Goal: Information Seeking & Learning: Learn about a topic

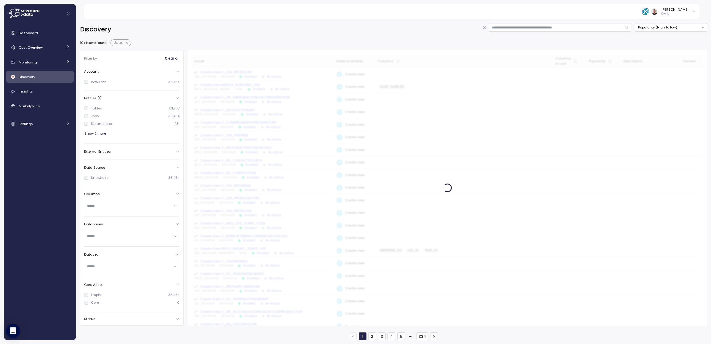
scroll to position [44, 0]
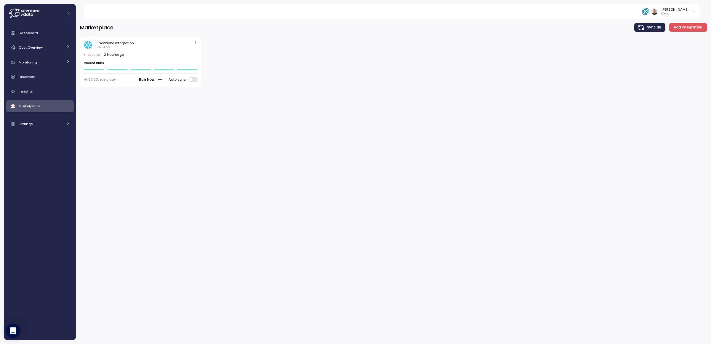
click at [190, 164] on div "Marketplace Sync all Add integration Snowflake integration PW54722 Last run 2 h…" at bounding box center [393, 179] width 635 height 328
click at [29, 34] on span "Dashboard" at bounding box center [28, 33] width 19 height 5
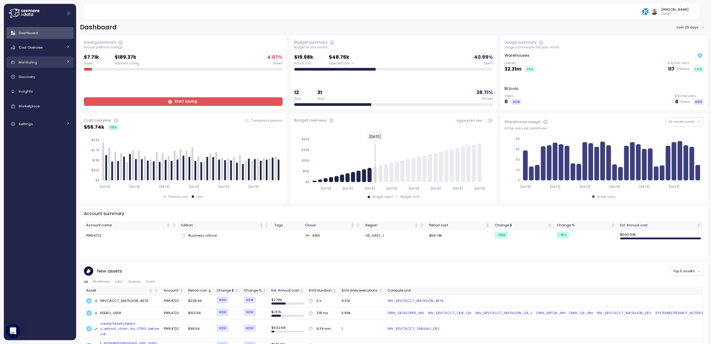
click at [43, 60] on div "Monitoring" at bounding box center [41, 62] width 44 height 6
click at [42, 46] on span "Cost Overview" at bounding box center [31, 47] width 24 height 5
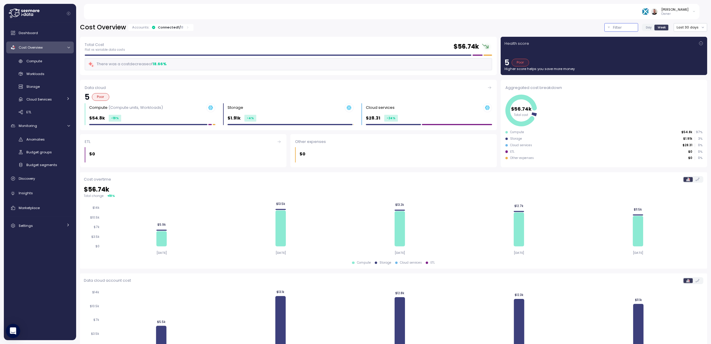
click at [613, 29] on p "Filter" at bounding box center [617, 28] width 9 height 6
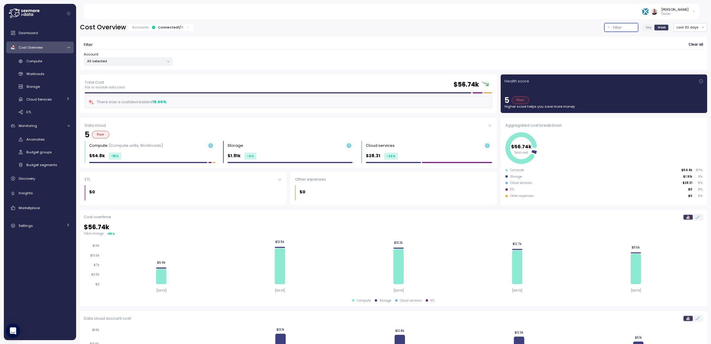
click at [140, 60] on p "All selected" at bounding box center [125, 61] width 77 height 5
click at [304, 60] on div "Account All selected" at bounding box center [393, 59] width 619 height 14
click at [398, 264] on icon at bounding box center [400, 266] width 10 height 35
click at [521, 262] on icon at bounding box center [519, 267] width 10 height 34
drag, startPoint x: 638, startPoint y: 262, endPoint x: 630, endPoint y: 261, distance: 7.5
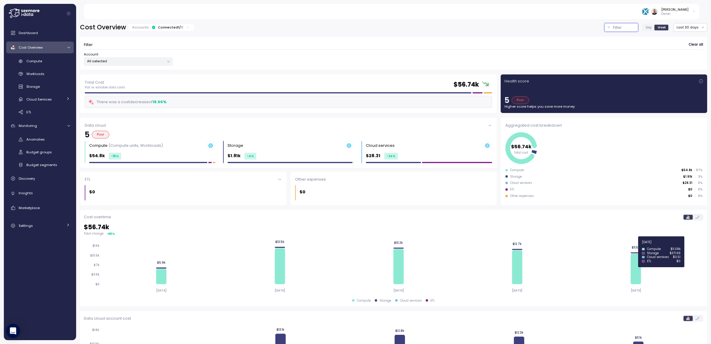
click at [637, 262] on icon at bounding box center [638, 269] width 10 height 31
click at [510, 137] on icon at bounding box center [520, 148] width 31 height 32
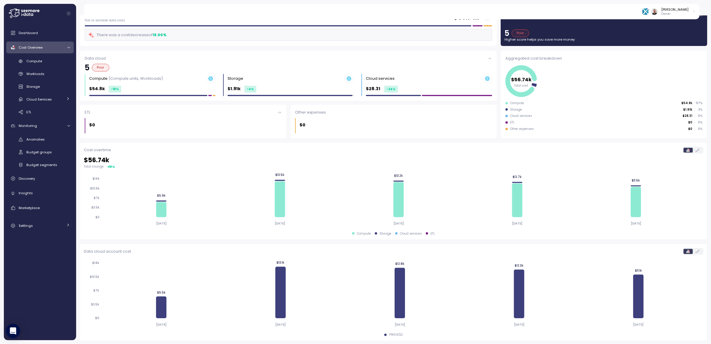
scroll to position [67, 0]
click at [277, 278] on icon at bounding box center [280, 292] width 10 height 52
click at [45, 60] on div "Compute" at bounding box center [48, 61] width 44 height 6
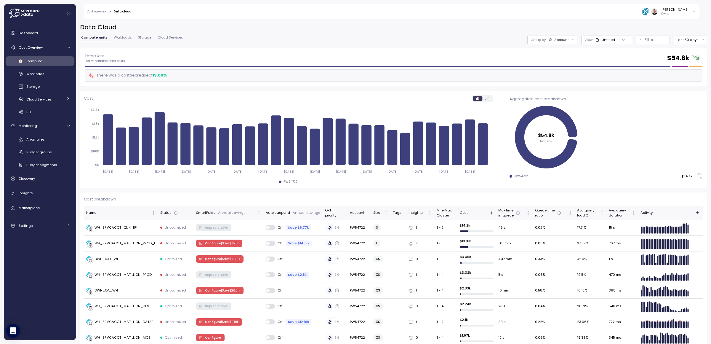
click at [43, 63] on div "Compute" at bounding box center [48, 61] width 44 height 6
click at [602, 38] on div "Untitled" at bounding box center [608, 39] width 13 height 5
click at [606, 72] on div "POC_warehouses" at bounding box center [597, 71] width 31 height 5
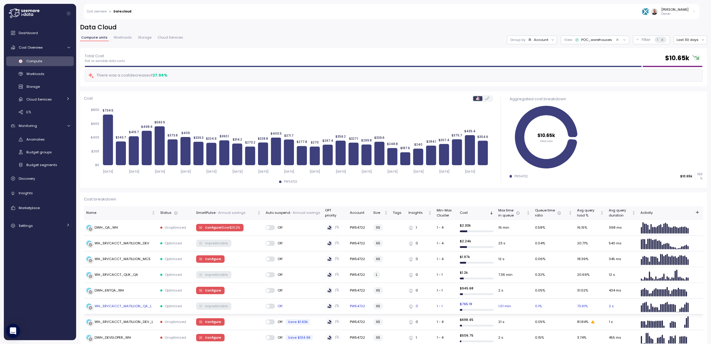
scroll to position [9, 0]
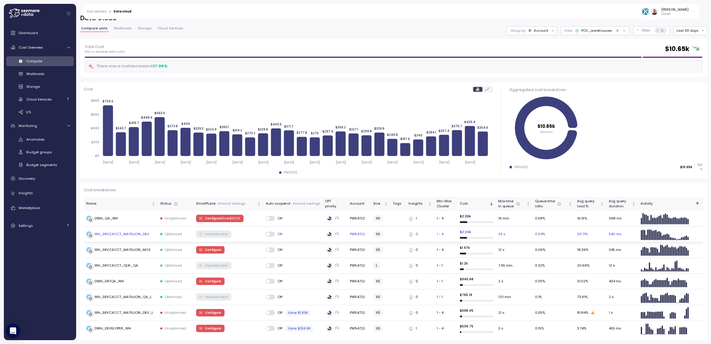
click at [127, 233] on div "WH_SRVCACCT_MATILLION_DEV" at bounding box center [122, 233] width 55 height 5
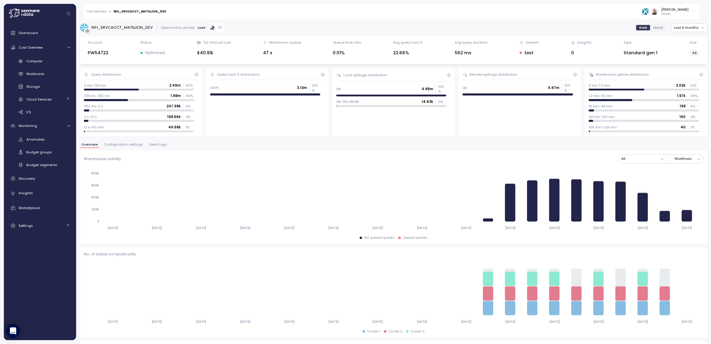
click at [151, 145] on span "Event logs" at bounding box center [157, 144] width 17 height 3
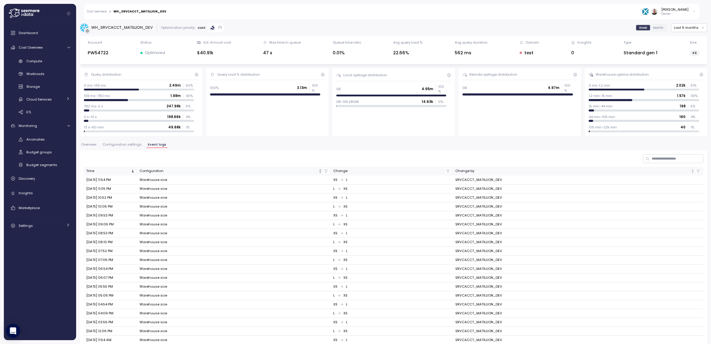
click at [148, 171] on div "Configuration" at bounding box center [229, 170] width 178 height 5
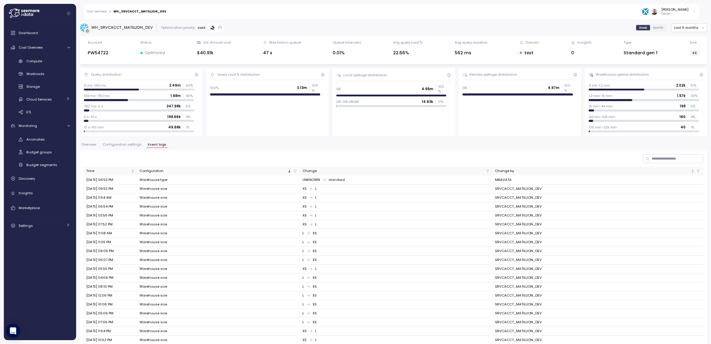
click at [292, 174] on th "Configuration" at bounding box center [218, 171] width 163 height 9
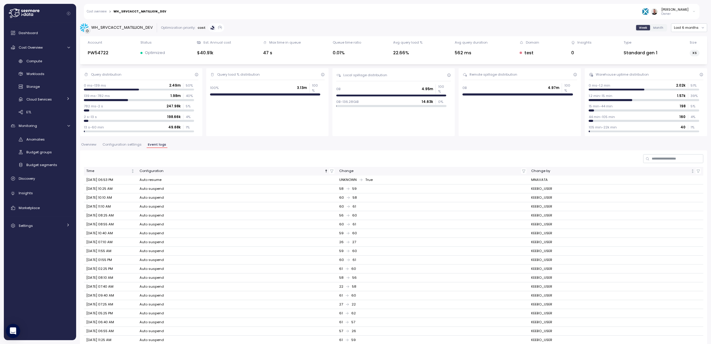
drag, startPoint x: 138, startPoint y: 190, endPoint x: 175, endPoint y: 190, distance: 37.3
click at [175, 190] on tr "Oct 07, 2025 10:25 AM Auto suspend 58 59 KEEBO_USER" at bounding box center [393, 188] width 619 height 9
copy tr "Auto suspend"
click at [330, 171] on icon "button" at bounding box center [331, 171] width 3 height 3
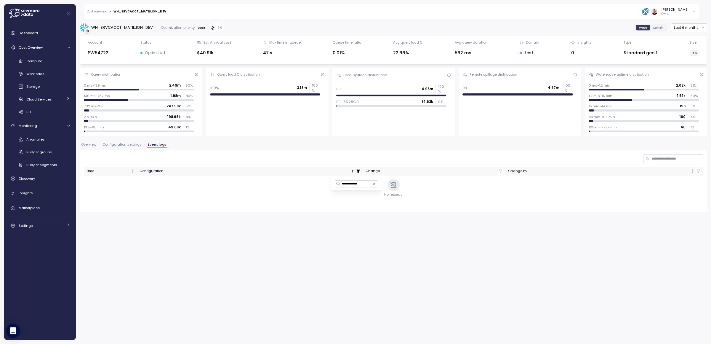
drag, startPoint x: 349, startPoint y: 183, endPoint x: 279, endPoint y: 184, distance: 70.2
click at [279, 184] on body "Cost overview > WH_SRVCACCT_MATILLION_DEV Gilad Shay Owner Dashboard Cost Overv…" at bounding box center [355, 172] width 711 height 344
click at [357, 184] on input "**********" at bounding box center [356, 183] width 43 height 7
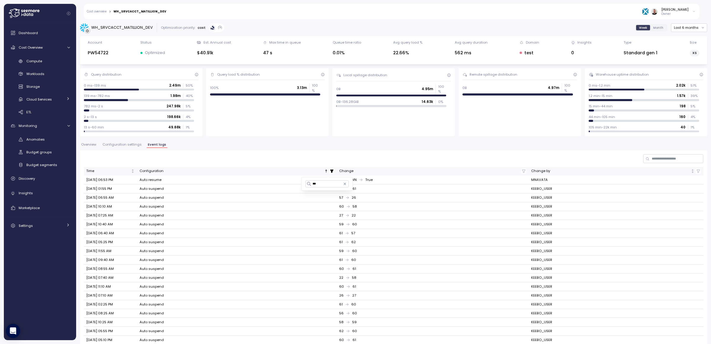
type input "***"
click at [347, 185] on icon "button" at bounding box center [345, 184] width 4 height 4
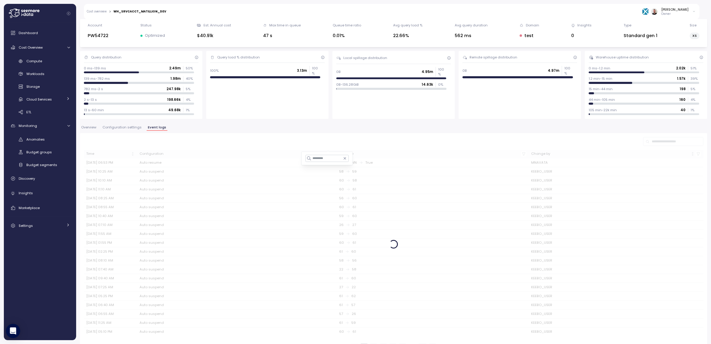
scroll to position [33, 0]
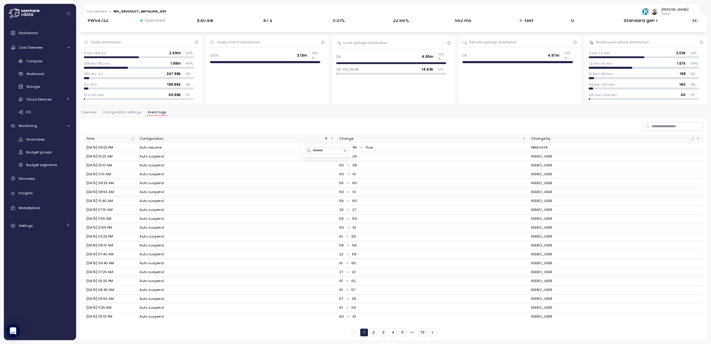
click at [382, 311] on button "3" at bounding box center [384, 332] width 8 height 8
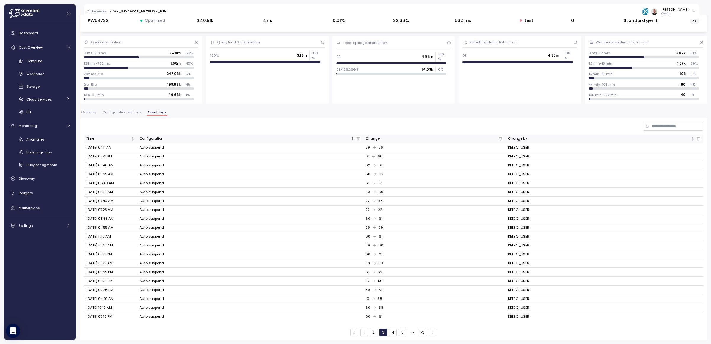
click at [391, 311] on button "4" at bounding box center [393, 332] width 8 height 8
click at [399, 311] on button "5" at bounding box center [403, 332] width 8 height 8
click at [399, 311] on button "6" at bounding box center [403, 332] width 8 height 8
click at [399, 311] on button "7" at bounding box center [403, 332] width 8 height 8
click at [399, 311] on button "8" at bounding box center [403, 332] width 8 height 8
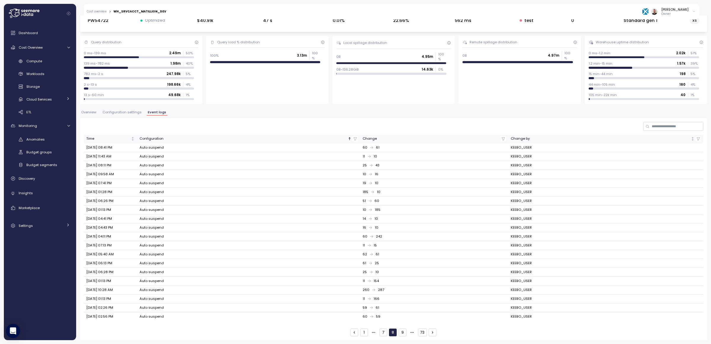
click at [421, 311] on button "73" at bounding box center [422, 332] width 9 height 8
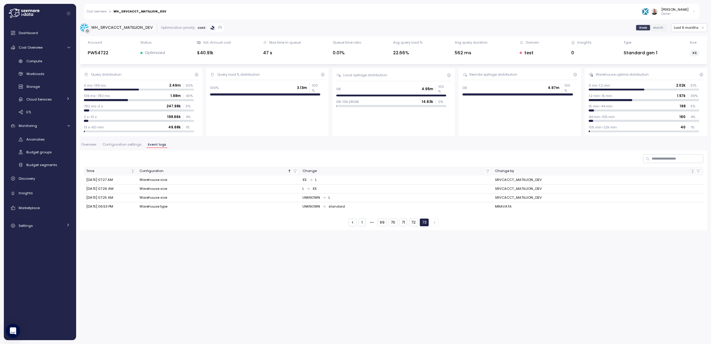
scroll to position [0, 0]
click at [414, 224] on button "72" at bounding box center [413, 222] width 9 height 8
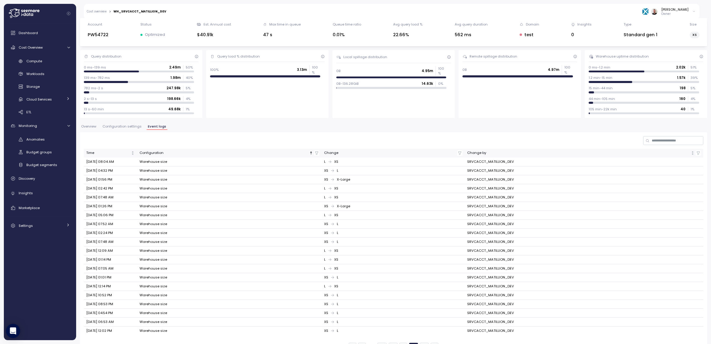
scroll to position [33, 0]
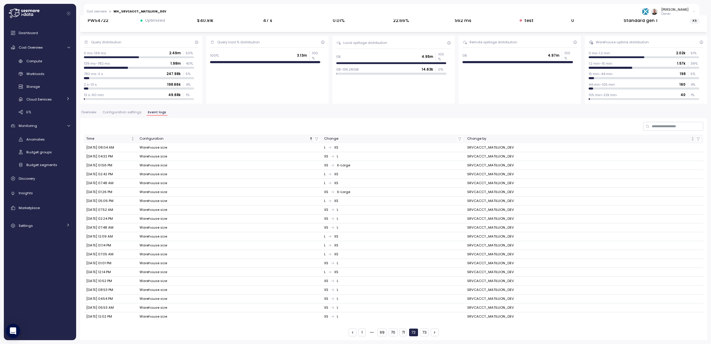
click at [403, 311] on button "71" at bounding box center [403, 332] width 8 height 8
click at [315, 139] on icon "button" at bounding box center [317, 139] width 4 height 4
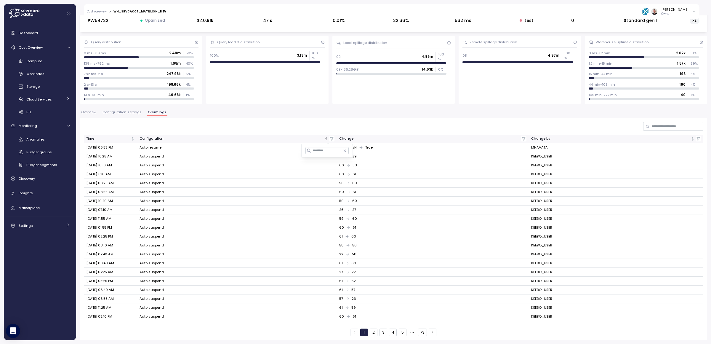
type input "**********"
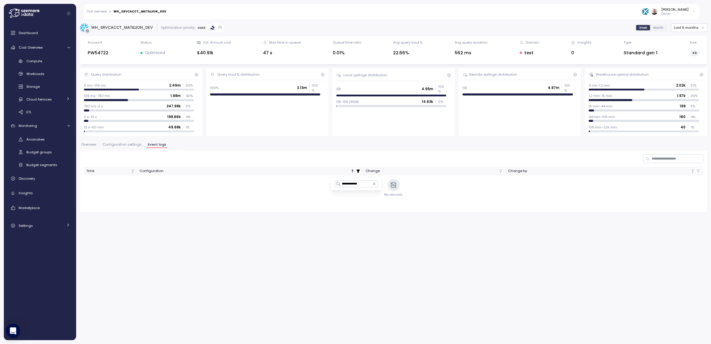
click at [350, 184] on input "**********" at bounding box center [356, 183] width 43 height 7
click at [347, 182] on input "****" at bounding box center [356, 183] width 43 height 7
type input "*"
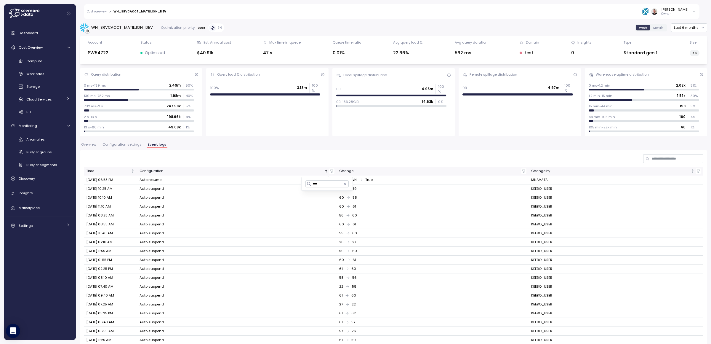
type input "****"
click at [346, 184] on icon "button" at bounding box center [345, 184] width 4 height 4
click at [332, 183] on input at bounding box center [326, 183] width 43 height 7
type input "****"
click at [323, 153] on div "Time Configuration Change Change by Sep 08, 2025 06:53 PM Auto resume UNKNOWN T…" at bounding box center [393, 261] width 627 height 222
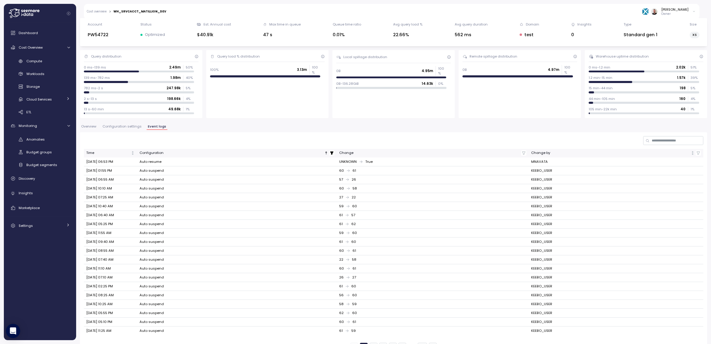
scroll to position [33, 0]
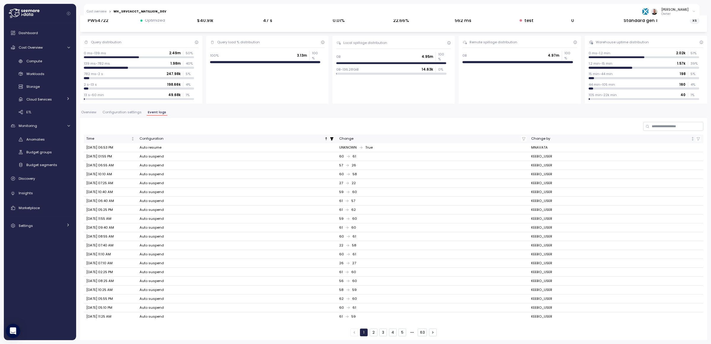
click at [391, 311] on button "4" at bounding box center [393, 332] width 8 height 8
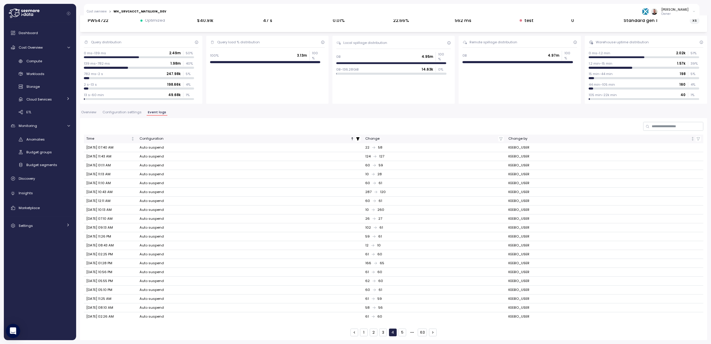
click at [401, 311] on button "5" at bounding box center [402, 332] width 8 height 8
click at [401, 311] on button "6" at bounding box center [402, 332] width 8 height 8
click at [401, 311] on button "7" at bounding box center [402, 332] width 8 height 8
click at [401, 311] on button "8" at bounding box center [402, 332] width 8 height 8
click at [418, 311] on button "63" at bounding box center [422, 332] width 9 height 8
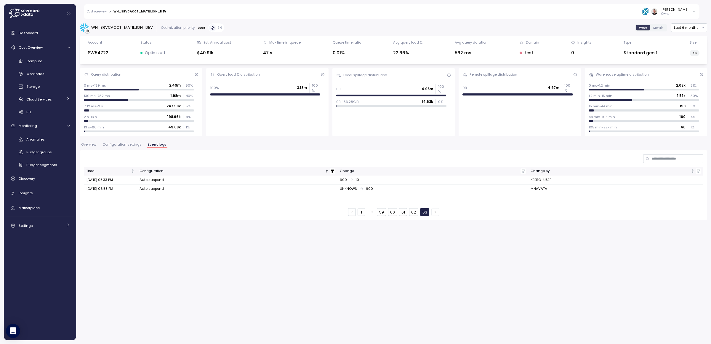
scroll to position [0, 0]
click at [380, 213] on button "59" at bounding box center [381, 212] width 9 height 8
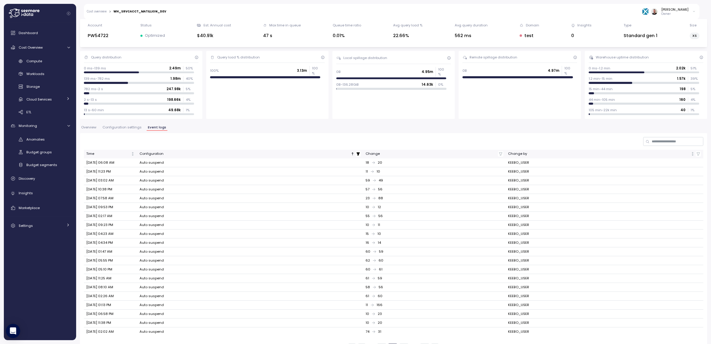
scroll to position [33, 0]
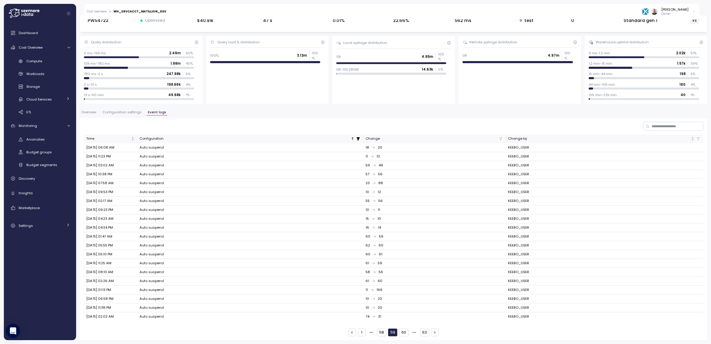
click at [358, 311] on div "1 58 59 60 63" at bounding box center [393, 332] width 91 height 8
click at [358, 311] on button "1" at bounding box center [362, 332] width 8 height 8
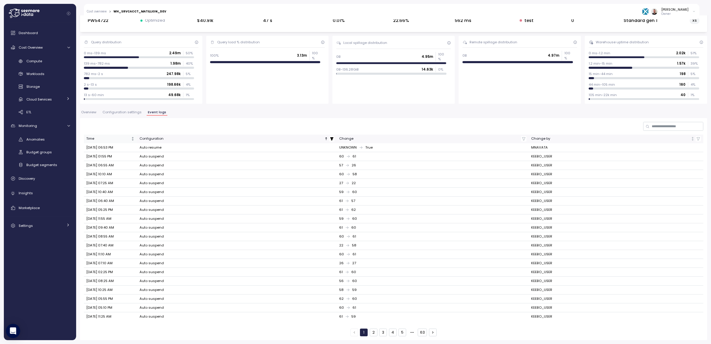
click at [105, 138] on div "Time" at bounding box center [108, 138] width 44 height 5
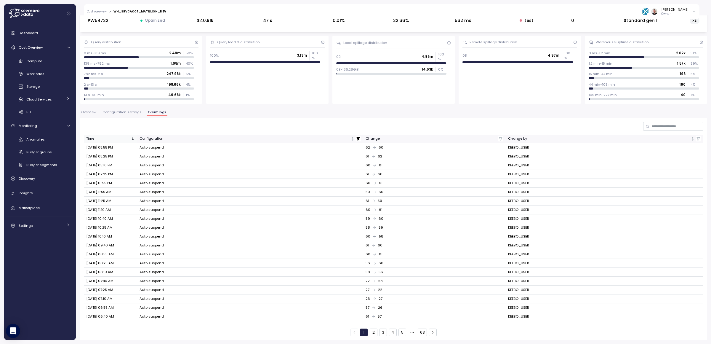
click at [110, 138] on div "Time" at bounding box center [108, 138] width 44 height 5
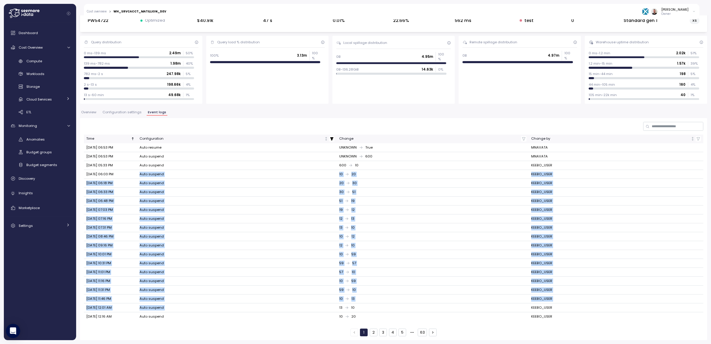
drag, startPoint x: 140, startPoint y: 174, endPoint x: 454, endPoint y: 305, distance: 340.5
click at [454, 305] on tbody "Sep 08, 2025 06:53 PM Auto resume UNKNOWN True MNAVATA Sep 08, 2025 06:53 PM Au…" at bounding box center [393, 231] width 619 height 177
click at [370, 311] on button "2" at bounding box center [374, 332] width 8 height 8
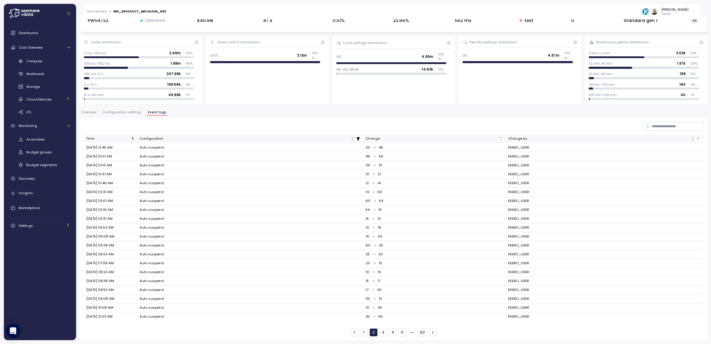
click at [398, 311] on button "5" at bounding box center [402, 332] width 8 height 8
click at [398, 311] on button "6" at bounding box center [402, 332] width 8 height 8
click at [400, 311] on button "7" at bounding box center [402, 332] width 8 height 8
click at [399, 311] on button "8" at bounding box center [402, 332] width 8 height 8
click at [399, 311] on button "9" at bounding box center [402, 332] width 8 height 8
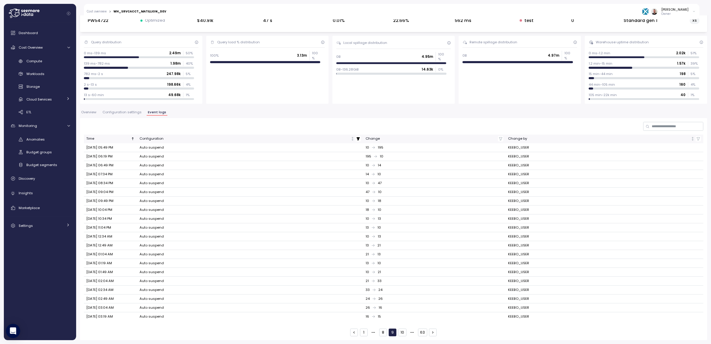
click at [399, 311] on button "10" at bounding box center [402, 332] width 8 height 8
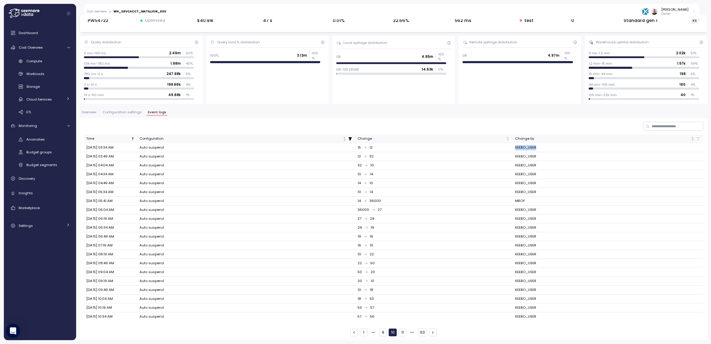
drag, startPoint x: 548, startPoint y: 146, endPoint x: 510, endPoint y: 145, distance: 38.2
click at [513, 145] on td "KEEBO_USER" at bounding box center [608, 147] width 190 height 9
copy td "KEEBO_USER"
click at [661, 127] on input at bounding box center [673, 126] width 60 height 9
click at [696, 138] on span "button" at bounding box center [698, 138] width 5 height 5
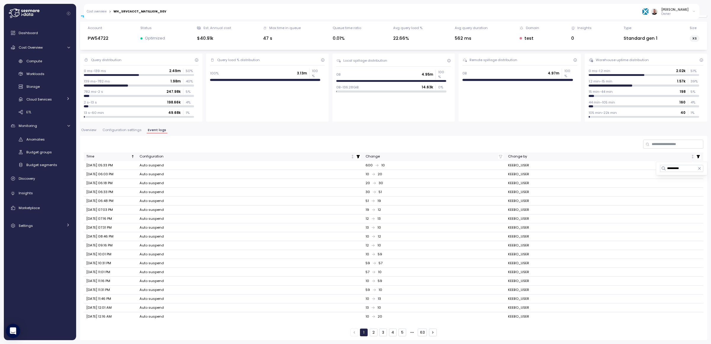
type input "**********"
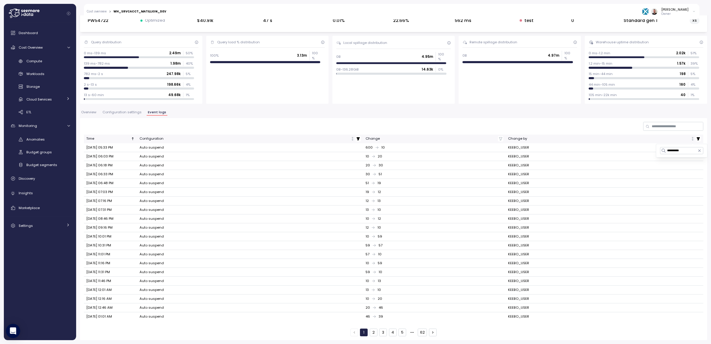
click at [480, 123] on div at bounding box center [393, 126] width 619 height 9
click at [129, 138] on div "Time" at bounding box center [108, 138] width 44 height 5
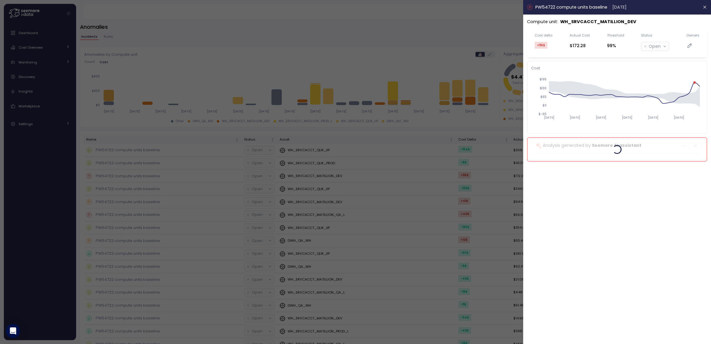
click at [418, 42] on div at bounding box center [355, 172] width 711 height 344
click at [589, 24] on p "WH_SRVCACCT_MATILLION_DEV" at bounding box center [598, 21] width 76 height 7
copy p "WH_SRVCACCT_MATILLION_DEV"
click at [340, 181] on div at bounding box center [355, 172] width 711 height 344
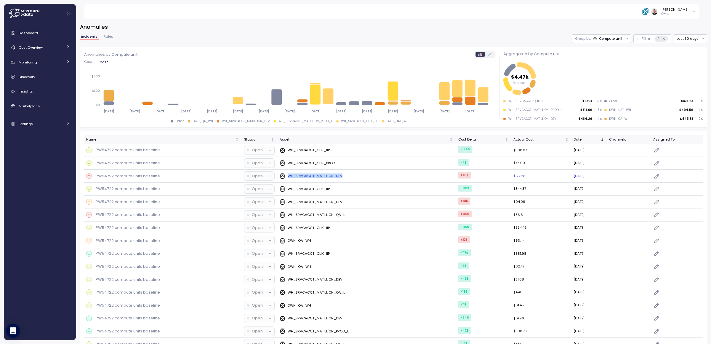
click at [302, 176] on p "WH_SRVCACCT_MATILLION_DEV" at bounding box center [315, 175] width 55 height 5
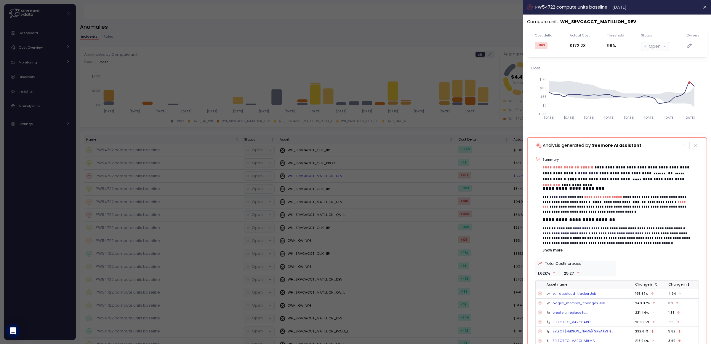
click at [302, 176] on div at bounding box center [355, 172] width 711 height 344
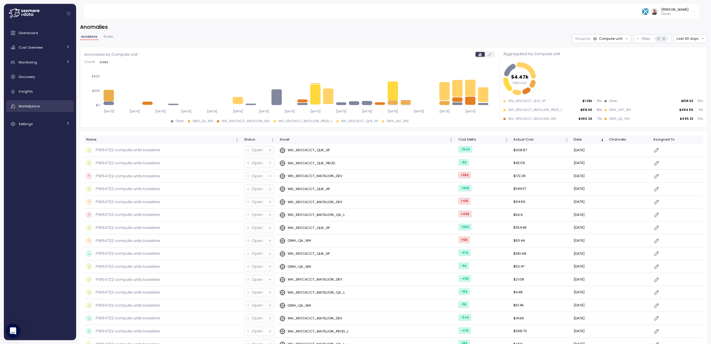
click at [38, 107] on span "Marketplace" at bounding box center [29, 106] width 21 height 5
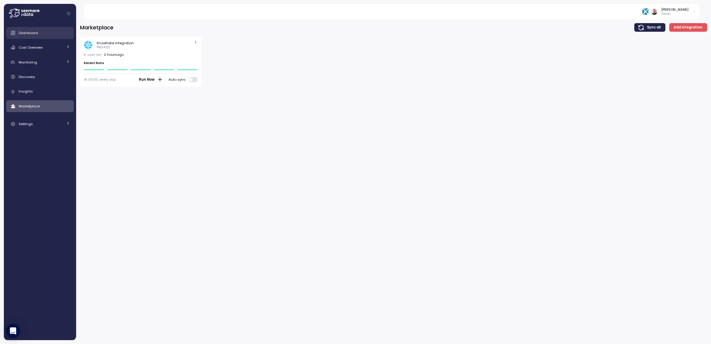
click at [33, 36] on link "Dashboard" at bounding box center [40, 33] width 68 height 12
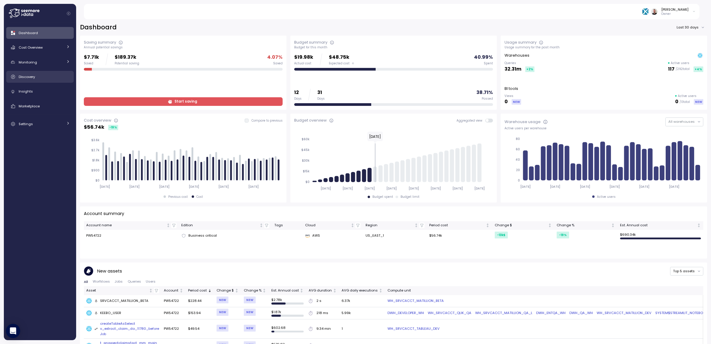
click at [40, 76] on div "Discovery" at bounding box center [44, 77] width 51 height 6
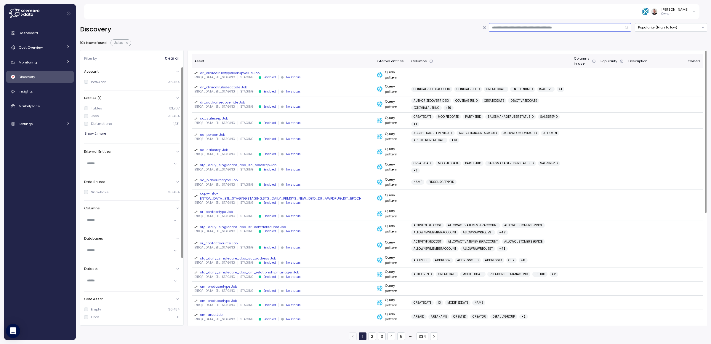
click at [560, 27] on input at bounding box center [560, 27] width 142 height 9
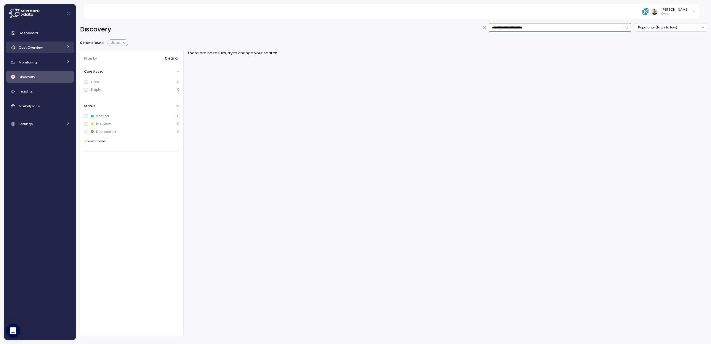
type input "**********"
click at [70, 47] on icon at bounding box center [68, 47] width 4 height 4
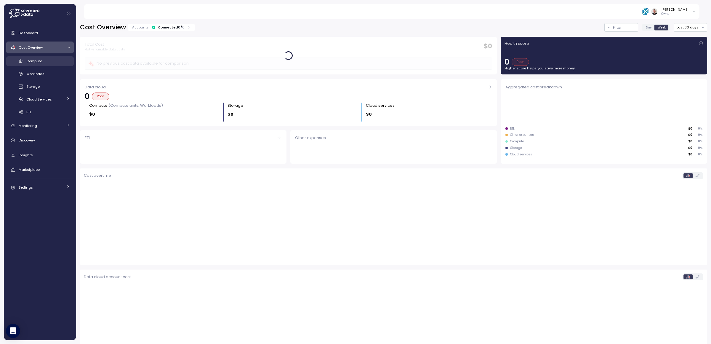
click at [43, 60] on div "Compute" at bounding box center [48, 61] width 44 height 6
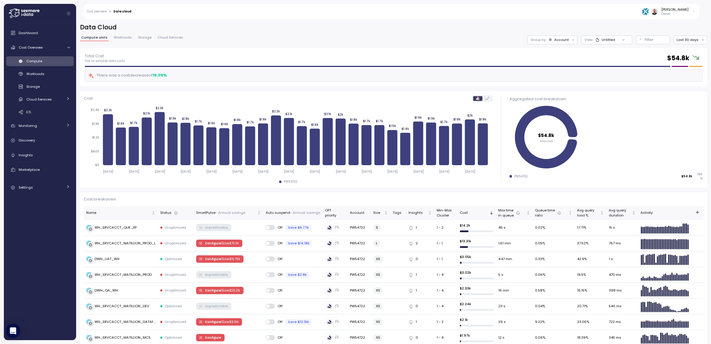
click at [559, 41] on div "Account" at bounding box center [561, 39] width 15 height 5
click at [645, 41] on p "Filter" at bounding box center [649, 40] width 9 height 6
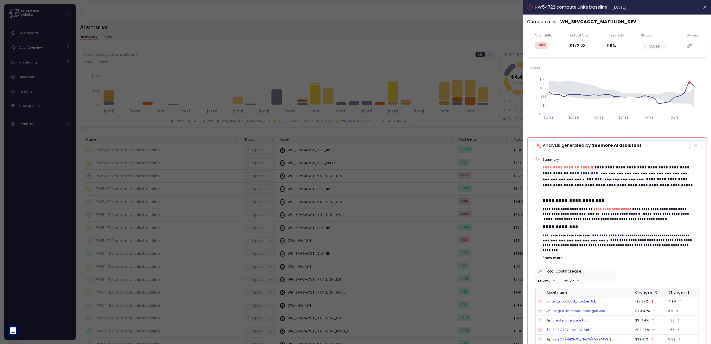
click at [603, 25] on div "**********" at bounding box center [617, 204] width 180 height 372
click at [600, 21] on p "WH_SRVCACCT_MATILLION_DEV" at bounding box center [598, 21] width 76 height 7
copy p "WH_SRVCACCT_MATILLION_DEV"
click at [398, 172] on div at bounding box center [355, 172] width 711 height 344
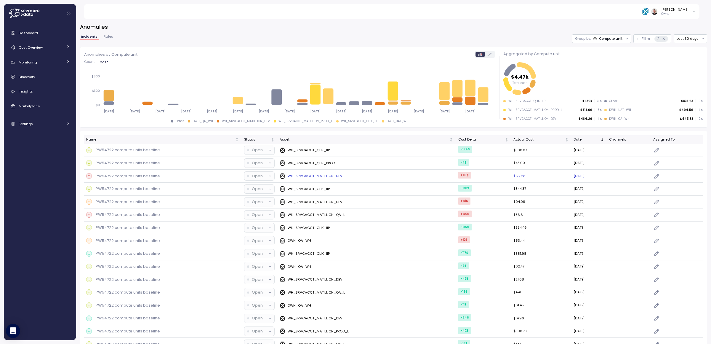
click at [310, 178] on p "WH_SRVCACCT_MATILLION_DEV" at bounding box center [315, 175] width 55 height 5
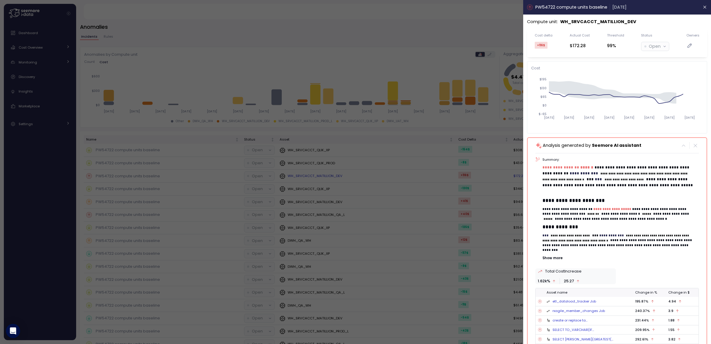
click at [310, 178] on div at bounding box center [355, 172] width 711 height 344
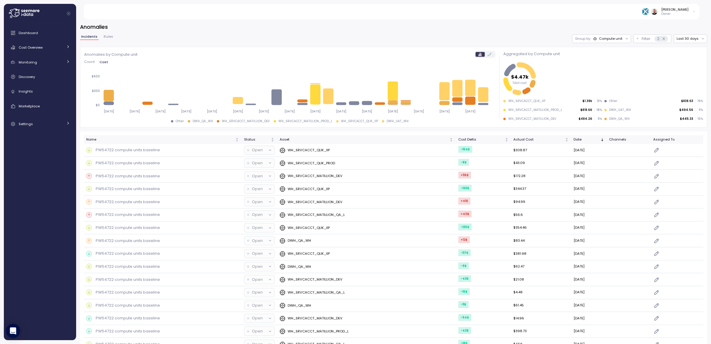
click at [238, 122] on div "WH_SRVCACCT_MATILLION_DEV" at bounding box center [246, 121] width 48 height 4
click at [483, 89] on icon at bounding box center [485, 94] width 10 height 15
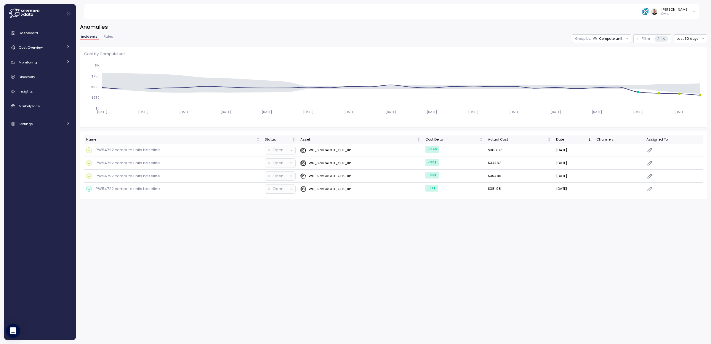
drag, startPoint x: 209, startPoint y: 44, endPoint x: 170, endPoint y: 35, distance: 39.5
click at [87, 38] on span "Incidents" at bounding box center [89, 36] width 16 height 3
click at [665, 39] on icon at bounding box center [664, 39] width 4 height 4
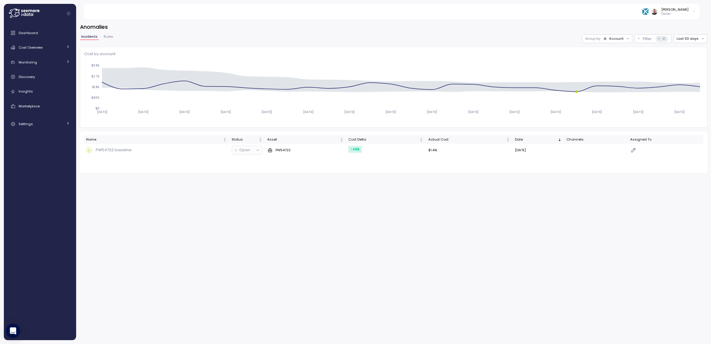
drag, startPoint x: 619, startPoint y: 43, endPoint x: 617, endPoint y: 38, distance: 5.8
click at [618, 43] on div "Incidents Rules Group by: Account Filter 1 Last 30 days Filter Clear all Accoun…" at bounding box center [393, 103] width 627 height 138
click at [617, 38] on div "Account" at bounding box center [616, 38] width 15 height 5
click at [606, 62] on p "Compute unit" at bounding box center [613, 61] width 23 height 5
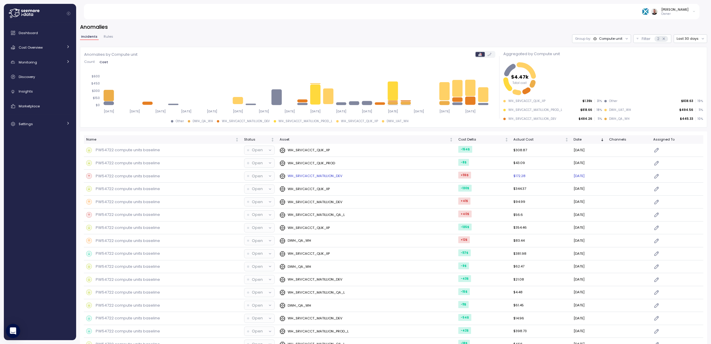
click at [377, 180] on td "WH_SRVCACCT_MATILLION_DEV" at bounding box center [366, 175] width 179 height 13
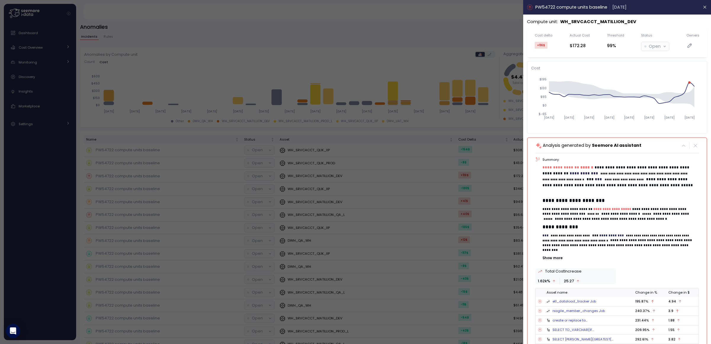
click at [364, 51] on div at bounding box center [355, 172] width 711 height 344
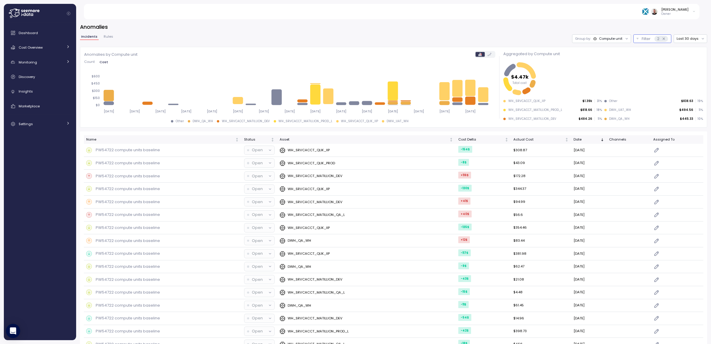
click at [643, 41] on p "Filter" at bounding box center [646, 39] width 9 height 6
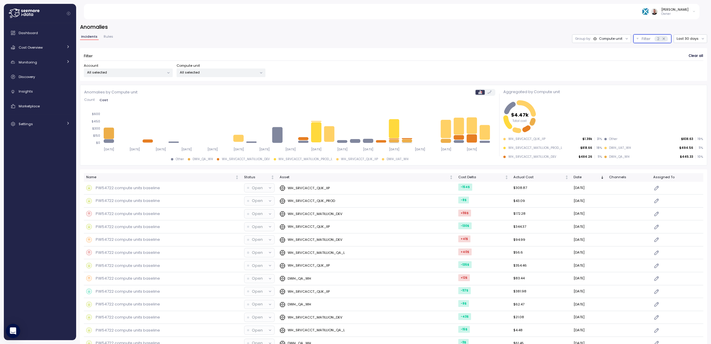
click at [214, 73] on p "All selected" at bounding box center [218, 72] width 77 height 5
click at [216, 87] on input at bounding box center [220, 85] width 99 height 7
paste input "**********"
type input "**********"
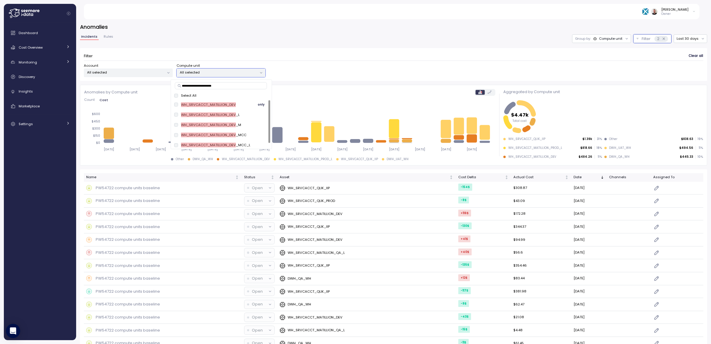
click at [260, 104] on span "only" at bounding box center [261, 104] width 7 height 7
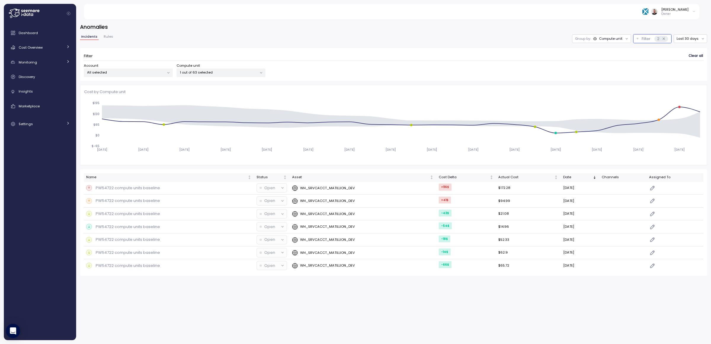
click at [413, 38] on div "Incidents Rules Group by: Compute unit Filter 2 Last 30 days" at bounding box center [393, 38] width 627 height 9
click at [137, 189] on p "PW54722 compute units baseline" at bounding box center [128, 188] width 64 height 6
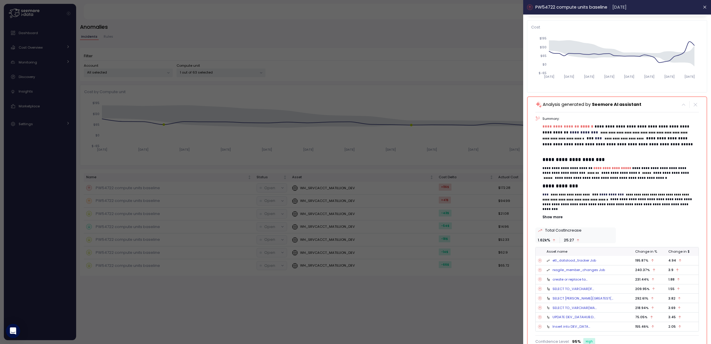
scroll to position [47, 0]
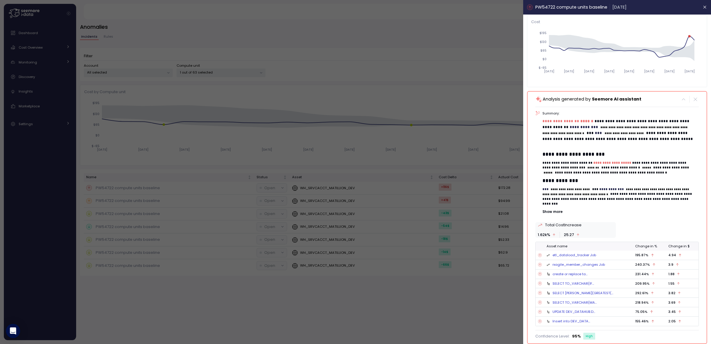
click at [588, 311] on div "UPDATE DEV_DATAHUB.D..." at bounding box center [574, 311] width 43 height 5
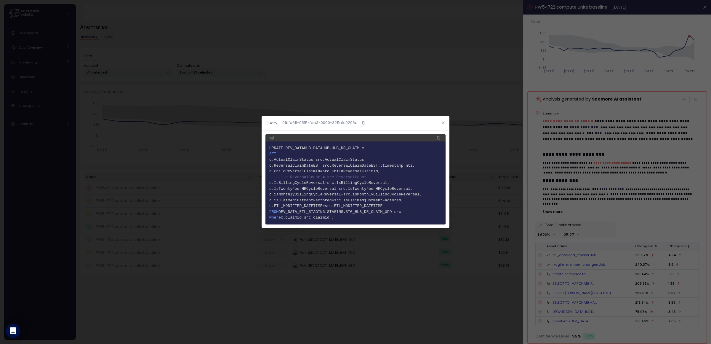
click at [343, 183] on span "src.IsBillingCycleReversal," at bounding box center [358, 182] width 63 height 4
drag, startPoint x: 350, startPoint y: 192, endPoint x: 362, endPoint y: 205, distance: 17.4
click at [362, 205] on code "1 UPDATE DEV_DATAHUB.DATAHUB.HUB_DR_CLAIM c 2 SET 3 c.ActualClaimStatus = src.A…" at bounding box center [355, 182] width 172 height 75
click at [444, 125] on button "button" at bounding box center [443, 122] width 7 height 7
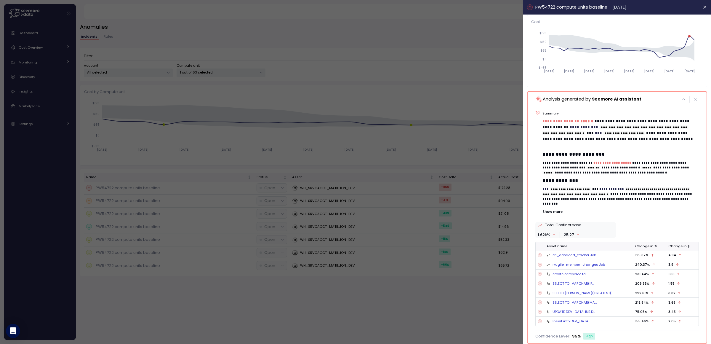
click at [566, 255] on link "etl_dataload_tracker Job" at bounding box center [575, 254] width 44 height 5
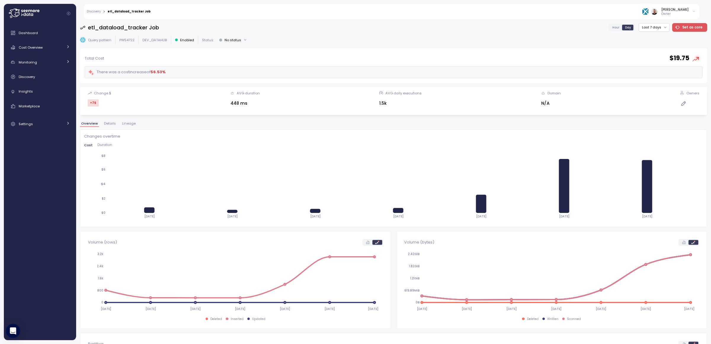
click at [129, 125] on span "Lineage" at bounding box center [129, 123] width 14 height 3
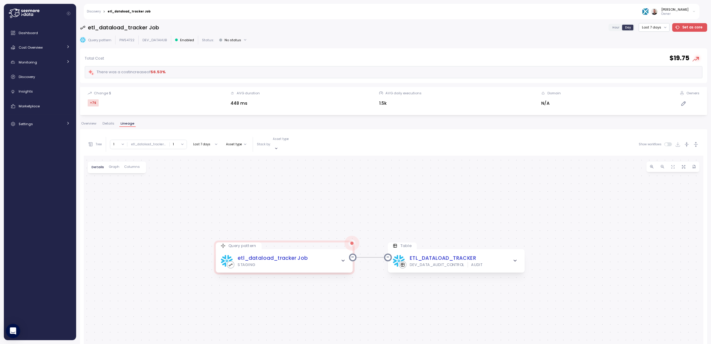
click at [404, 199] on div "Query pattern etl_dataload_tracker Job STAGING Table ETL_DATALOAD_TRACKER DEV_D…" at bounding box center [393, 305] width 619 height 298
click at [343, 260] on icon "button" at bounding box center [343, 260] width 3 height 1
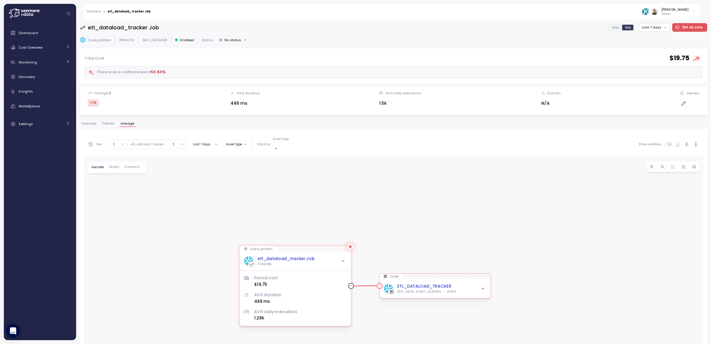
click at [483, 286] on span "button" at bounding box center [483, 288] width 7 height 7
click at [417, 210] on div "Query pattern etl_dataload_tracker Job STAGING Period cost $19.75 AVG duration …" at bounding box center [393, 305] width 619 height 298
click at [106, 125] on span "Details" at bounding box center [109, 123] width 12 height 3
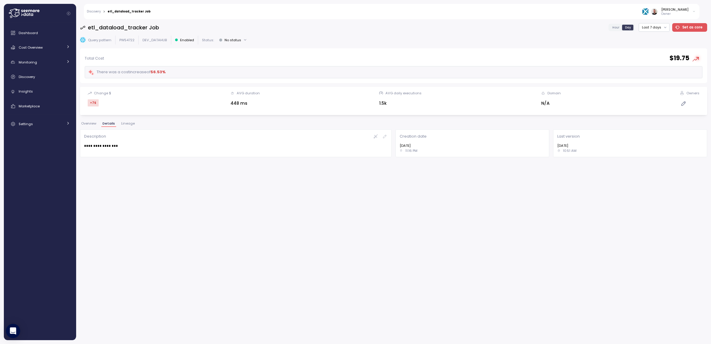
click at [93, 125] on span "Overview" at bounding box center [88, 123] width 15 height 3
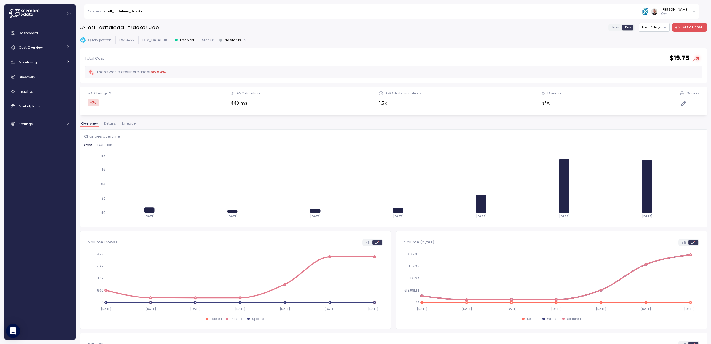
click at [98, 41] on p "Query pattern" at bounding box center [99, 40] width 23 height 5
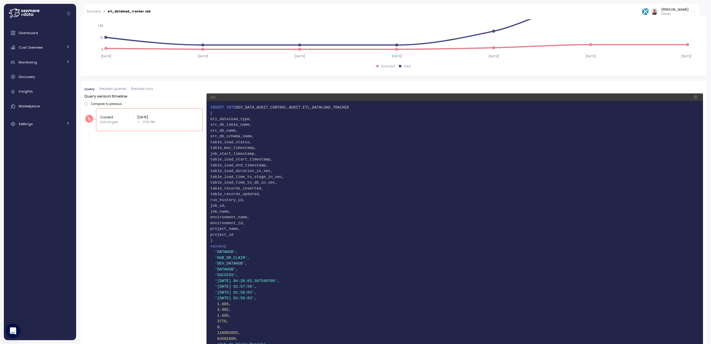
scroll to position [356, 0]
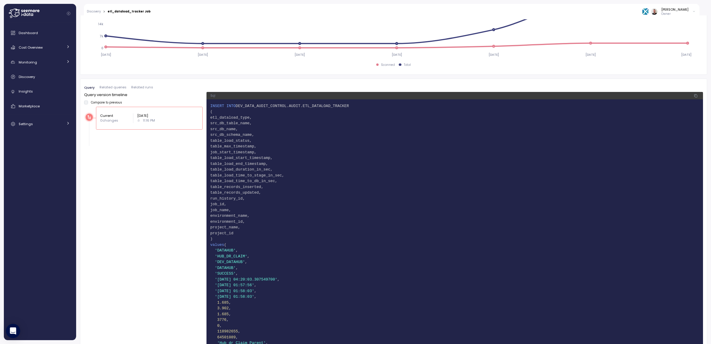
click at [318, 160] on span "10 table_load_start_timestamp," at bounding box center [454, 158] width 489 height 6
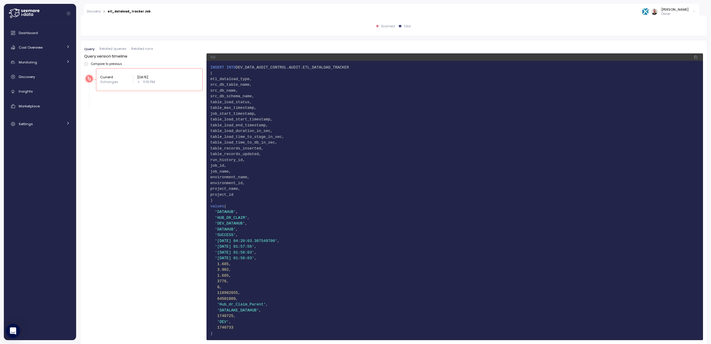
scroll to position [394, 0]
click at [47, 62] on div "Monitoring" at bounding box center [41, 62] width 44 height 6
click at [47, 46] on div "Cost Overview" at bounding box center [41, 47] width 44 height 6
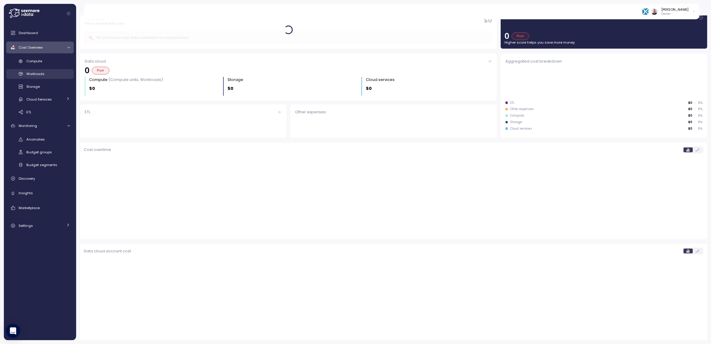
scroll to position [27, 0]
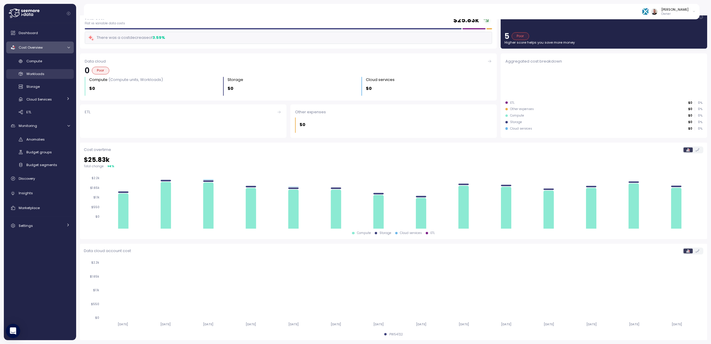
click at [47, 75] on div "Workloads" at bounding box center [48, 74] width 44 height 6
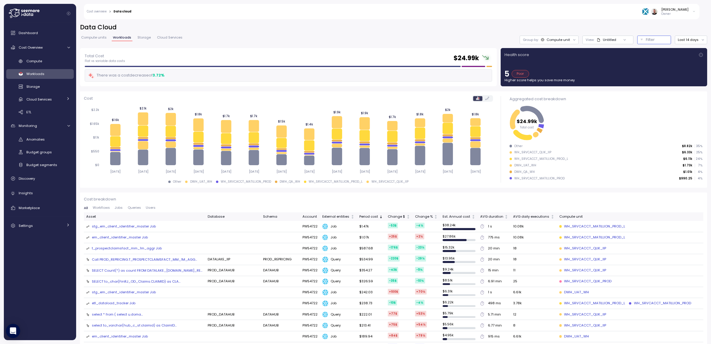
click at [657, 39] on div "Filter" at bounding box center [657, 40] width 22 height 6
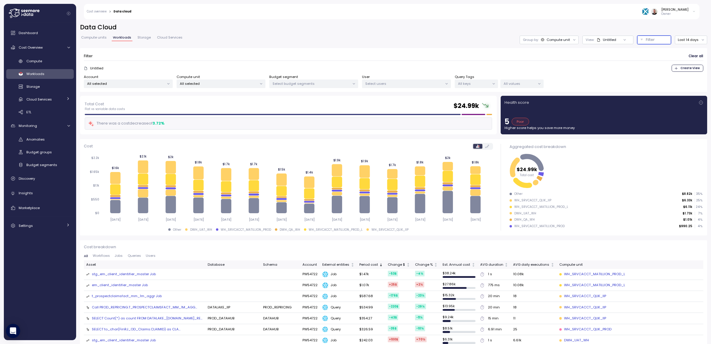
click at [205, 84] on p "All selected" at bounding box center [218, 83] width 77 height 5
click at [211, 95] on input at bounding box center [220, 96] width 99 height 7
paste input "**********"
type input "**********"
drag, startPoint x: 239, startPoint y: 97, endPoint x: 124, endPoint y: 92, distance: 115.7
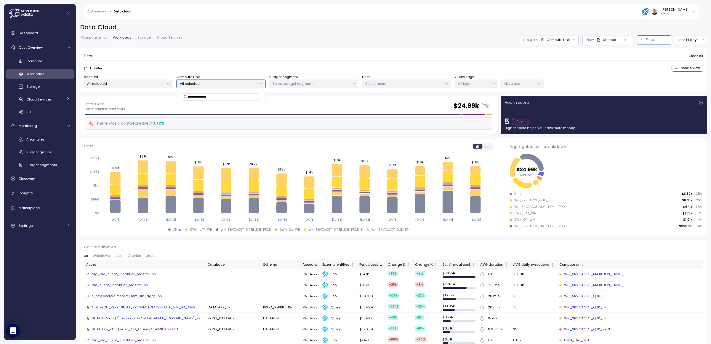
click at [124, 92] on body "Cost overview > Data cloud Gilad Shay Owner Dashboard Cost Overview Compute Wor…" at bounding box center [355, 172] width 711 height 344
click at [384, 79] on div "Select users" at bounding box center [406, 83] width 89 height 9
click at [389, 96] on input at bounding box center [406, 96] width 84 height 7
paste input "**********"
type input "**********"
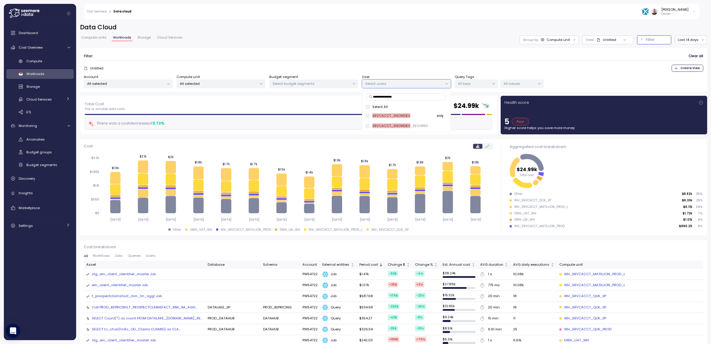
click at [388, 115] on mark "SRVCACCT_SNOWDEV" at bounding box center [391, 115] width 38 height 5
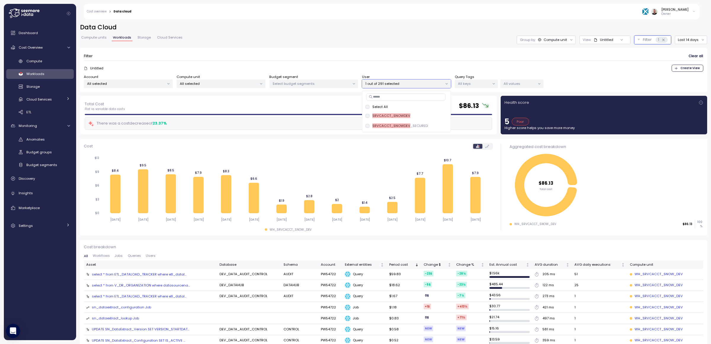
click at [352, 46] on div "Data Cloud Compute units Workloads Storage Cloud Services Group by: Compute uni…" at bounding box center [393, 59] width 627 height 73
click at [684, 41] on button "Last 14 days" at bounding box center [691, 40] width 32 height 9
click at [687, 81] on div "Last 30 days" at bounding box center [688, 82] width 22 height 5
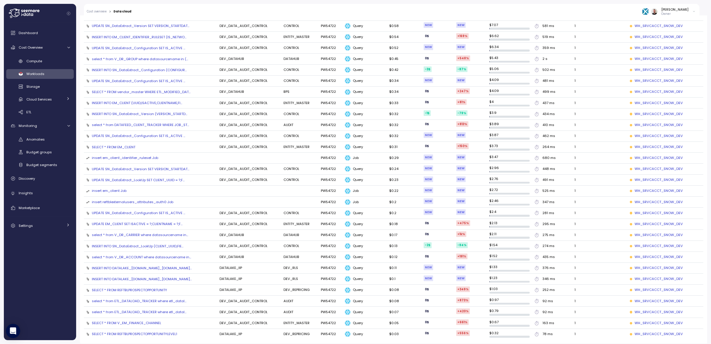
scroll to position [170, 0]
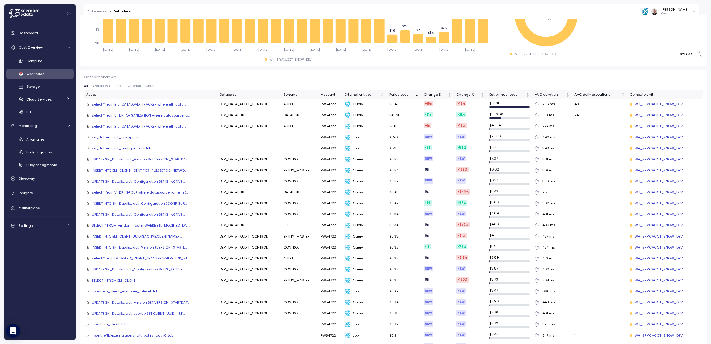
click at [90, 94] on div "Asset" at bounding box center [150, 94] width 129 height 5
click at [118, 105] on div "select * from ETL_DATALOAD_TRACKER where etl_datal..." at bounding box center [139, 104] width 95 height 5
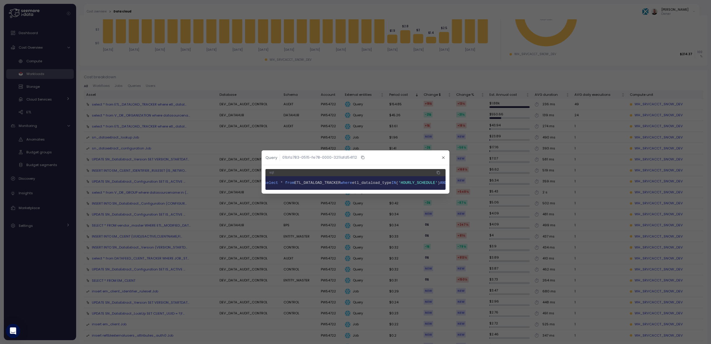
scroll to position [0, 0]
click at [444, 156] on icon "button" at bounding box center [443, 158] width 4 height 4
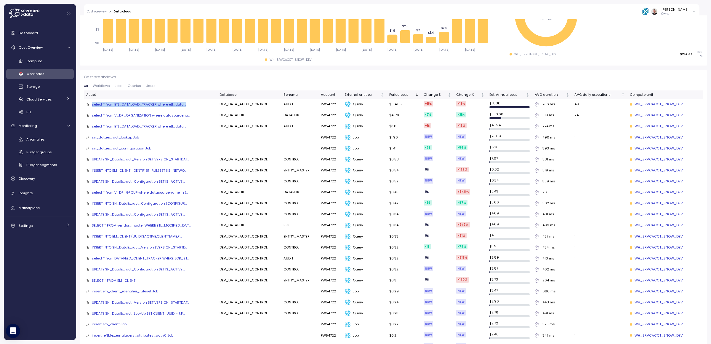
copy div "select * from ETL_DATALOAD_TRACKER where etl_datal..."
copy div "select * from ETL_DATALOAD_TRACKER where"
drag, startPoint x: 91, startPoint y: 104, endPoint x: 169, endPoint y: 106, distance: 77.3
click at [169, 106] on div "select * from ETL_DATALOAD_TRACKER where etl_datal..." at bounding box center [136, 104] width 100 height 5
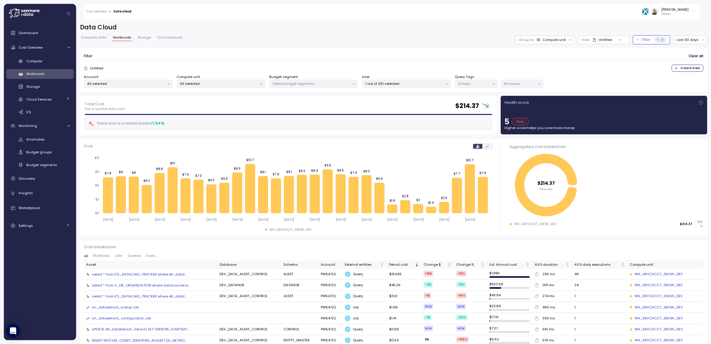
click at [393, 79] on div "User 1 out of 291 selected" at bounding box center [406, 81] width 89 height 14
click at [392, 85] on p "1 out of 291 selected" at bounding box center [403, 83] width 77 height 5
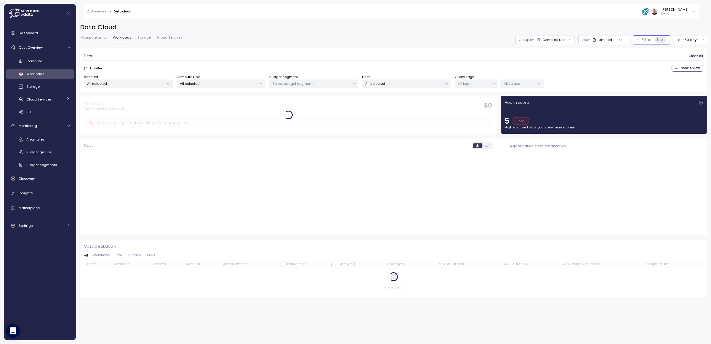
click at [217, 87] on div "All selected" at bounding box center [221, 83] width 89 height 9
click at [201, 96] on input at bounding box center [220, 96] width 99 height 7
paste input "**********"
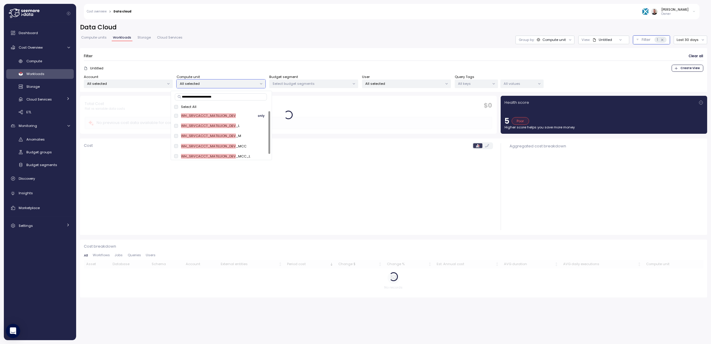
click at [261, 116] on span "only" at bounding box center [261, 115] width 7 height 7
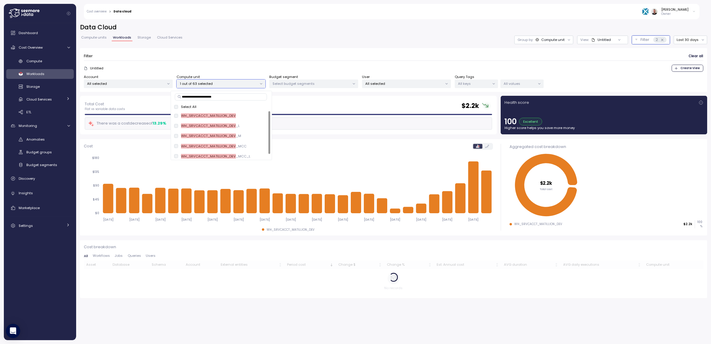
type input "**********"
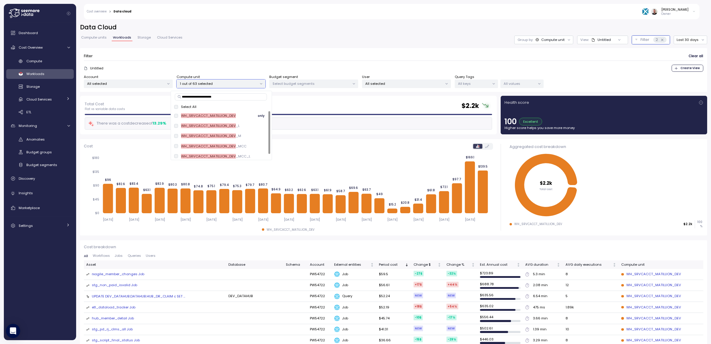
click at [260, 116] on span "only" at bounding box center [261, 115] width 7 height 7
click at [260, 117] on span "only" at bounding box center [261, 115] width 7 height 7
click at [300, 52] on div "Filter Clear all" at bounding box center [393, 56] width 619 height 9
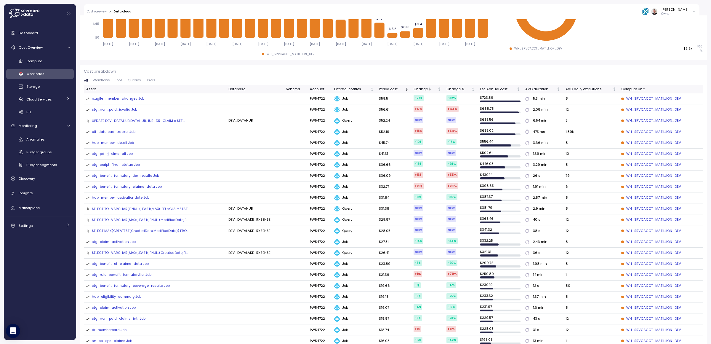
scroll to position [178, 0]
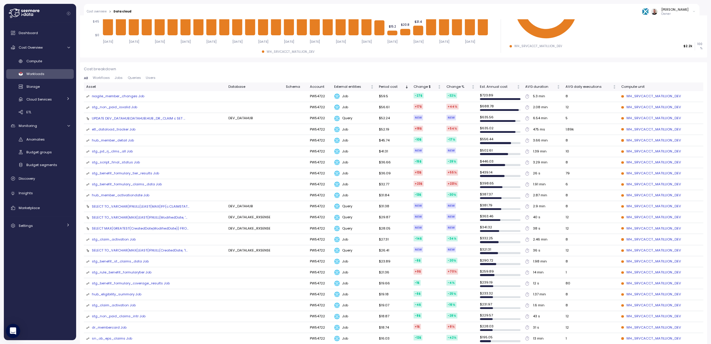
click at [419, 86] on div "Change $" at bounding box center [425, 86] width 23 height 5
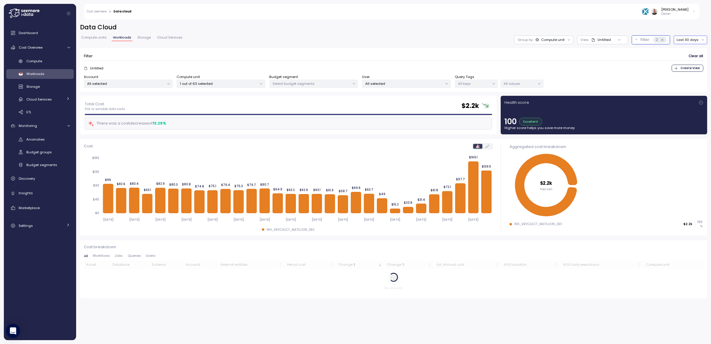
click at [689, 42] on button "Last 30 days" at bounding box center [690, 40] width 33 height 9
click at [698, 68] on div "Last 7 days" at bounding box center [691, 67] width 19 height 5
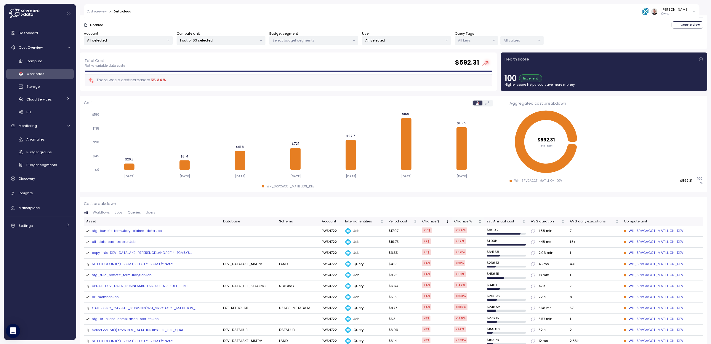
scroll to position [44, 0]
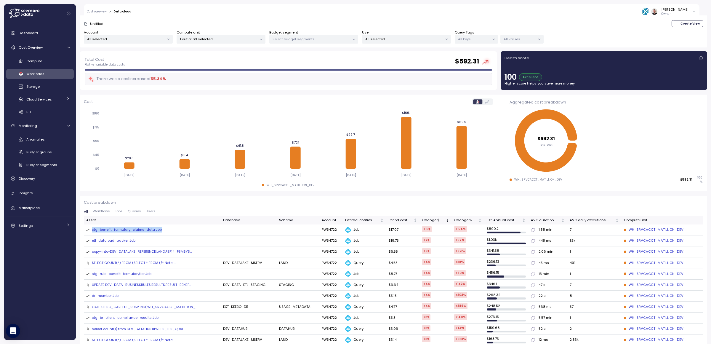
click at [123, 229] on div "stg_benefit_formulary_claims_data Job" at bounding box center [127, 229] width 70 height 5
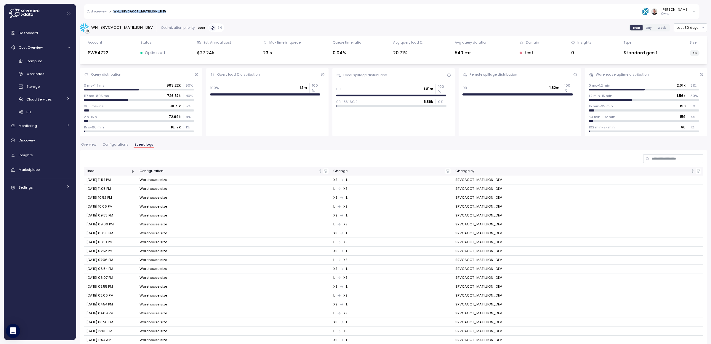
scroll to position [33, 0]
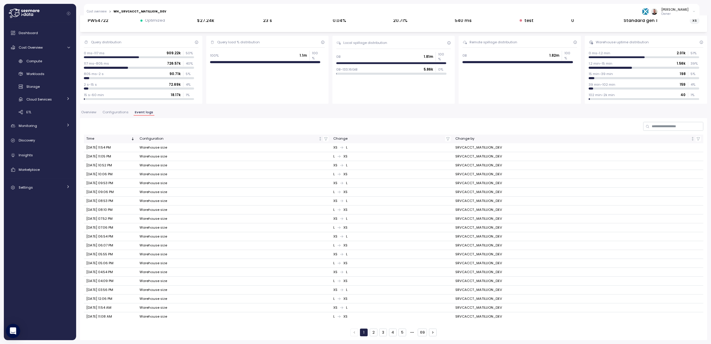
click at [93, 113] on span "Overview" at bounding box center [88, 112] width 15 height 3
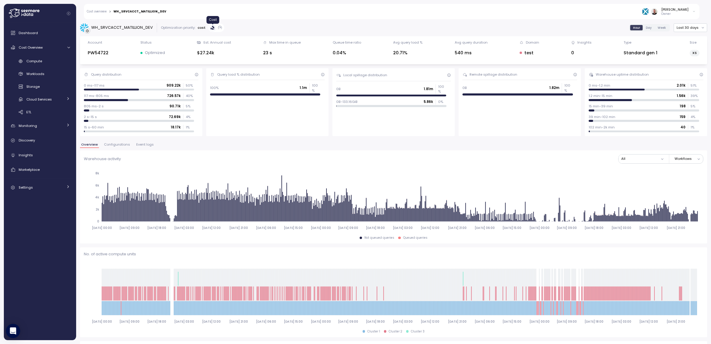
click at [213, 29] on icon at bounding box center [213, 29] width 3 height 2
click at [646, 29] on span "Day" at bounding box center [649, 27] width 6 height 4
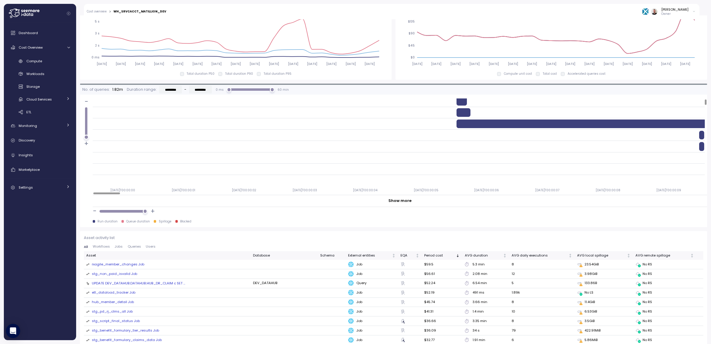
scroll to position [89, 0]
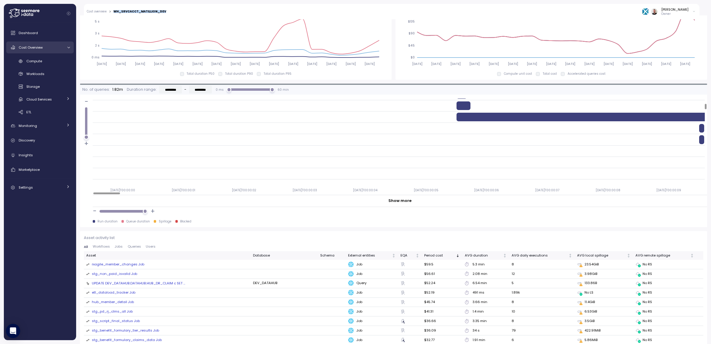
click at [39, 47] on span "Cost Overview" at bounding box center [31, 47] width 24 height 5
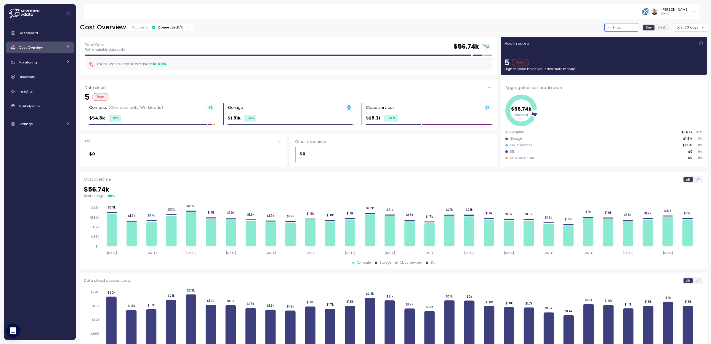
click at [604, 28] on button "Filter" at bounding box center [621, 27] width 34 height 9
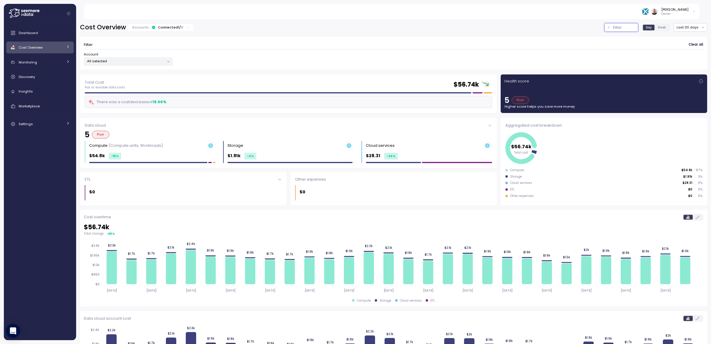
click at [69, 49] on div at bounding box center [68, 47] width 4 height 6
click at [49, 63] on div "Compute" at bounding box center [48, 61] width 44 height 6
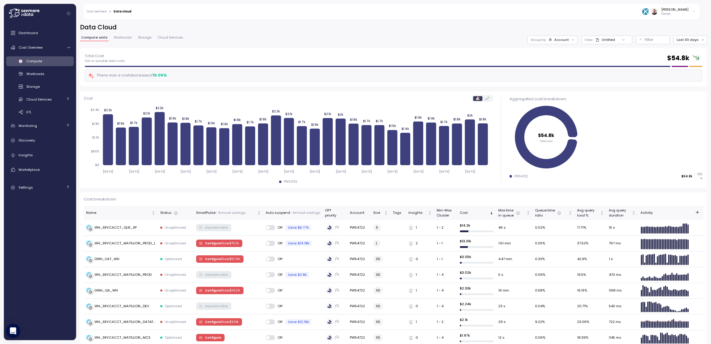
click at [607, 40] on div "Untitled" at bounding box center [608, 39] width 13 height 5
click at [593, 71] on div "POC_warehouses" at bounding box center [597, 71] width 31 height 5
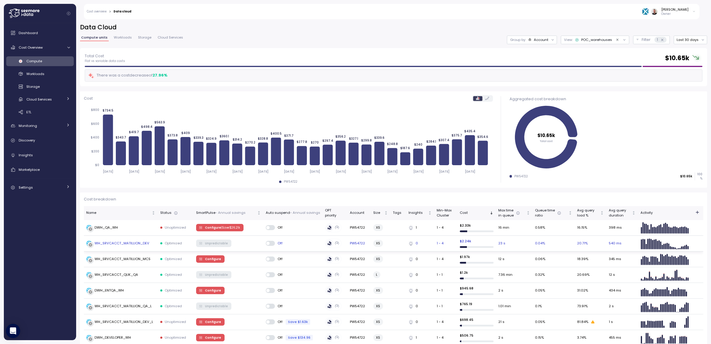
click at [462, 243] on p "$ 2.24k" at bounding box center [477, 240] width 34 height 5
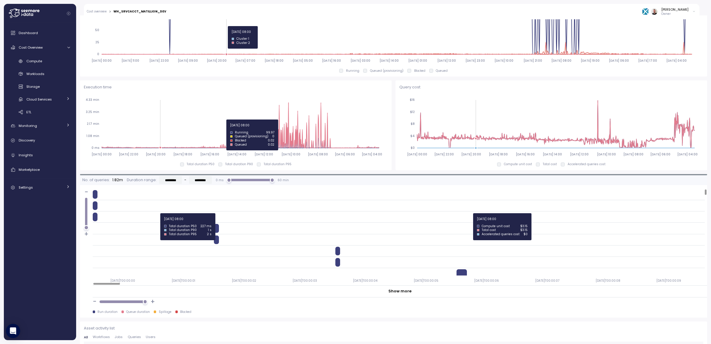
scroll to position [356, 0]
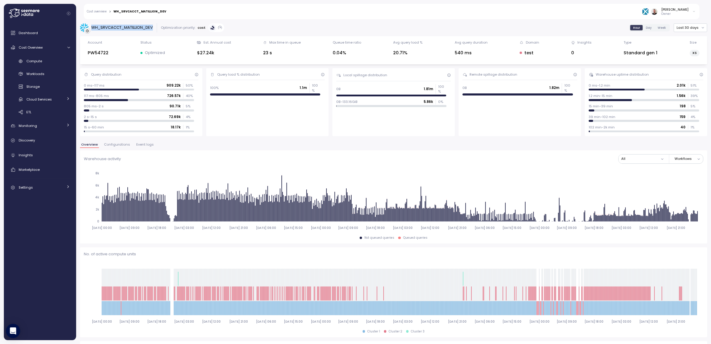
click at [646, 27] on span "Day" at bounding box center [649, 27] width 6 height 4
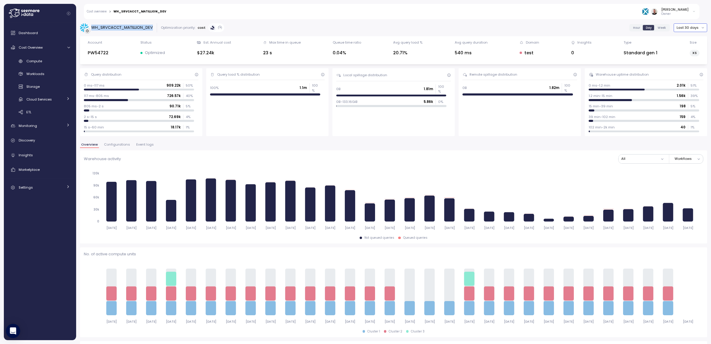
click at [684, 27] on button "Last 30 days" at bounding box center [690, 27] width 33 height 9
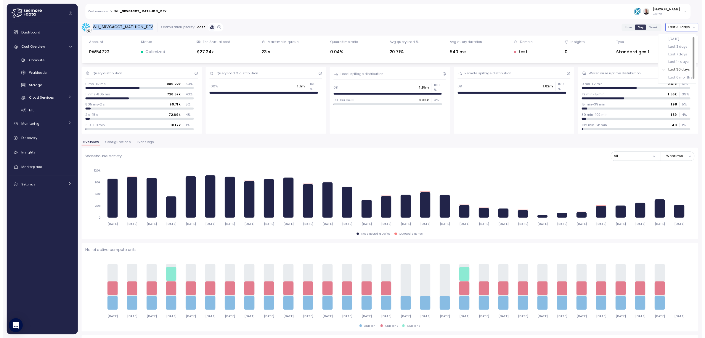
scroll to position [6, 0]
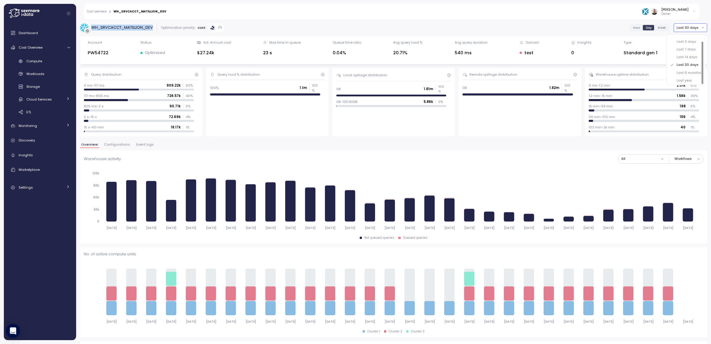
click at [691, 71] on div "Last 6 months" at bounding box center [689, 72] width 25 height 5
click at [655, 29] on span "Month" at bounding box center [658, 27] width 10 height 4
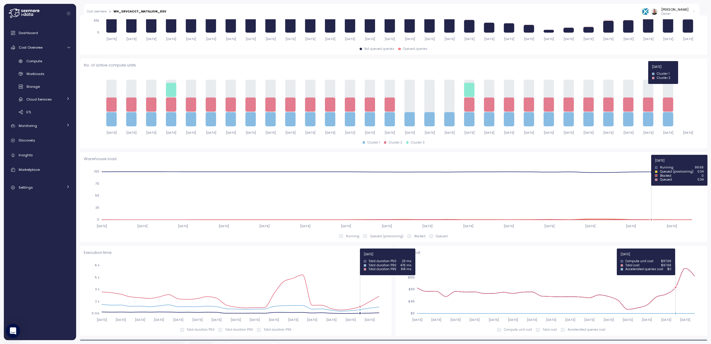
scroll to position [222, 0]
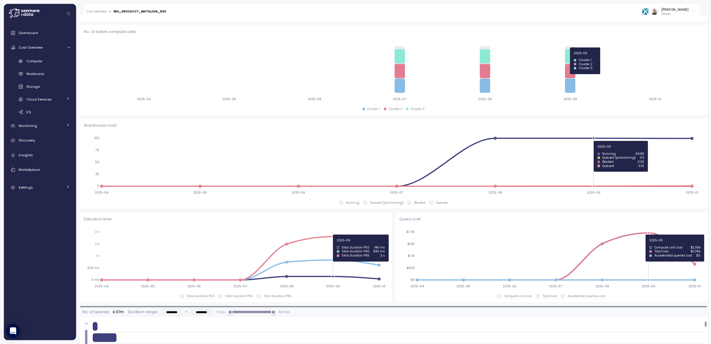
click at [646, 234] on icon "2025-04 2025-05 2025-06 2025-07 2025-08 2025-09 2025-10 $0 $600 $1.2k $1.8k $2.…" at bounding box center [549, 259] width 301 height 66
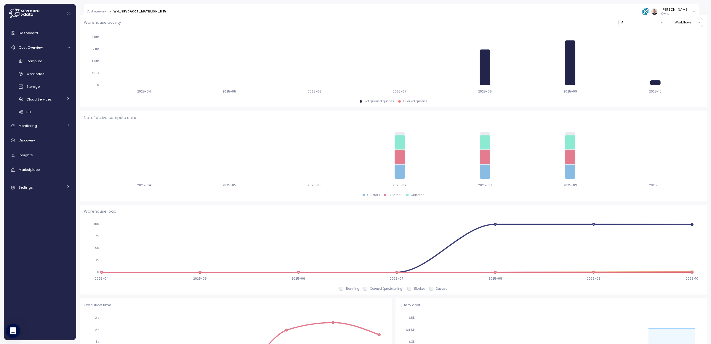
scroll to position [311, 0]
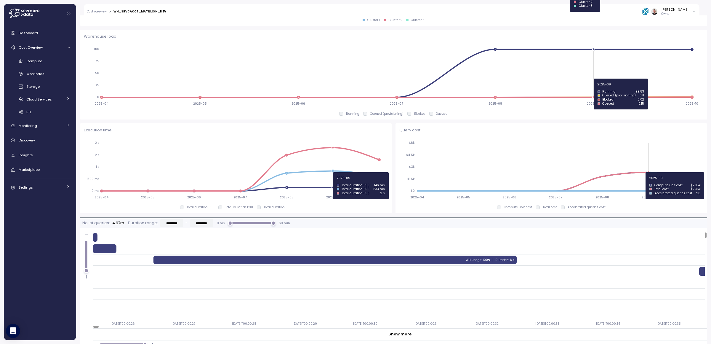
click at [647, 172] on circle at bounding box center [648, 172] width 2 height 2
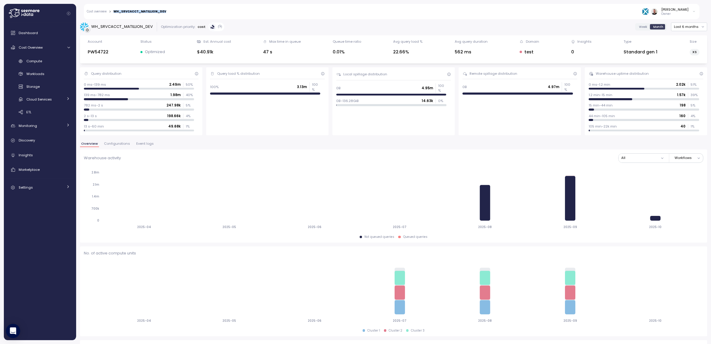
scroll to position [0, 0]
click at [639, 29] on span "Week" at bounding box center [643, 27] width 8 height 4
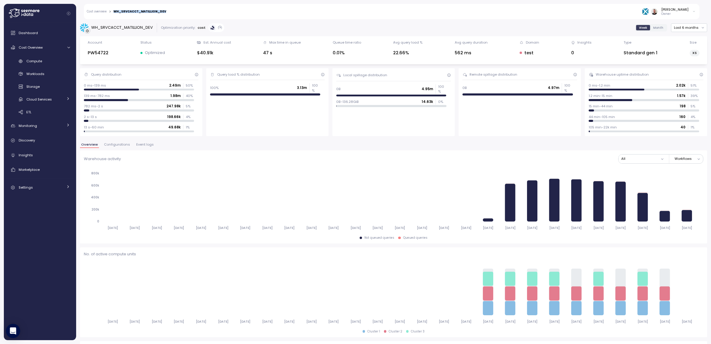
drag, startPoint x: 653, startPoint y: 28, endPoint x: 653, endPoint y: 177, distance: 148.1
click at [653, 28] on span "Month" at bounding box center [658, 27] width 10 height 4
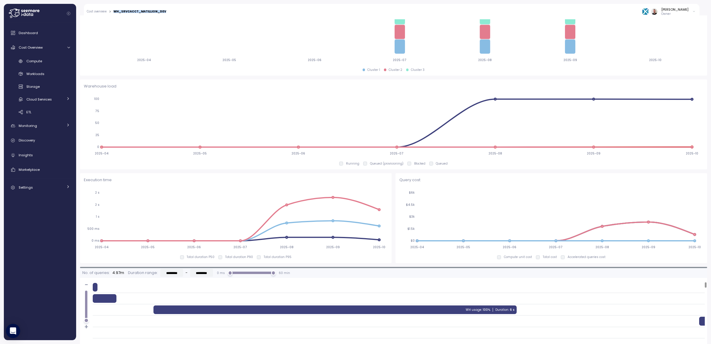
scroll to position [267, 0]
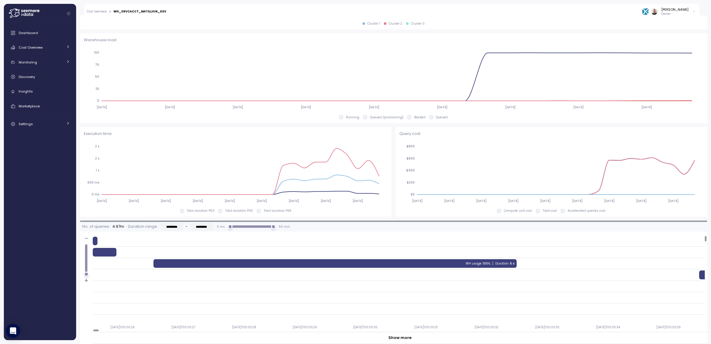
scroll to position [311, 0]
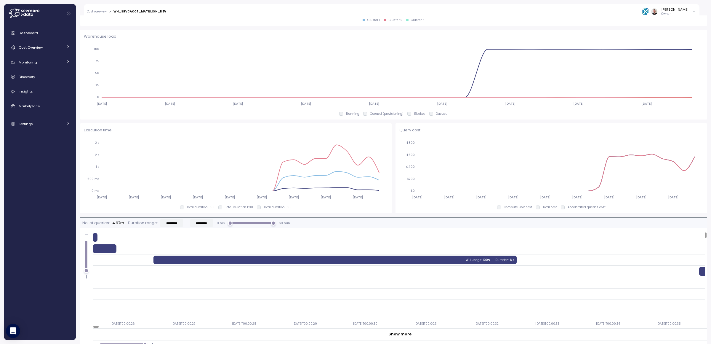
click at [641, 142] on icon "[DATE] [DATE] [DATE] [DATE] [DATE] [DATE] [DATE] [DATE] [DATE] $0 $200 $400 $60…" at bounding box center [549, 170] width 301 height 66
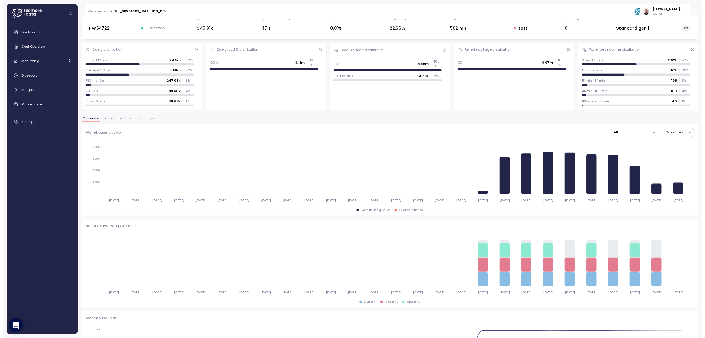
scroll to position [0, 0]
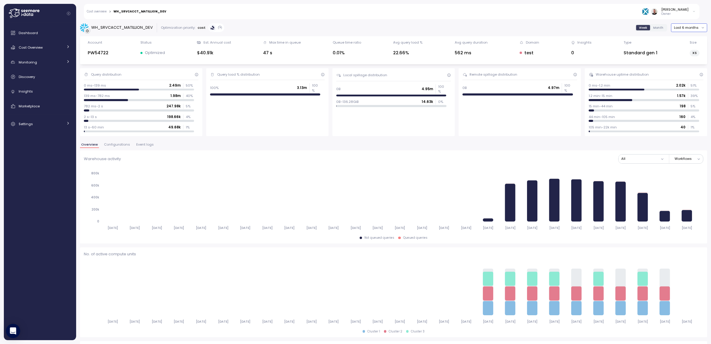
click at [678, 29] on button "Last 6 months" at bounding box center [689, 27] width 36 height 9
click at [686, 71] on div "Last 30 days" at bounding box center [686, 70] width 22 height 5
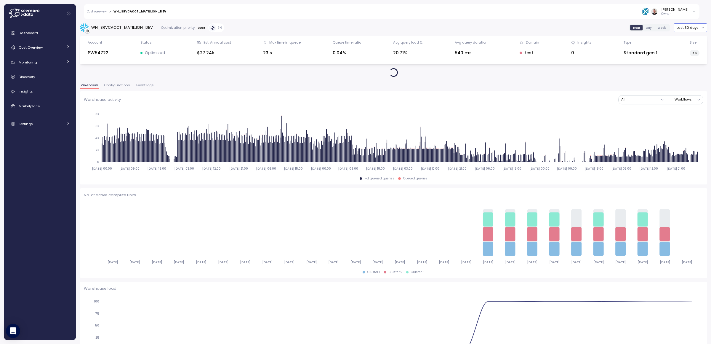
click at [646, 30] on span "Day" at bounding box center [649, 27] width 6 height 4
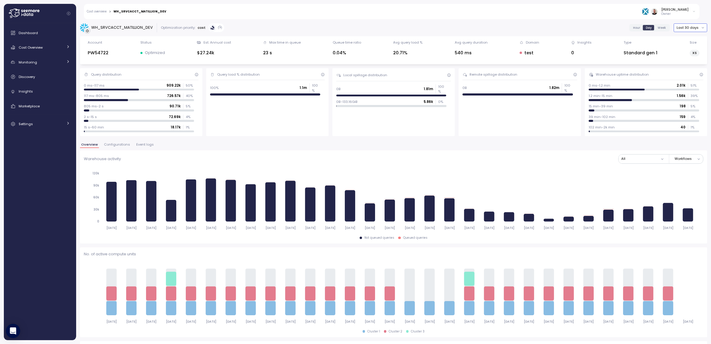
click at [679, 28] on button "Last 30 days" at bounding box center [690, 27] width 33 height 9
click at [686, 78] on div "Last 6 months" at bounding box center [689, 78] width 25 height 5
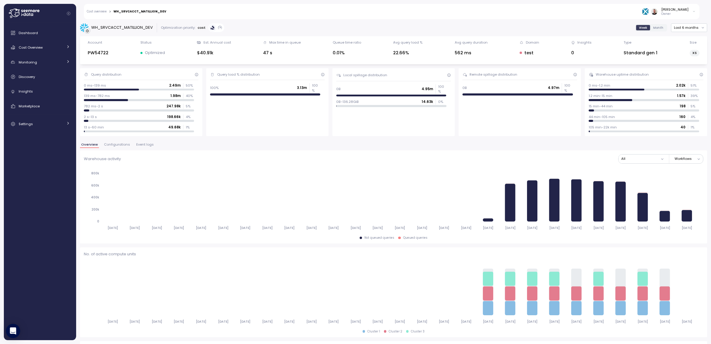
click at [137, 144] on span "Event logs" at bounding box center [144, 144] width 17 height 3
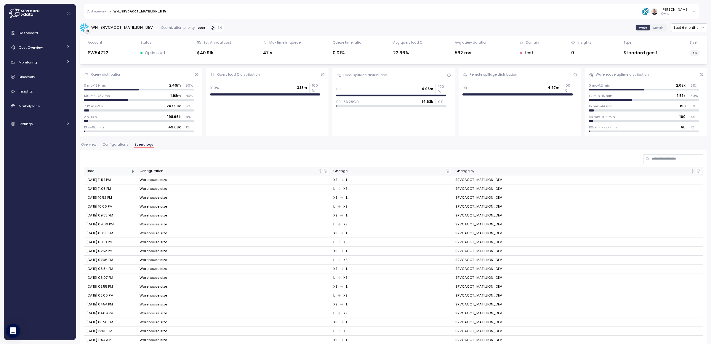
click at [128, 171] on div "Time" at bounding box center [108, 170] width 44 height 5
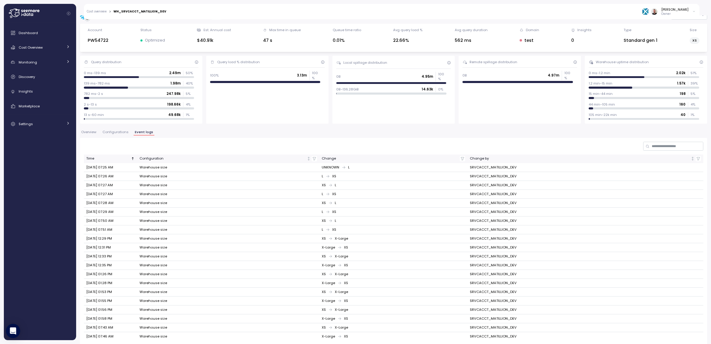
scroll to position [33, 0]
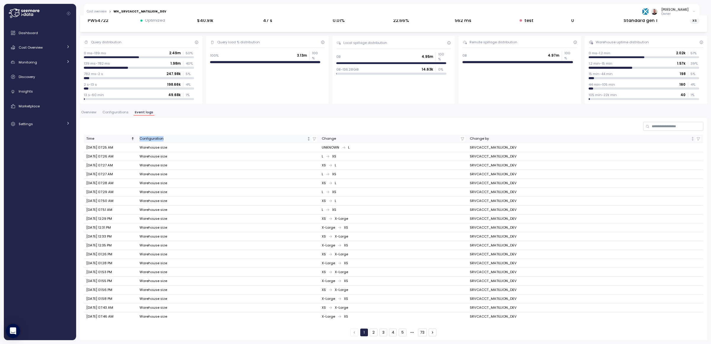
click at [152, 136] on div "Configuration" at bounding box center [223, 138] width 167 height 5
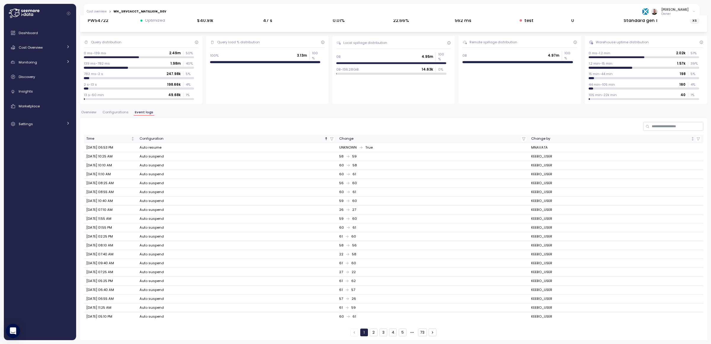
click at [330, 137] on icon "button" at bounding box center [332, 139] width 4 height 4
click at [322, 150] on input at bounding box center [326, 150] width 43 height 7
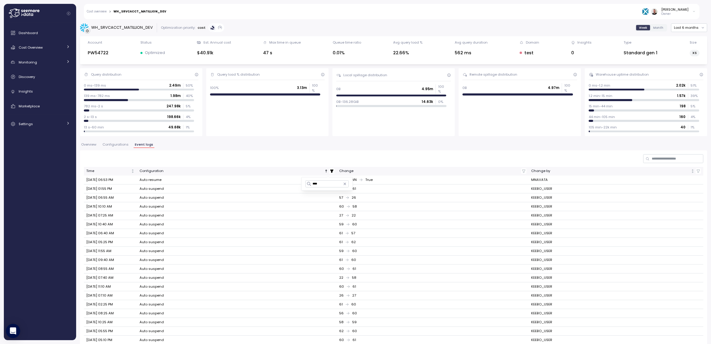
type input "****"
click at [269, 156] on div at bounding box center [393, 158] width 619 height 9
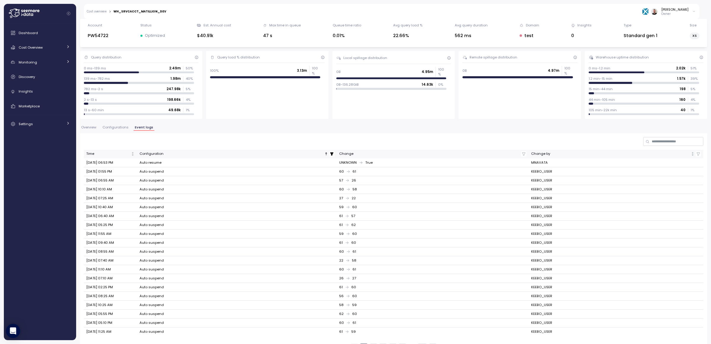
scroll to position [33, 0]
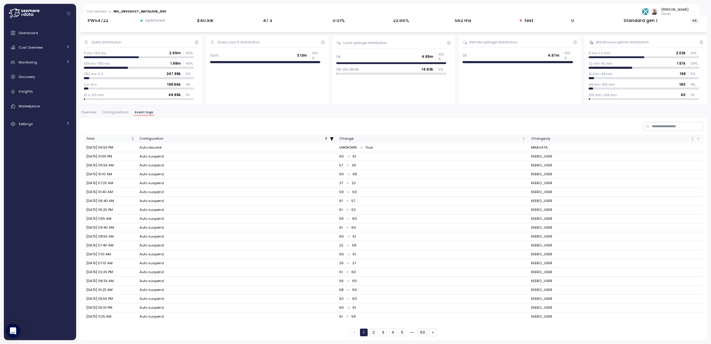
click at [115, 139] on div "Time" at bounding box center [108, 138] width 44 height 5
drag, startPoint x: 526, startPoint y: 165, endPoint x: 578, endPoint y: 166, distance: 52.1
click at [578, 166] on td "KEEBO_USER" at bounding box center [616, 165] width 175 height 9
copy td "KEEBO_USER"
click at [697, 138] on icon "button" at bounding box center [698, 138] width 3 height 3
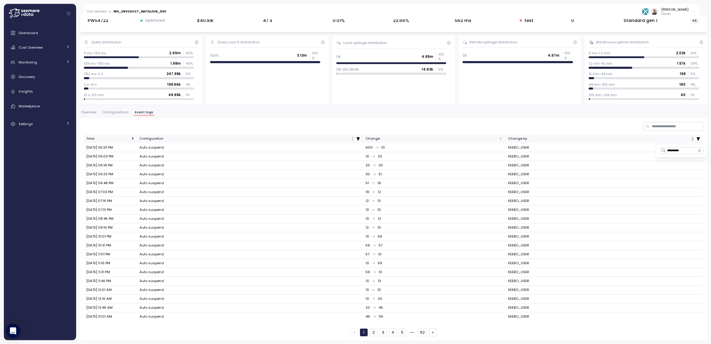
type input "**********"
click at [482, 130] on div "Time Configuration Change Change by Sep 16, 2025 05:33 PM Auto suspend 600 10 K…" at bounding box center [393, 229] width 627 height 222
drag, startPoint x: 364, startPoint y: 148, endPoint x: 374, endPoint y: 147, distance: 10.1
click at [374, 147] on div "600 10" at bounding box center [435, 147] width 138 height 5
click at [387, 146] on div "600 10" at bounding box center [435, 147] width 138 height 5
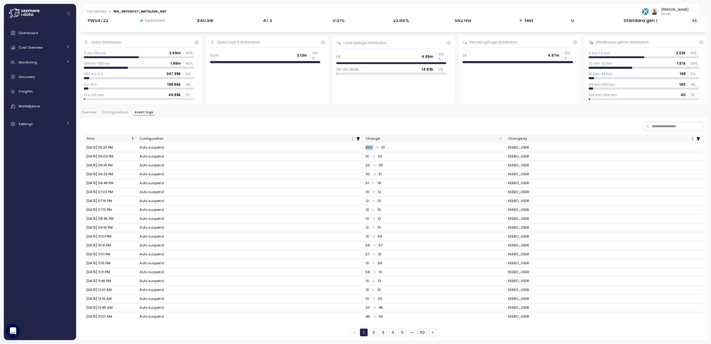
drag, startPoint x: 386, startPoint y: 147, endPoint x: 316, endPoint y: 148, distance: 70.2
click at [316, 148] on tr "Sep 16, 2025 05:33 PM Auto suspend 600 10 KEEBO_USER" at bounding box center [393, 147] width 619 height 9
click at [369, 145] on div "600 10" at bounding box center [435, 147] width 138 height 5
drag, startPoint x: 362, startPoint y: 147, endPoint x: 395, endPoint y: 146, distance: 32.3
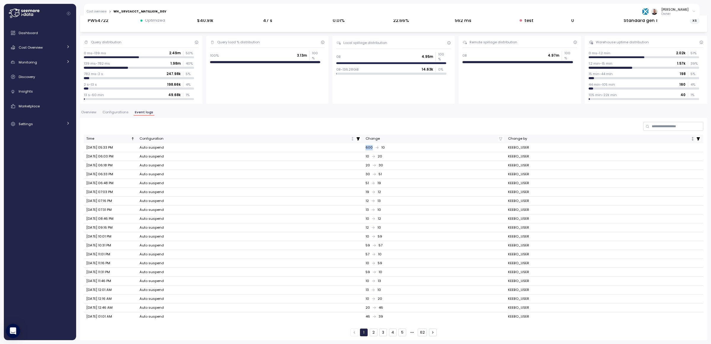
click at [395, 146] on td "600 10" at bounding box center [434, 147] width 143 height 9
click at [366, 147] on div "600 10" at bounding box center [435, 147] width 138 height 5
click at [368, 150] on td "600 10" at bounding box center [434, 147] width 143 height 9
click at [383, 147] on div "600 10" at bounding box center [435, 147] width 138 height 5
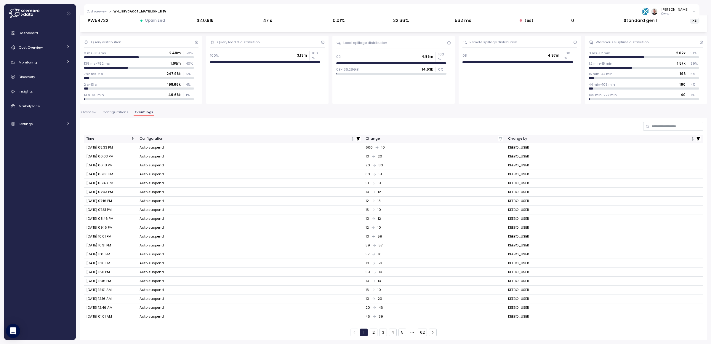
click at [383, 147] on div "600 10" at bounding box center [435, 147] width 138 height 5
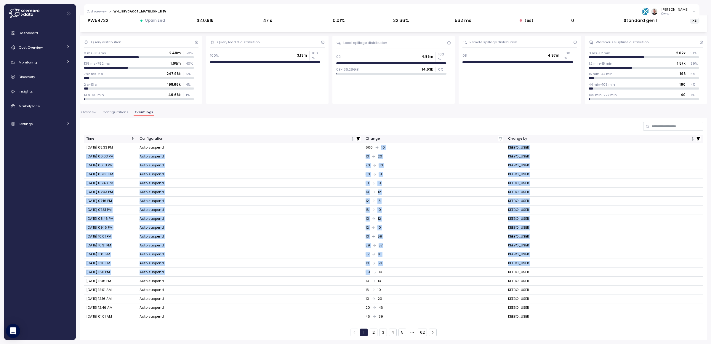
drag, startPoint x: 383, startPoint y: 147, endPoint x: 426, endPoint y: 269, distance: 129.7
click at [426, 269] on tbody "Sep 16, 2025 05:33 PM Auto suspend 600 10 KEEBO_USER Sep 16, 2025 06:03 PM Auto…" at bounding box center [393, 231] width 619 height 177
click at [390, 209] on div "13 10" at bounding box center [435, 209] width 138 height 5
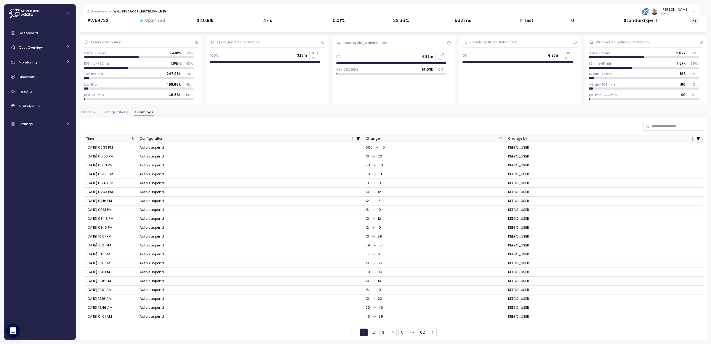
click at [116, 109] on div "WH_SRVCACCT_MATILLION_DEV Optimization priority: cost Week Month Last 6 months …" at bounding box center [393, 165] width 627 height 349
click at [117, 111] on span "Configurations" at bounding box center [116, 112] width 26 height 3
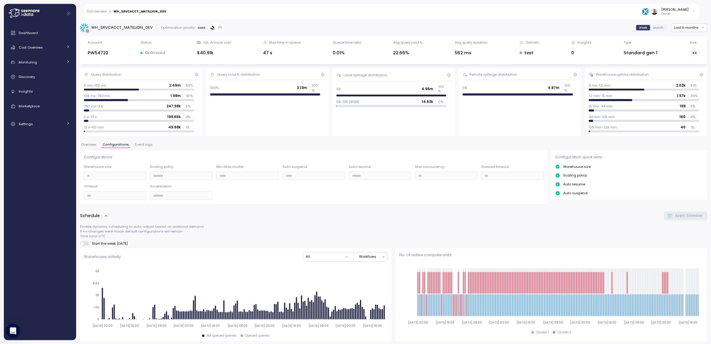
click at [90, 144] on span "Overview" at bounding box center [88, 144] width 15 height 3
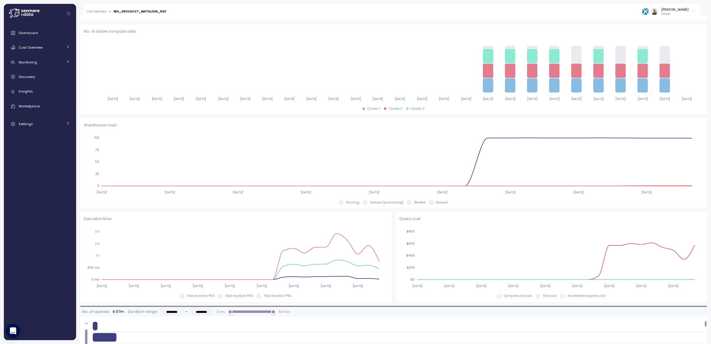
scroll to position [222, 0]
click at [117, 11] on div "WH_SRVCACCT_MATILLION_DEV" at bounding box center [139, 11] width 53 height 3
copy div "WH_SRVCACCT_MATILLION_DEV"
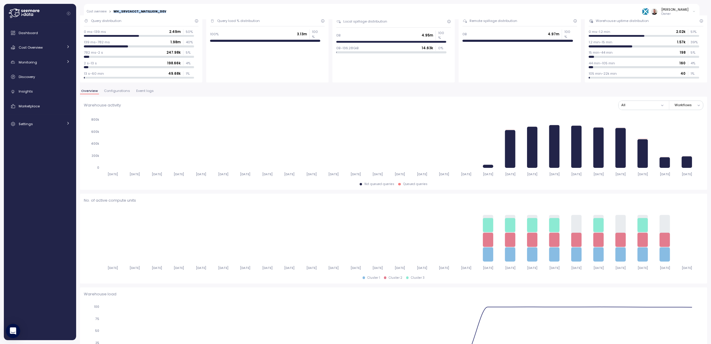
scroll to position [0, 0]
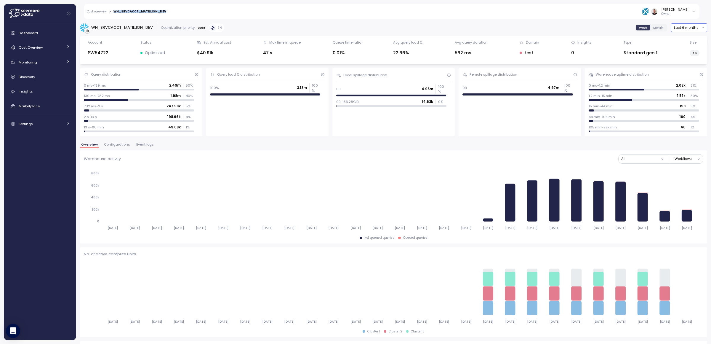
click at [684, 24] on button "Last 6 months" at bounding box center [689, 27] width 36 height 9
click at [691, 70] on div "Last 30 days" at bounding box center [686, 70] width 22 height 5
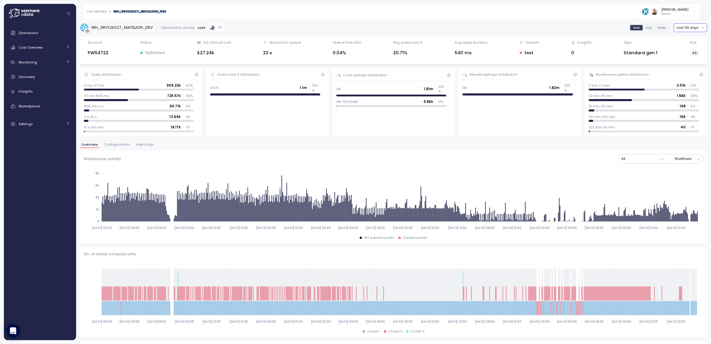
click at [686, 24] on button "Last 30 days" at bounding box center [690, 27] width 33 height 9
click at [693, 60] on div "Last 14 days" at bounding box center [687, 62] width 21 height 5
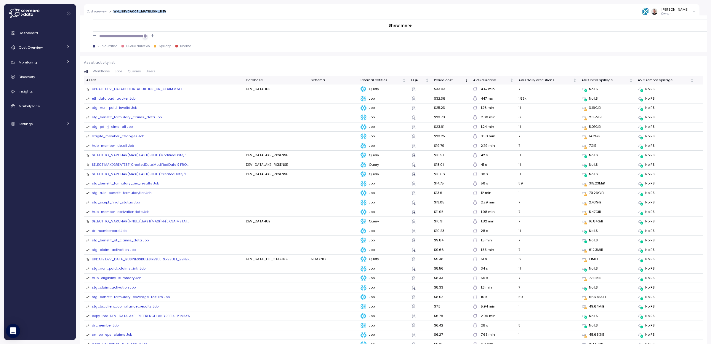
scroll to position [593, 0]
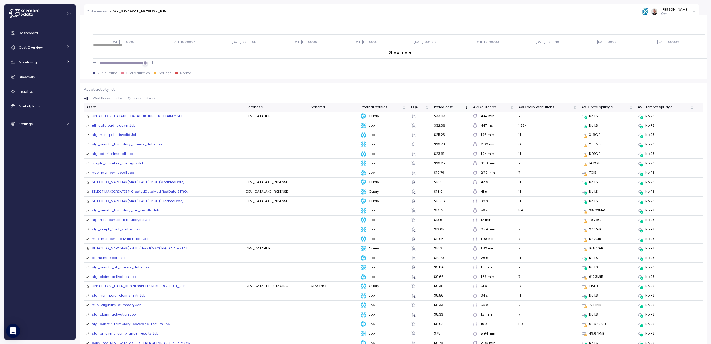
click at [437, 108] on div "Period cost" at bounding box center [448, 107] width 29 height 5
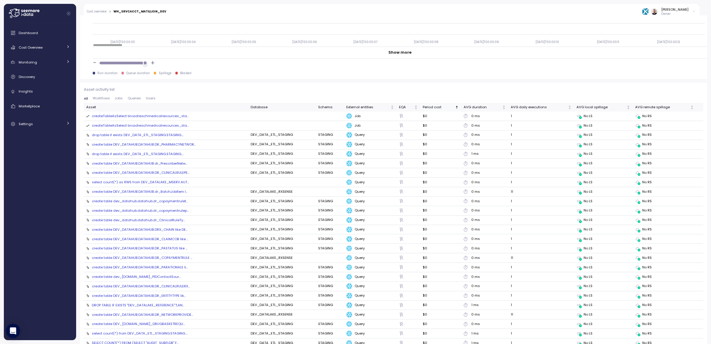
click at [433, 108] on div "Period cost" at bounding box center [438, 107] width 31 height 5
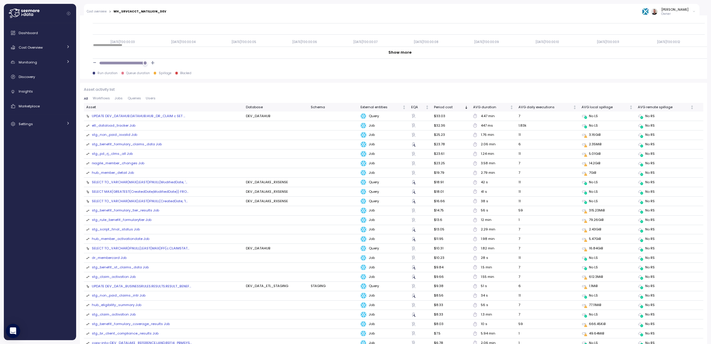
click at [105, 96] on div "Asset activity list All Workflows Jobs Queries Users Asset Database Schema Exte…" at bounding box center [393, 335] width 619 height 497
click at [105, 99] on span "Workflows" at bounding box center [101, 98] width 17 height 3
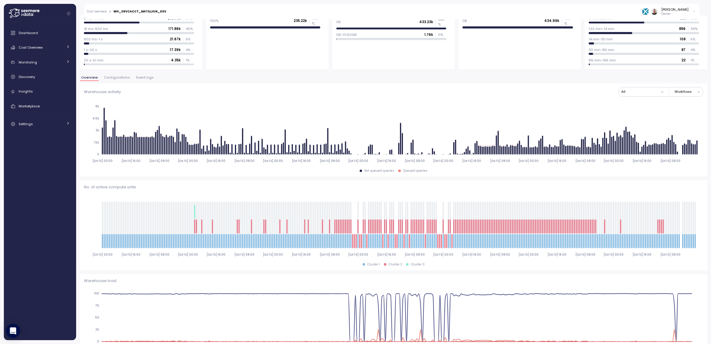
scroll to position [0, 0]
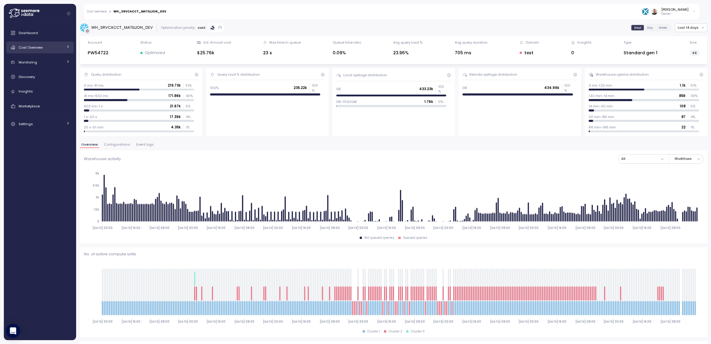
click at [62, 47] on div "Cost Overview" at bounding box center [41, 47] width 44 height 6
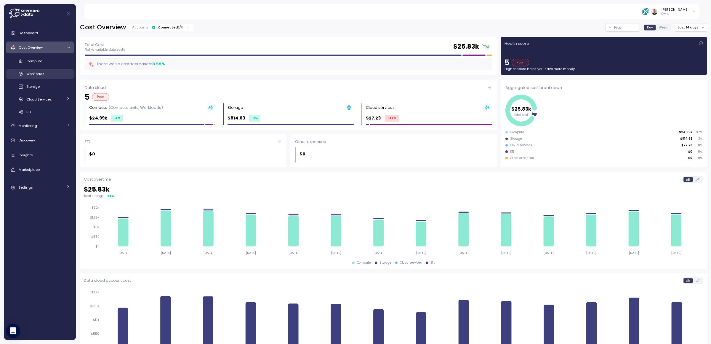
click at [50, 74] on div "Workloads" at bounding box center [48, 74] width 44 height 6
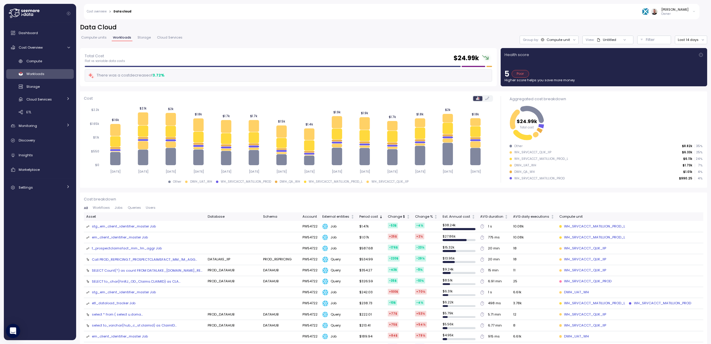
click at [616, 41] on div at bounding box center [624, 40] width 17 height 8
click at [617, 39] on div at bounding box center [624, 40] width 17 height 8
click at [597, 41] on icon at bounding box center [599, 40] width 4 height 4
click at [607, 41] on div "Untitled" at bounding box center [609, 39] width 13 height 5
click at [623, 40] on icon at bounding box center [625, 40] width 4 height 4
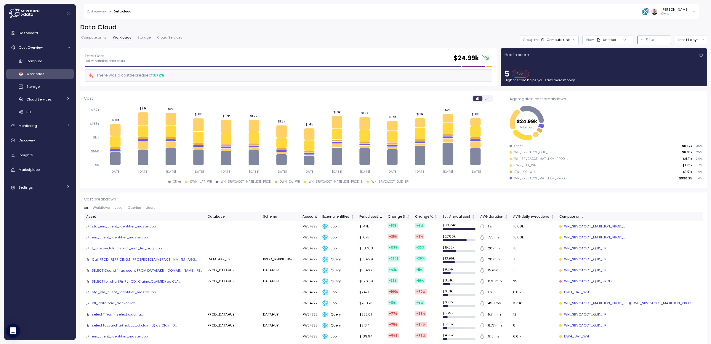
click at [646, 42] on p "Filter" at bounding box center [650, 40] width 9 height 6
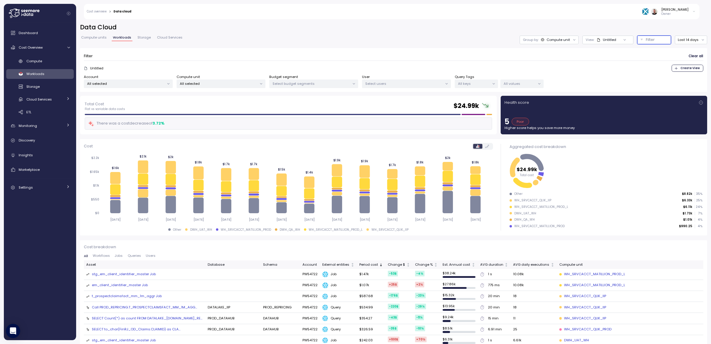
click at [303, 84] on p "Select budget segments" at bounding box center [311, 83] width 77 height 5
click at [234, 86] on p "All selected" at bounding box center [218, 83] width 77 height 5
click at [221, 96] on input at bounding box center [220, 96] width 99 height 7
paste input "**********"
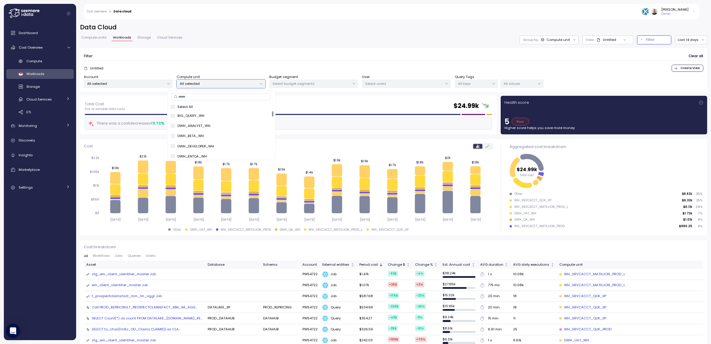
type input "**********"
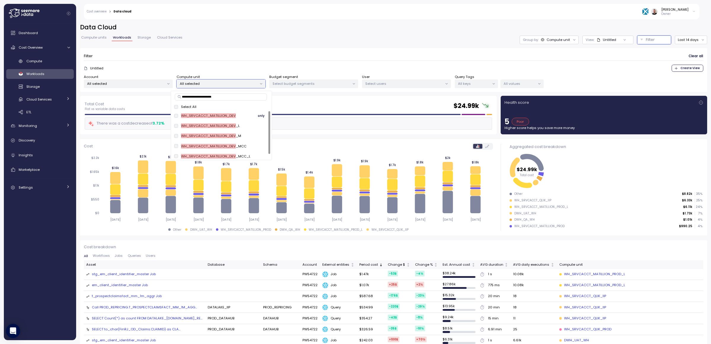
click at [262, 114] on span "only" at bounding box center [261, 115] width 7 height 7
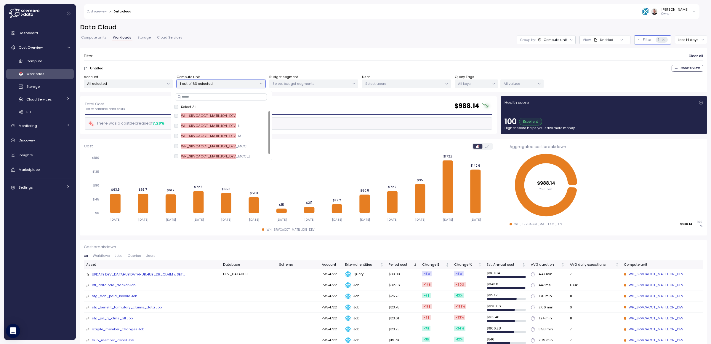
click at [375, 36] on div "Compute units Workloads Storage Cloud Services Group by: Compute unit View : Un…" at bounding box center [393, 40] width 627 height 9
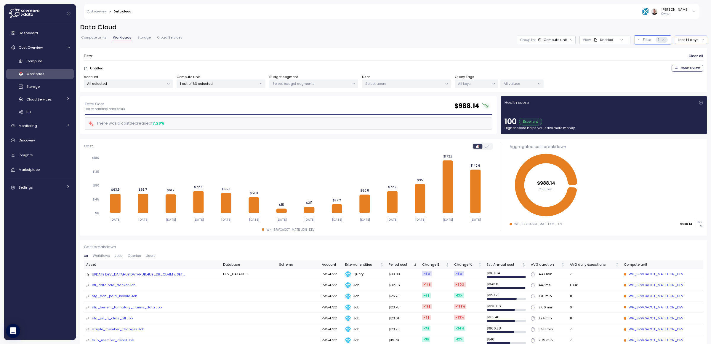
click at [685, 38] on button "Last 14 days" at bounding box center [691, 40] width 32 height 9
click at [690, 70] on div "Last 7 days" at bounding box center [686, 67] width 36 height 8
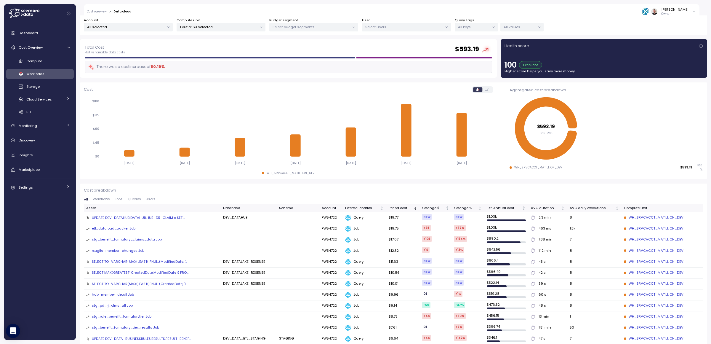
scroll to position [89, 0]
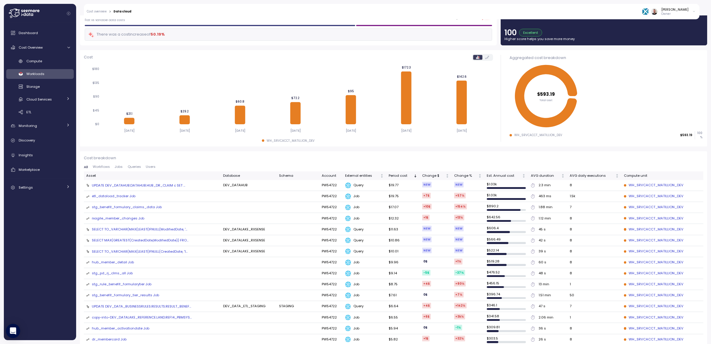
click at [165, 184] on div "UPDATE DEV_DATAHUB.DATAHUB.HUB_DR_CLAIM c SET ..." at bounding box center [138, 185] width 93 height 5
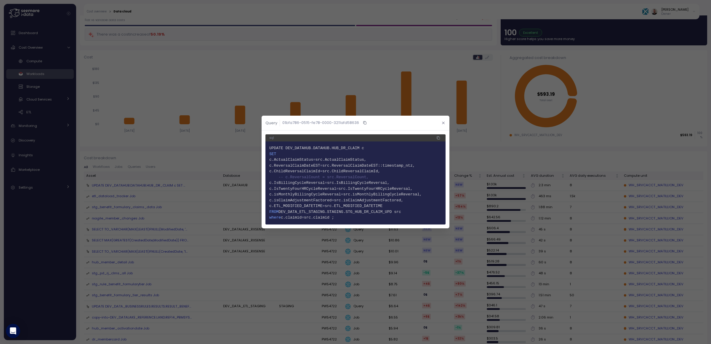
click at [445, 124] on button "button" at bounding box center [443, 122] width 7 height 7
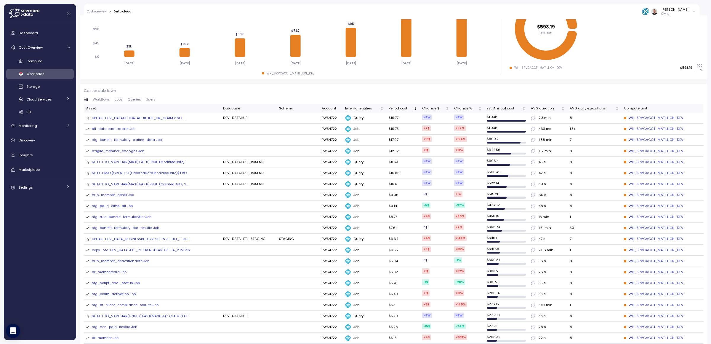
scroll to position [133, 0]
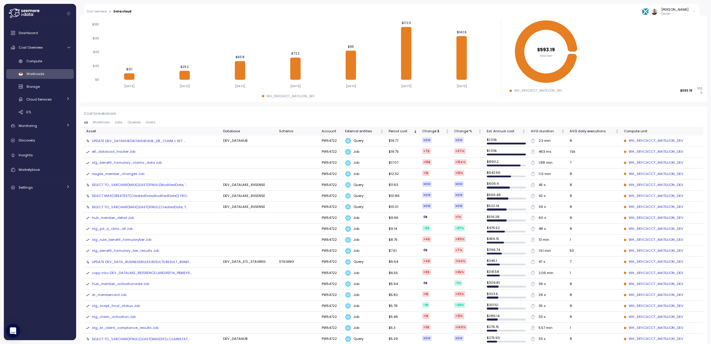
click at [164, 141] on div "UPDATE DEV_DATAHUB.DATAHUB.HUB_DR_CLAIM c SET ..." at bounding box center [138, 140] width 93 height 5
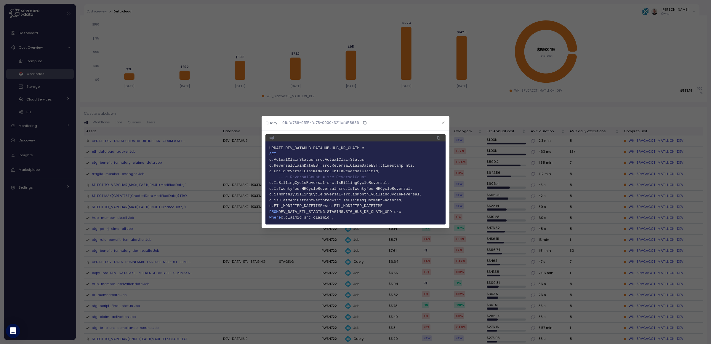
click at [343, 159] on span "src.ActualClaimStatus," at bounding box center [341, 159] width 51 height 4
copy span "ActualClaimStatus"
click at [377, 212] on span "DEV_DATA_ETL_STAGING.STAGING.STG_HUB_DR_CLAIM_UPD src" at bounding box center [339, 211] width 122 height 4
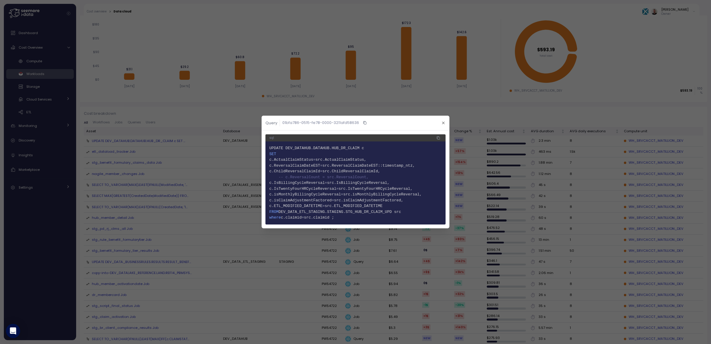
click at [329, 148] on span "UPDATE DEV_DATAHUB.DATAHUB.HUB_DR_CLAIM c" at bounding box center [316, 148] width 95 height 4
click at [343, 149] on span "UPDATE DEV_DATAHUB.DATAHUB.HUB_DR_CLAIM c" at bounding box center [316, 148] width 95 height 4
copy span "HUB_DR_CLAIM"
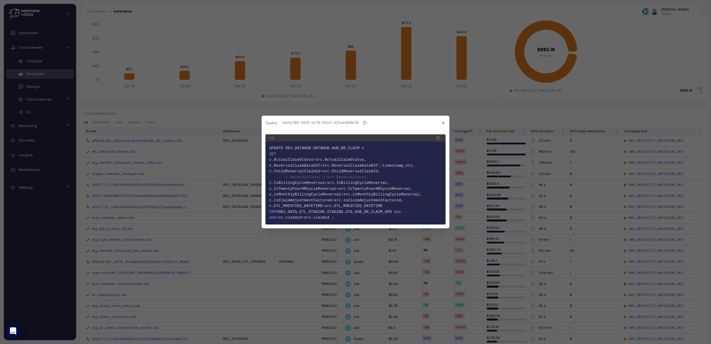
click at [380, 182] on span "src.IsBillingCycleReversal," at bounding box center [358, 182] width 63 height 4
copy span "IsBillingCycleReversal"
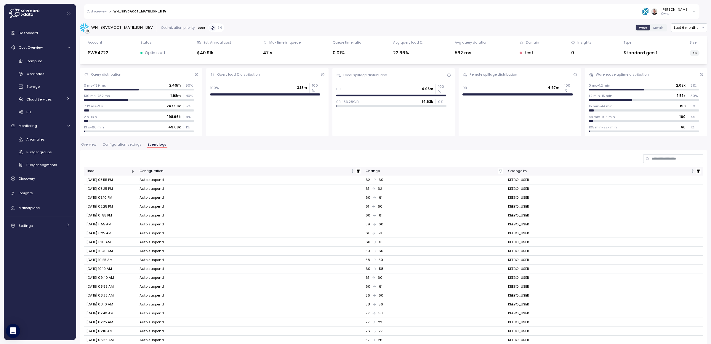
scroll to position [30, 0]
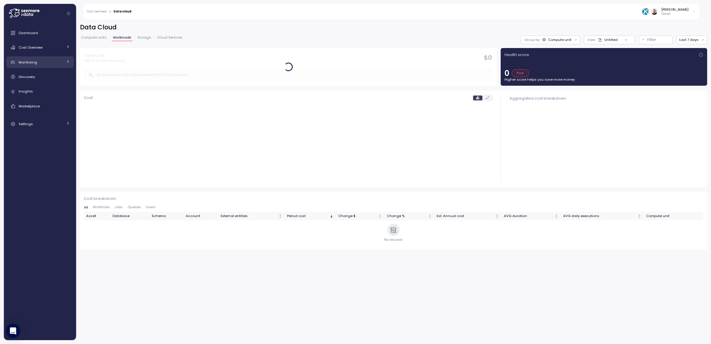
click at [33, 60] on span "Monitoring" at bounding box center [28, 62] width 18 height 5
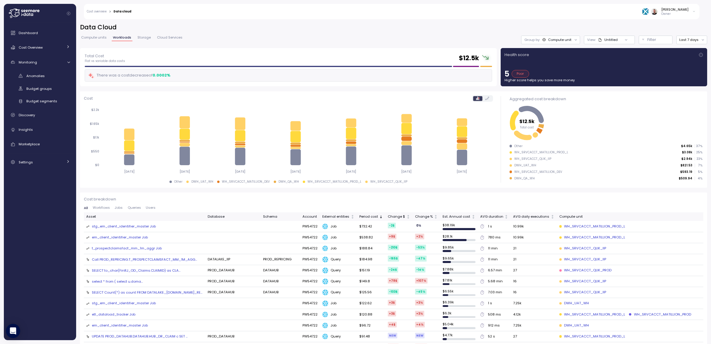
click at [49, 81] on div "Anomalies Budget groups Budget segments" at bounding box center [40, 88] width 68 height 35
click at [36, 75] on span "Anomalies" at bounding box center [35, 75] width 18 height 5
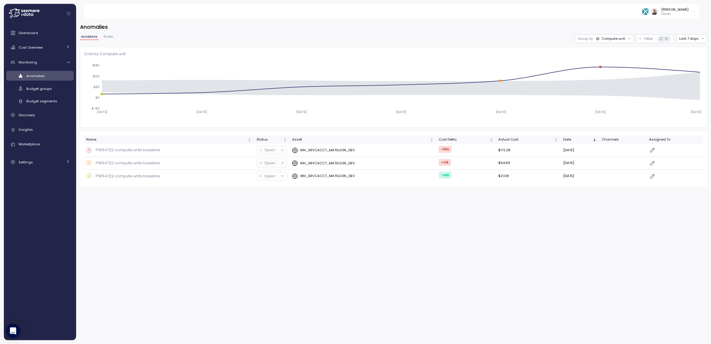
click at [610, 37] on div "Compute unit" at bounding box center [613, 38] width 23 height 5
click at [338, 149] on p "WH_SRVCACCT_MATILLION_DEV" at bounding box center [327, 150] width 55 height 5
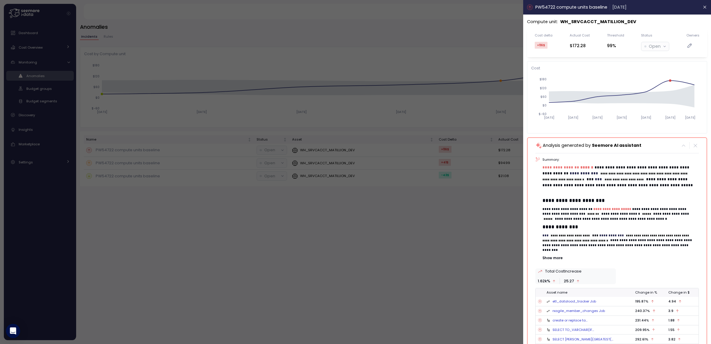
click at [409, 166] on div at bounding box center [355, 172] width 711 height 344
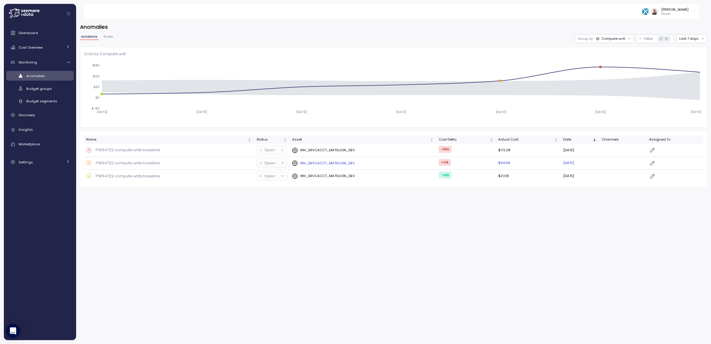
click at [304, 164] on p "WH_SRVCACCT_MATILLION_DEV" at bounding box center [327, 163] width 55 height 5
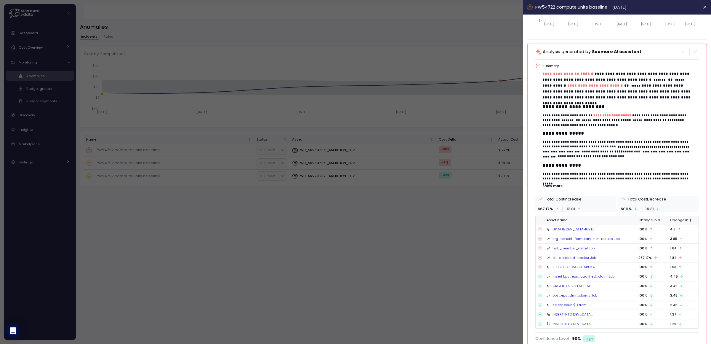
scroll to position [97, 0]
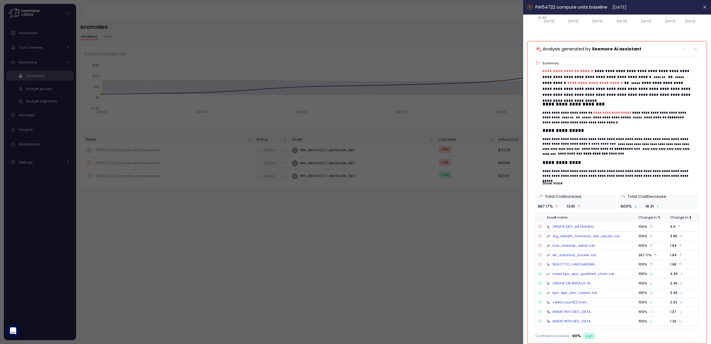
click at [470, 221] on div at bounding box center [355, 172] width 711 height 344
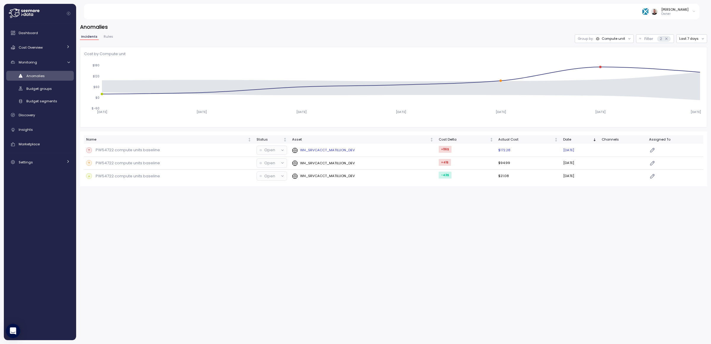
click at [333, 153] on td "WH_SRVCACCT_MATILLION_DEV" at bounding box center [363, 150] width 147 height 13
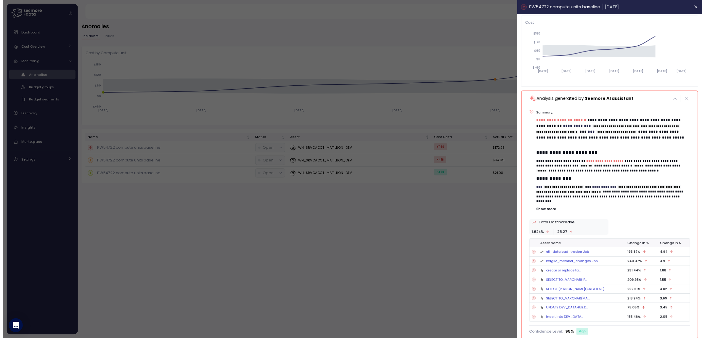
scroll to position [47, 0]
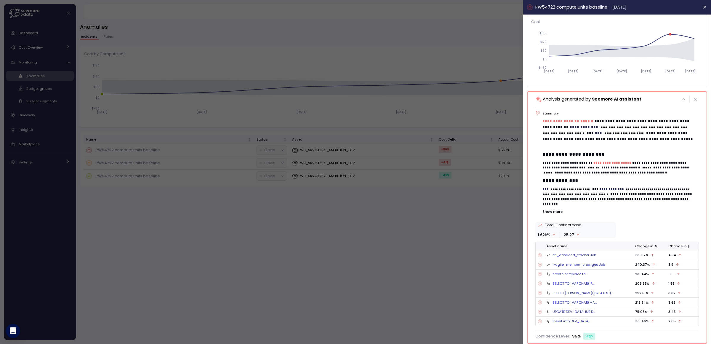
click at [562, 255] on link "etl_dataload_tracker Job" at bounding box center [575, 254] width 44 height 5
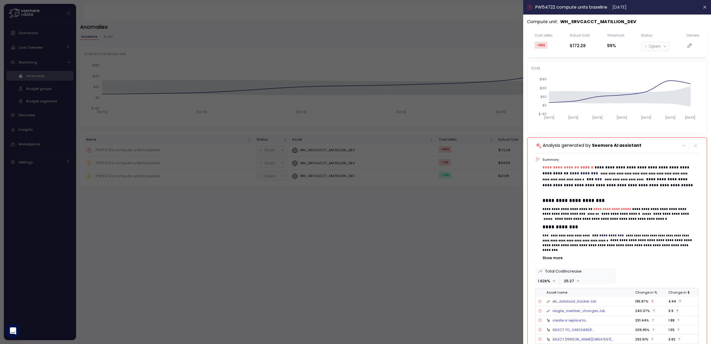
click at [579, 310] on link "rxagile_member_changes Job" at bounding box center [579, 310] width 52 height 5
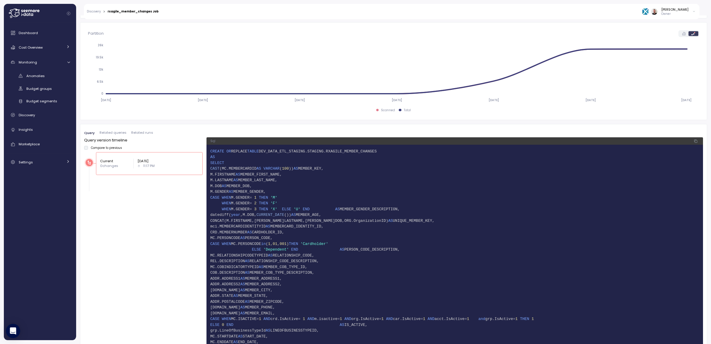
scroll to position [311, 0]
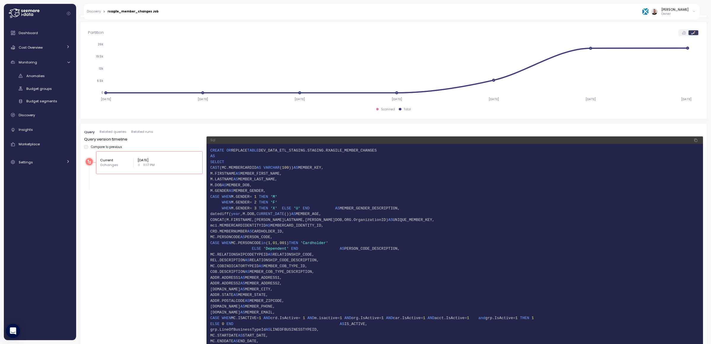
click at [108, 131] on span "Related queries" at bounding box center [113, 131] width 27 height 3
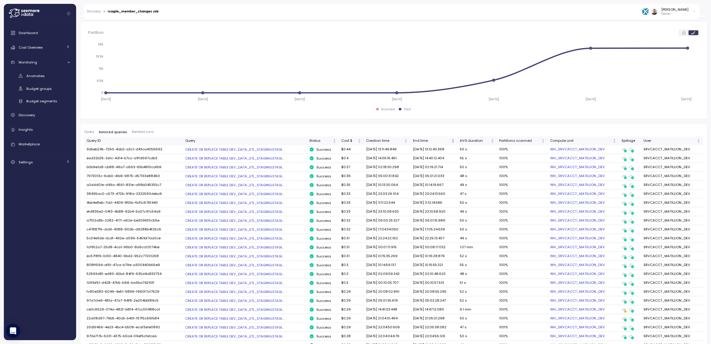
click at [431, 141] on div "End time" at bounding box center [431, 140] width 37 height 5
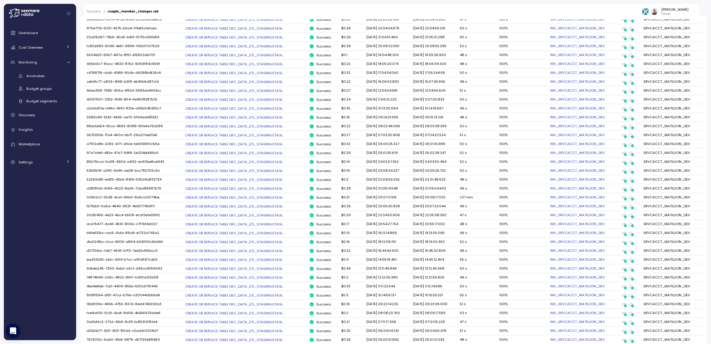
scroll to position [400, 0]
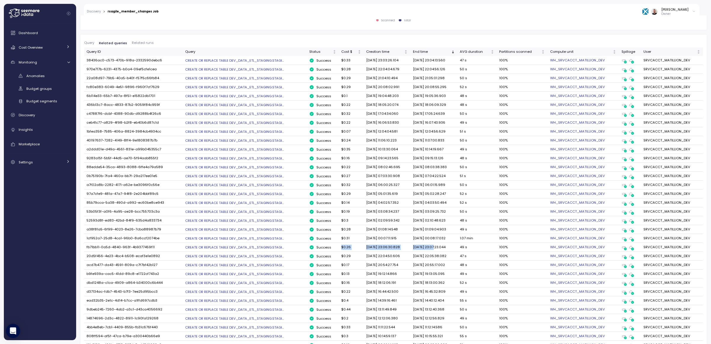
drag, startPoint x: 432, startPoint y: 248, endPoint x: 329, endPoint y: 249, distance: 103.1
click at [329, 249] on tr "fb71bb11-0a5d-4840-963f-4b9377459f11 CREATE OR REPLACE TABLE DEV_DATA_ETL_STAGI…" at bounding box center [393, 247] width 619 height 9
drag, startPoint x: 368, startPoint y: 51, endPoint x: 364, endPoint y: 46, distance: 7.0
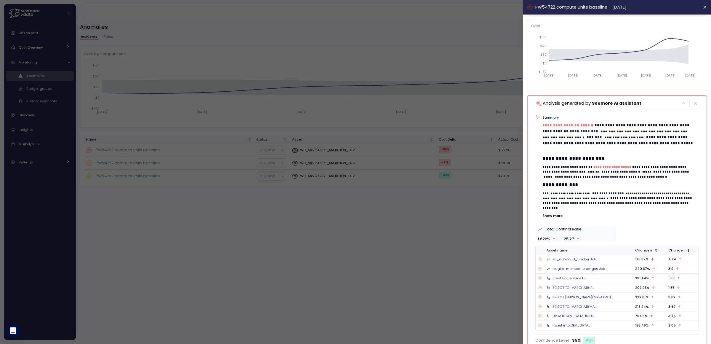
scroll to position [47, 0]
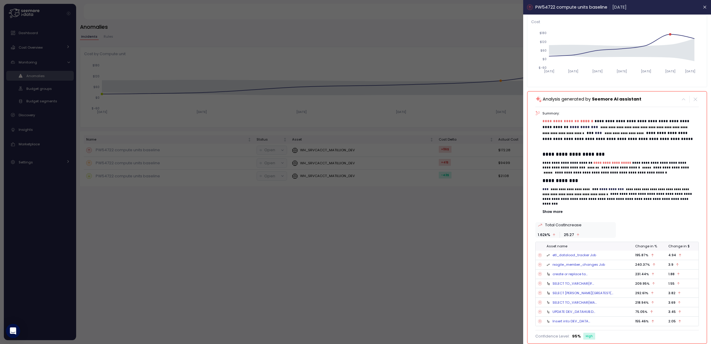
click at [564, 255] on link "etl_dataload_tracker Job" at bounding box center [575, 254] width 44 height 5
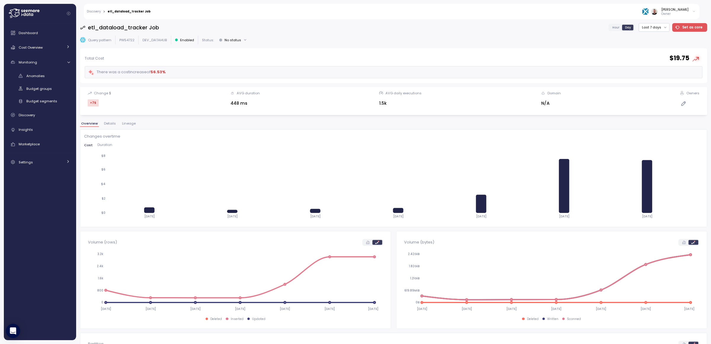
click at [127, 123] on span "Lineage" at bounding box center [129, 123] width 14 height 3
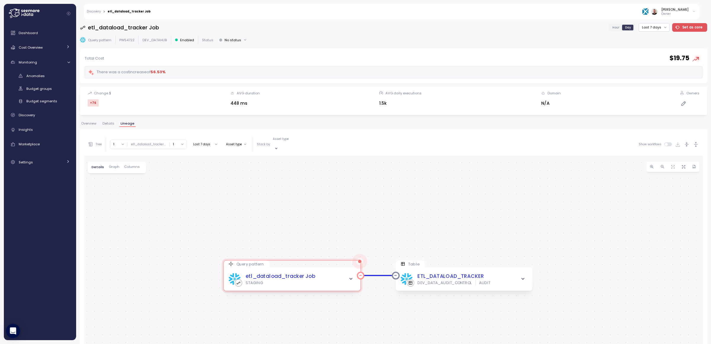
click at [352, 276] on icon "button" at bounding box center [350, 278] width 5 height 5
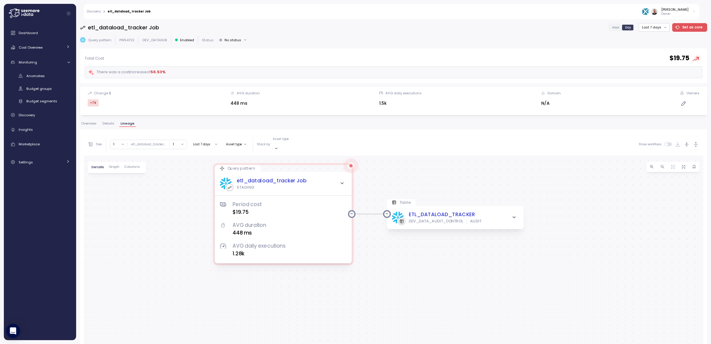
drag, startPoint x: 404, startPoint y: 237, endPoint x: 445, endPoint y: 172, distance: 76.2
click at [445, 172] on div "Query pattern etl_dataload_tracker Job STAGING Period cost $19.75 AVG duration …" at bounding box center [393, 305] width 619 height 298
click at [513, 214] on icon "button" at bounding box center [514, 216] width 5 height 5
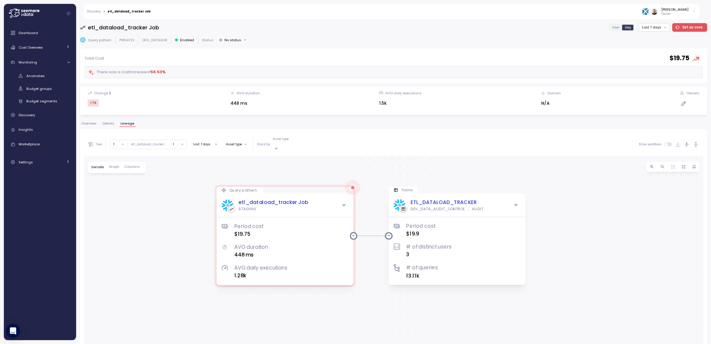
drag, startPoint x: 594, startPoint y: 213, endPoint x: 596, endPoint y: 235, distance: 21.7
click at [596, 235] on div "Query pattern etl_dataload_tracker Job STAGING Period cost $19.75 AVG duration …" at bounding box center [393, 305] width 619 height 298
click at [204, 142] on button "Last 7 days" at bounding box center [205, 144] width 29 height 7
click at [212, 175] on div "Last 14 days" at bounding box center [206, 176] width 21 height 5
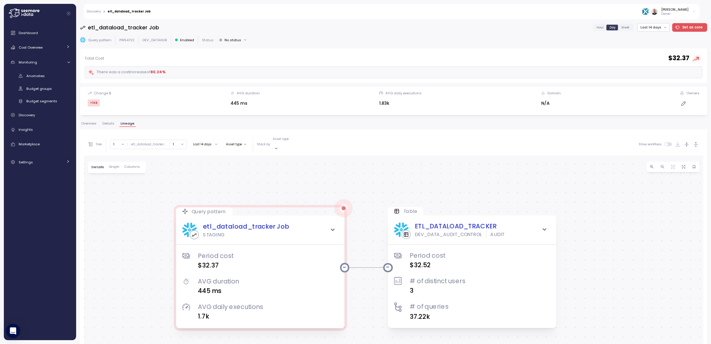
drag, startPoint x: 278, startPoint y: 193, endPoint x: 275, endPoint y: 174, distance: 19.6
click at [275, 174] on div "Query pattern etl_dataload_tracker Job STAGING Period cost $32.37 AVG duration …" at bounding box center [393, 305] width 619 height 298
click at [282, 140] on p "Asset type" at bounding box center [281, 139] width 16 height 4
click at [282, 150] on p "Query pattern" at bounding box center [288, 152] width 21 height 4
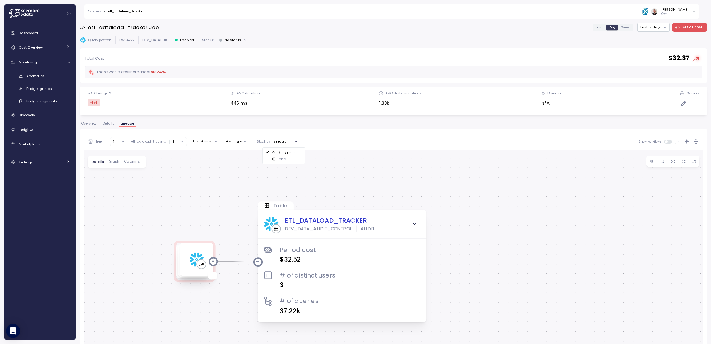
click at [290, 159] on div "Table" at bounding box center [284, 159] width 36 height 4
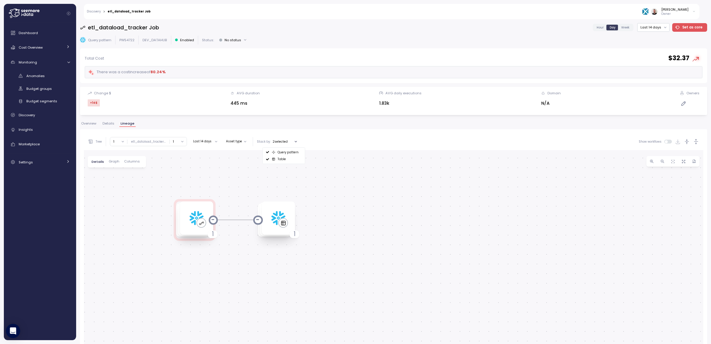
click at [225, 194] on div "1 1" at bounding box center [393, 302] width 619 height 304
click at [199, 215] on icon at bounding box center [196, 218] width 15 height 15
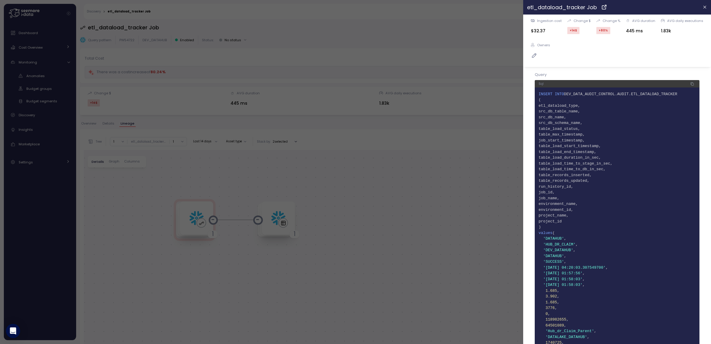
click at [255, 200] on div at bounding box center [355, 172] width 711 height 344
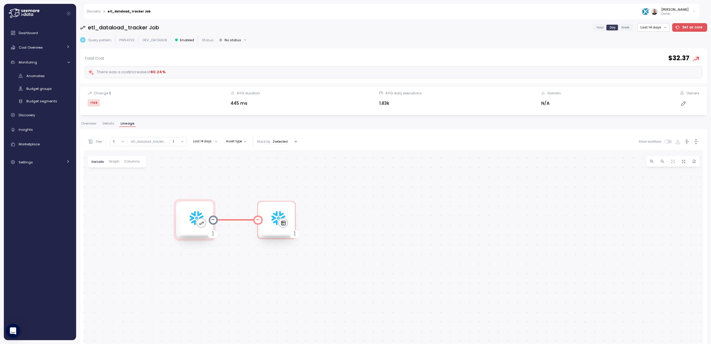
click at [268, 209] on div "1" at bounding box center [278, 217] width 33 height 33
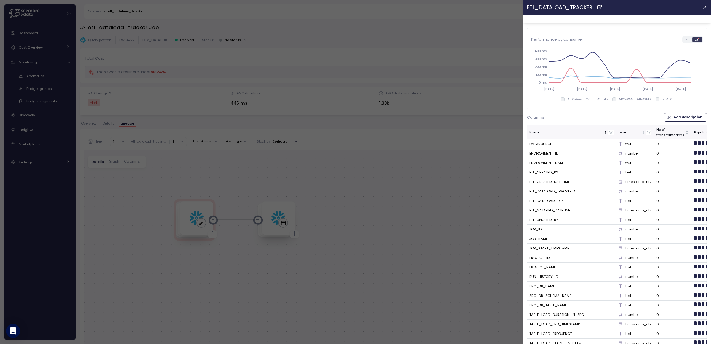
scroll to position [44, 0]
click at [590, 97] on p "SRVCACCT_MATILLION_DEV" at bounding box center [588, 98] width 41 height 4
click at [624, 97] on p "SRVCACCT_SNOWDEV" at bounding box center [635, 98] width 33 height 4
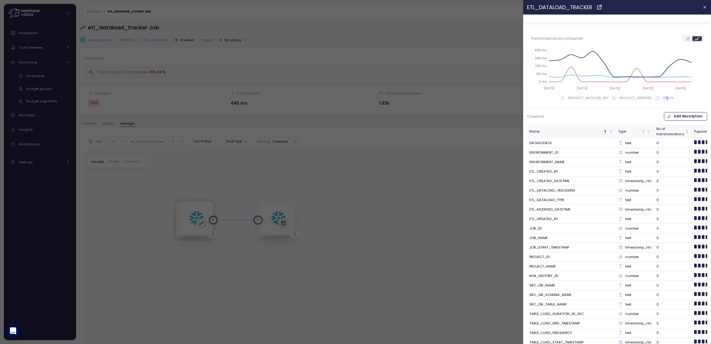
click at [663, 99] on p "VPALVE" at bounding box center [667, 98] width 11 height 4
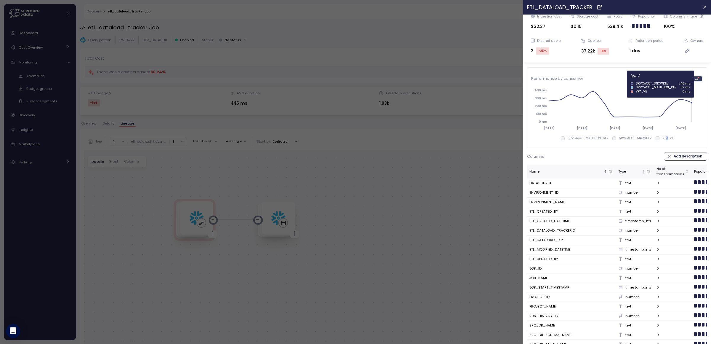
scroll to position [0, 0]
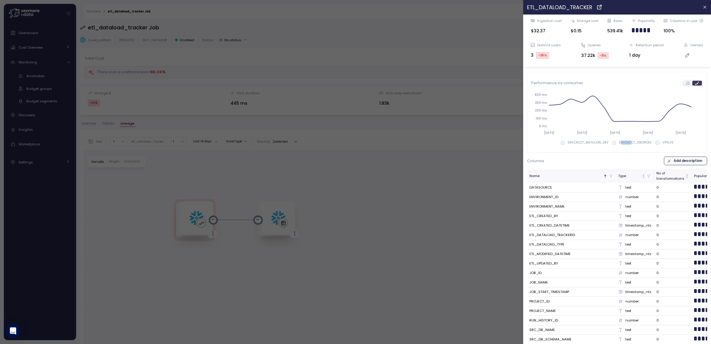
drag, startPoint x: 618, startPoint y: 143, endPoint x: 627, endPoint y: 143, distance: 8.9
click at [627, 143] on p "SRVCACCT_SNOWDEV" at bounding box center [635, 142] width 33 height 4
click at [630, 142] on p "SRVCACCT_SNOWDEV" at bounding box center [635, 142] width 33 height 4
copy p "SRVCACCT_SNOWDEV"
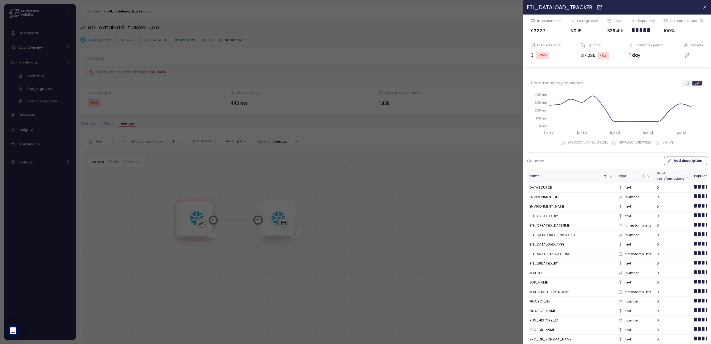
click at [327, 47] on div at bounding box center [355, 172] width 711 height 344
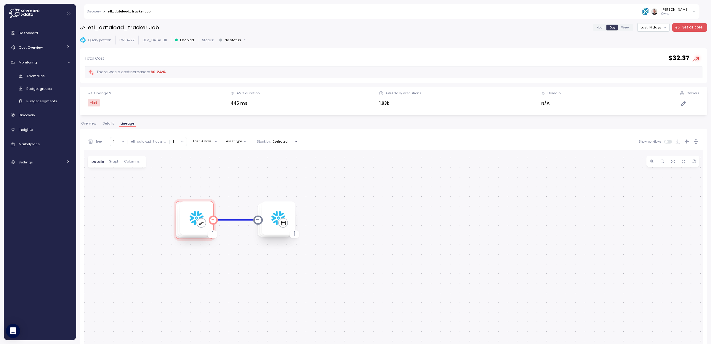
click at [188, 217] on div "1" at bounding box center [196, 217] width 33 height 33
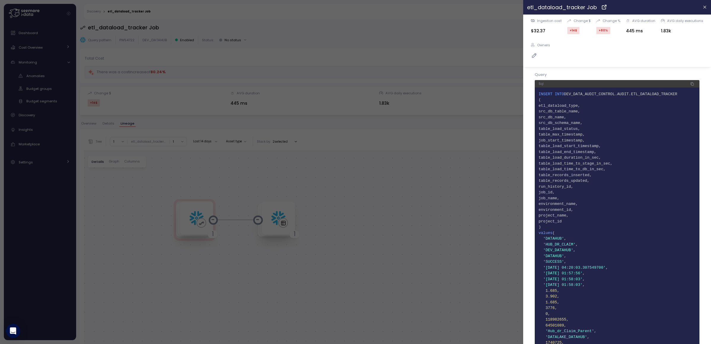
click at [300, 190] on div at bounding box center [355, 172] width 711 height 344
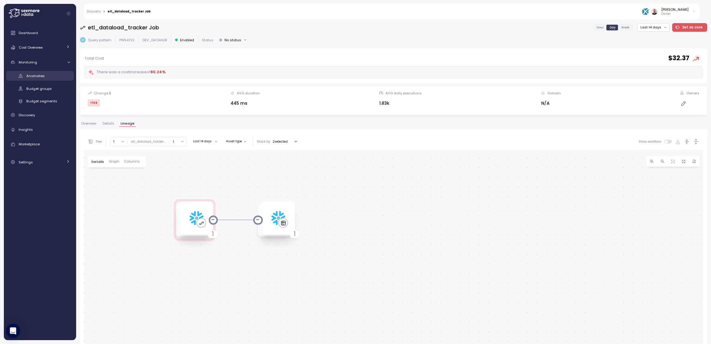
click at [41, 76] on span "Anomalies" at bounding box center [35, 75] width 18 height 5
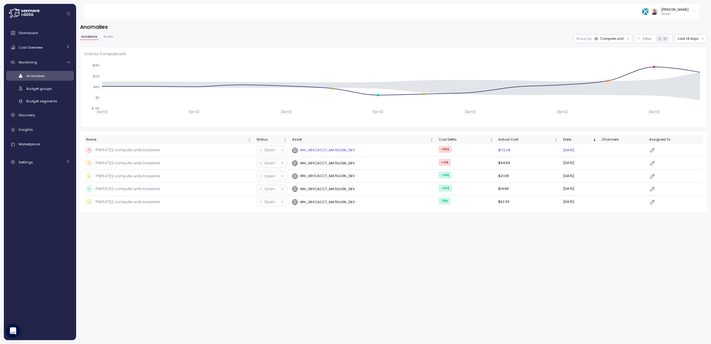
click at [158, 151] on p "PW54722 compute units baseline" at bounding box center [128, 150] width 64 height 6
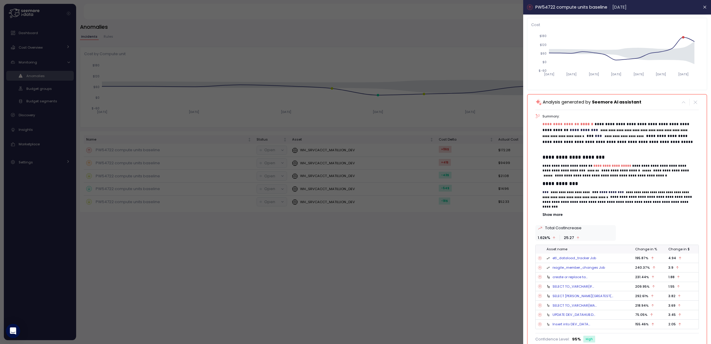
scroll to position [47, 0]
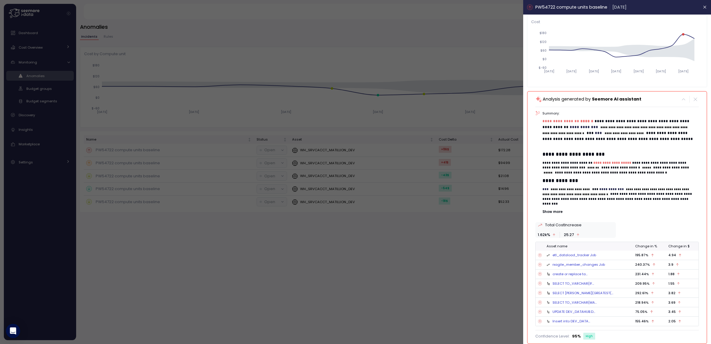
click at [377, 128] on div at bounding box center [355, 172] width 711 height 344
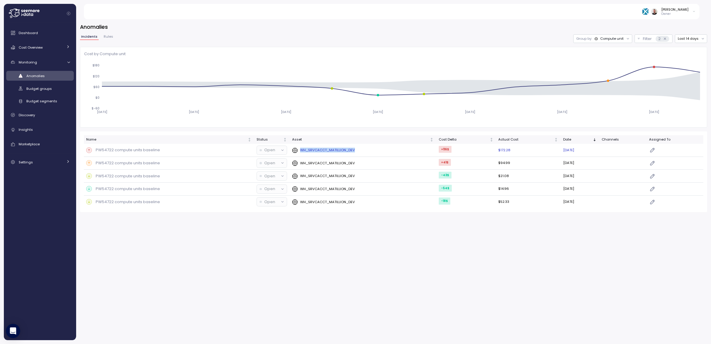
copy p "WH_SRVCACCT_MATILLION_DEV"
drag, startPoint x: 353, startPoint y: 152, endPoint x: 299, endPoint y: 152, distance: 54.8
click at [299, 152] on div "WH_SRVCACCT_MATILLION_DEV" at bounding box center [363, 150] width 142 height 6
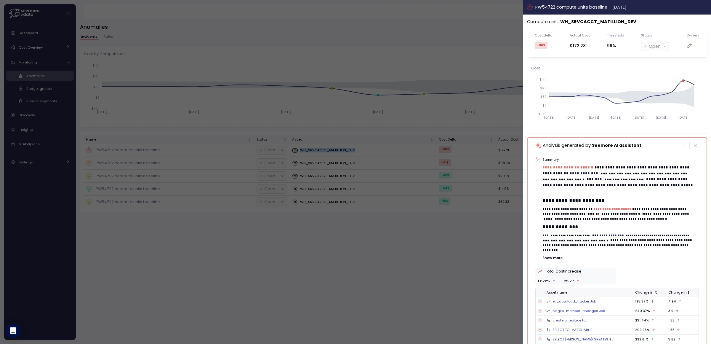
click at [703, 8] on icon "button" at bounding box center [705, 7] width 5 height 5
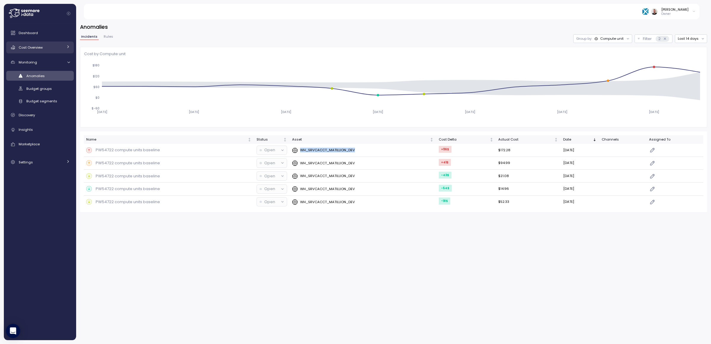
click at [28, 47] on span "Cost Overview" at bounding box center [31, 47] width 24 height 5
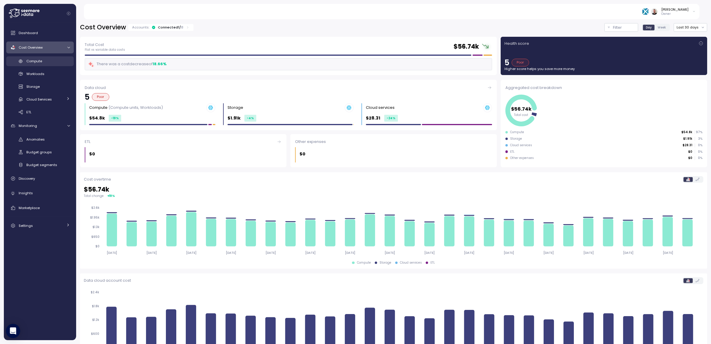
click at [38, 61] on span "Compute" at bounding box center [34, 61] width 16 height 5
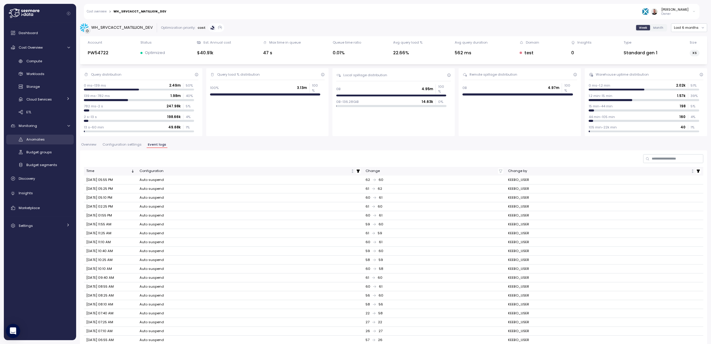
click at [41, 140] on span "Anomalies" at bounding box center [35, 139] width 18 height 5
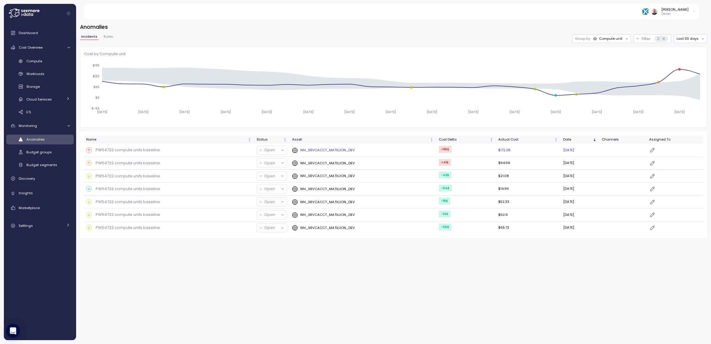
click at [362, 150] on div "WH_SRVCACCT_MATILLION_DEV" at bounding box center [363, 150] width 142 height 6
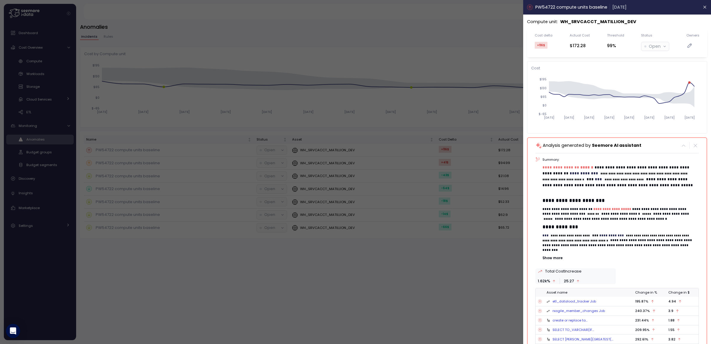
click at [670, 8] on div "PW54722 compute units baseline [DATE]" at bounding box center [612, 7] width 171 height 7
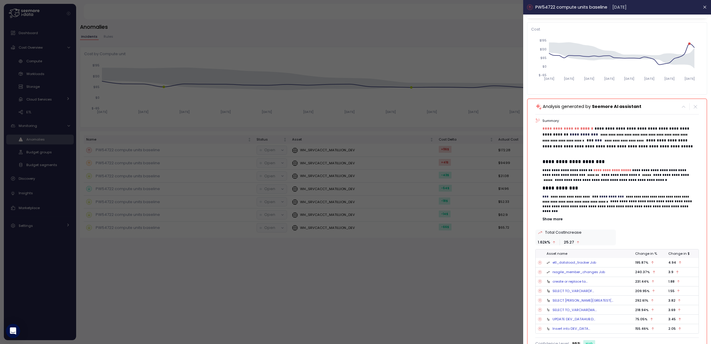
scroll to position [47, 0]
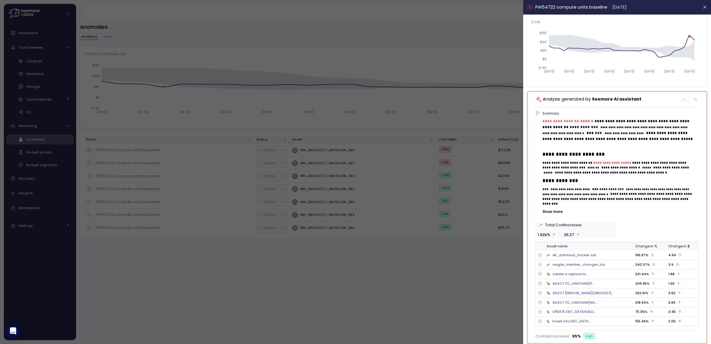
click at [579, 254] on link "etl_dataload_tracker Job" at bounding box center [575, 254] width 44 height 5
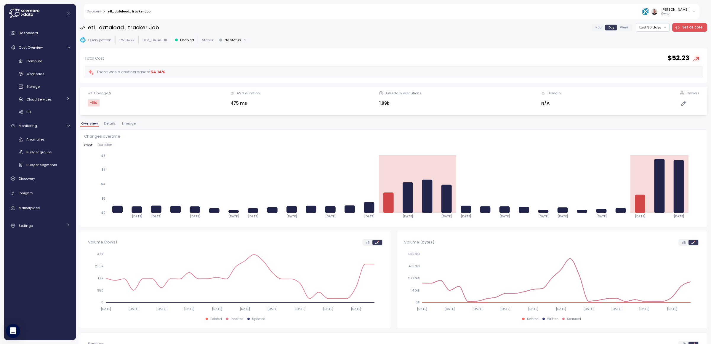
click at [137, 29] on h3 "etl_dataload_tracker Job" at bounding box center [123, 27] width 71 height 7
copy h3 "etl_dataload_tracker"
click at [110, 124] on span "Details" at bounding box center [110, 123] width 12 height 3
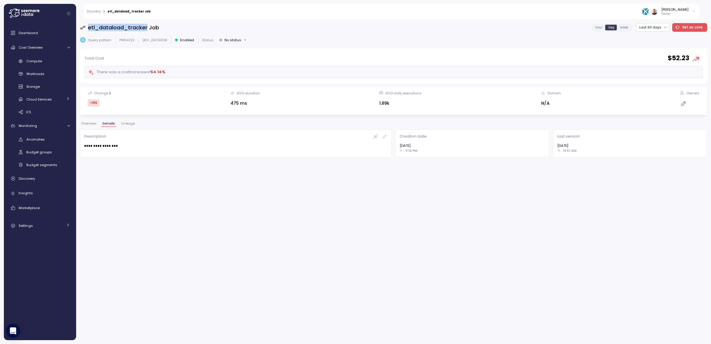
click at [86, 126] on button "Overview" at bounding box center [88, 124] width 17 height 5
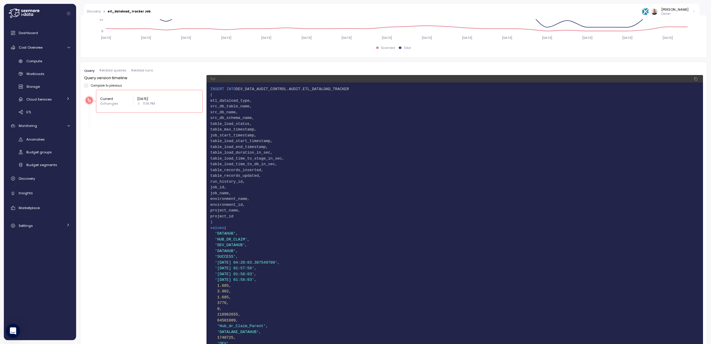
scroll to position [394, 0]
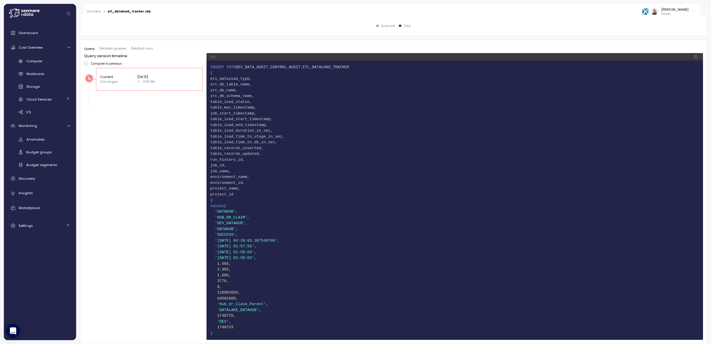
click at [109, 49] on span "Related queries" at bounding box center [113, 48] width 27 height 3
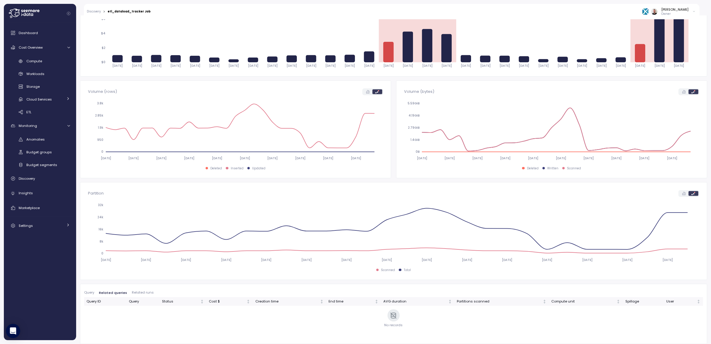
scroll to position [150, 0]
click at [137, 291] on span "Related runs" at bounding box center [143, 292] width 22 height 3
click at [89, 291] on span "Query" at bounding box center [89, 292] width 10 height 3
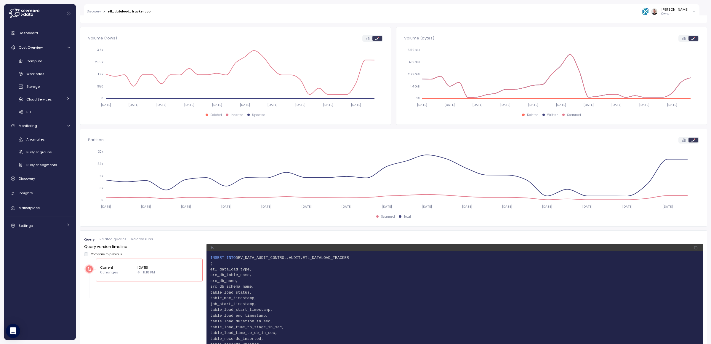
scroll to position [172, 0]
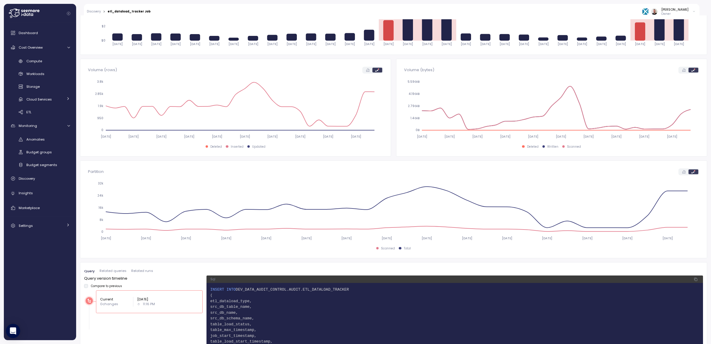
click at [118, 270] on span "Related queries" at bounding box center [113, 270] width 27 height 3
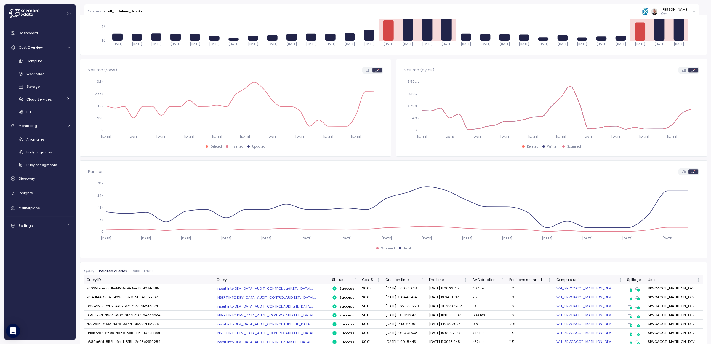
scroll to position [305, 0]
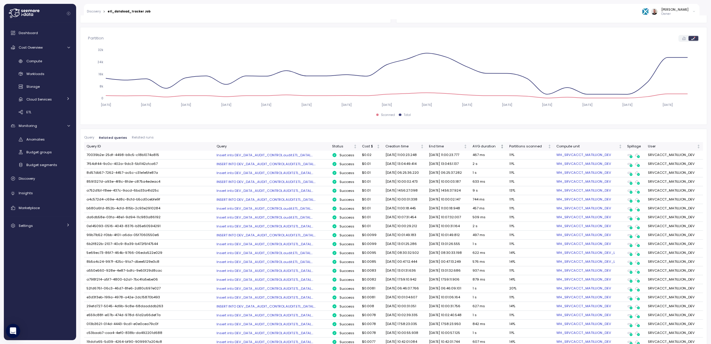
click at [480, 146] on div "AVG duration" at bounding box center [486, 146] width 27 height 5
click at [479, 147] on div "AVG duration" at bounding box center [486, 146] width 27 height 5
click at [518, 146] on div "Partitions scanned" at bounding box center [528, 146] width 38 height 5
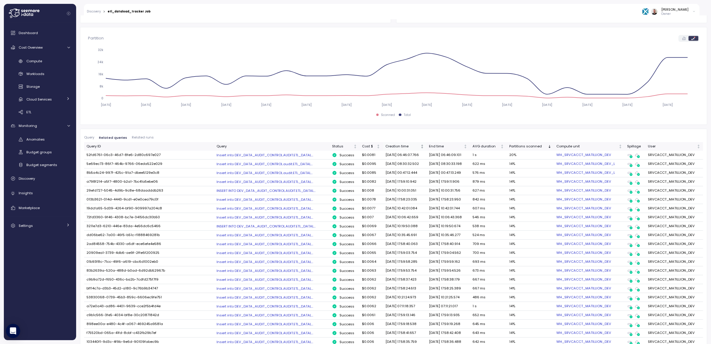
click at [385, 146] on div "Creation time" at bounding box center [402, 146] width 34 height 5
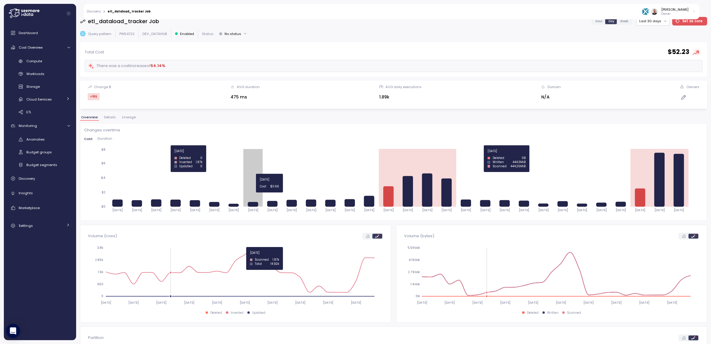
scroll to position [0, 0]
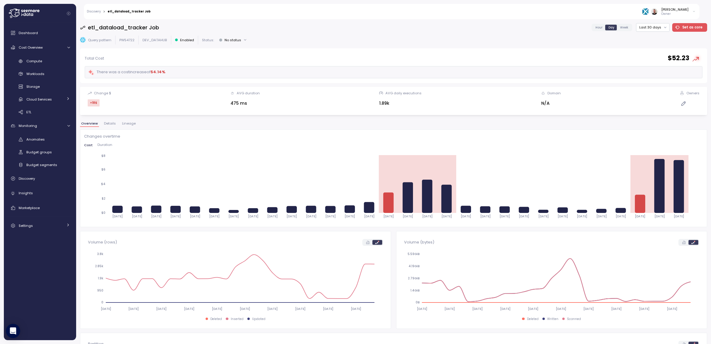
click at [129, 124] on span "Lineage" at bounding box center [129, 123] width 14 height 3
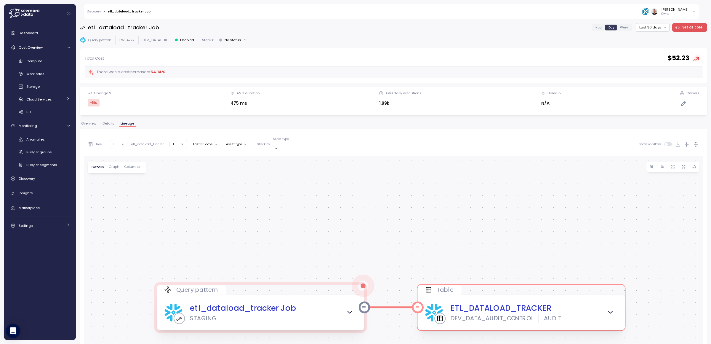
click at [547, 302] on div "ETL_DATALOAD_TRACKER" at bounding box center [501, 308] width 101 height 12
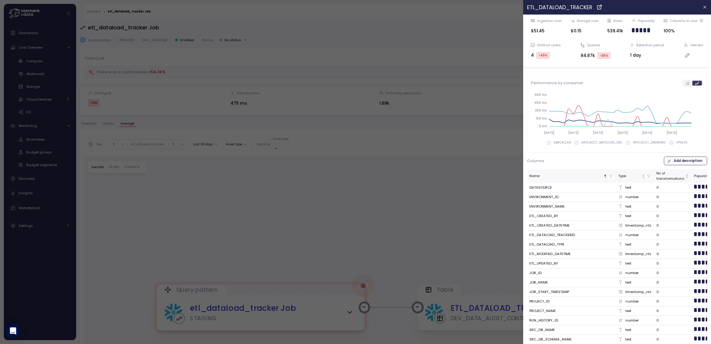
click at [429, 181] on div at bounding box center [355, 172] width 711 height 344
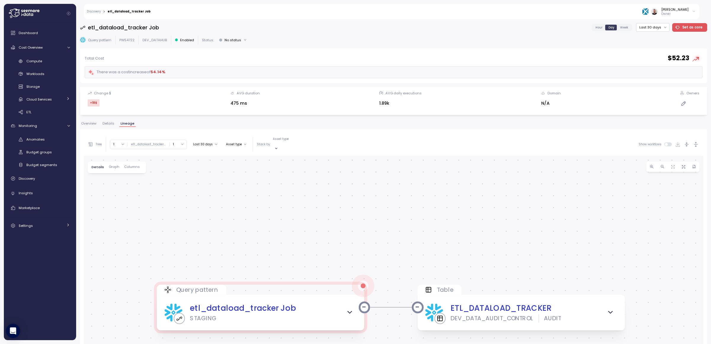
click at [27, 16] on icon at bounding box center [24, 13] width 31 height 9
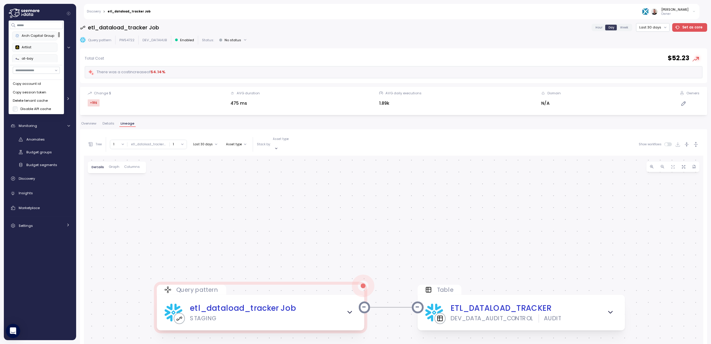
click at [109, 124] on span "Details" at bounding box center [109, 123] width 12 height 3
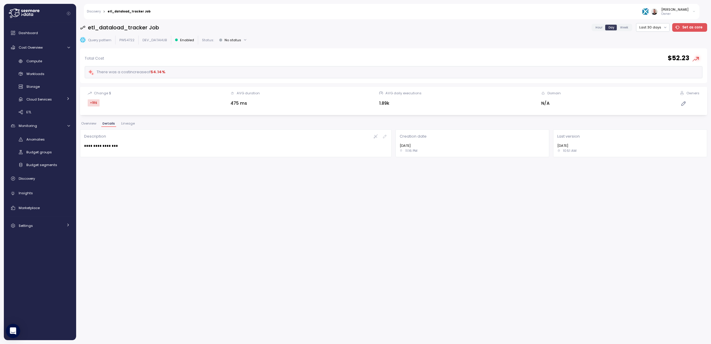
click at [90, 124] on span "Overview" at bounding box center [88, 123] width 15 height 3
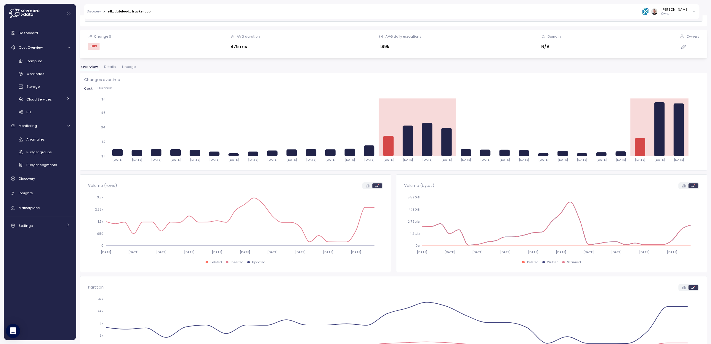
scroll to position [44, 0]
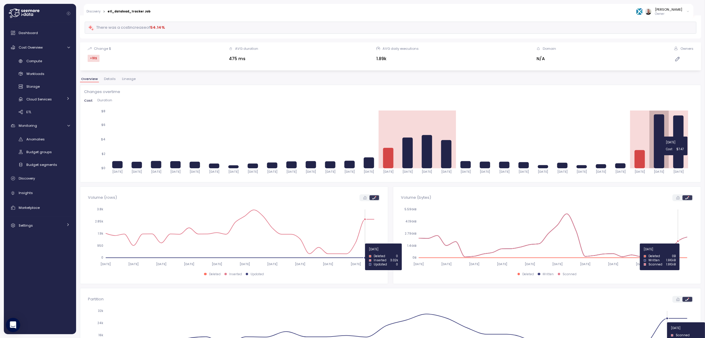
click at [655, 158] on icon at bounding box center [659, 141] width 10 height 54
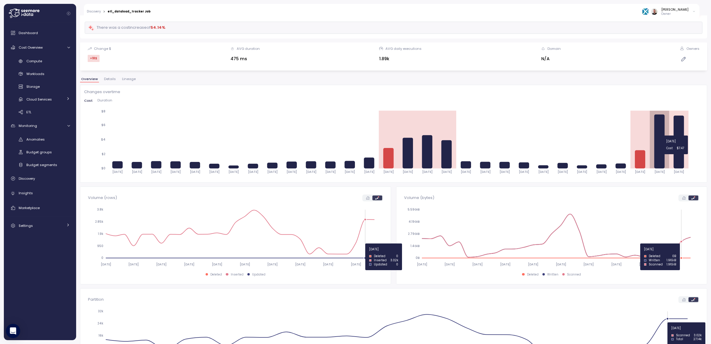
click at [657, 155] on icon at bounding box center [659, 141] width 10 height 54
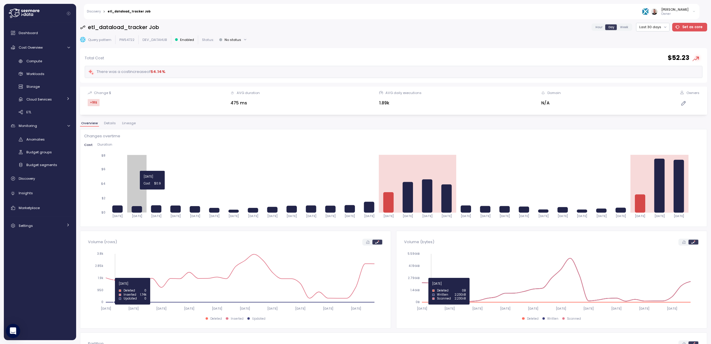
scroll to position [0, 0]
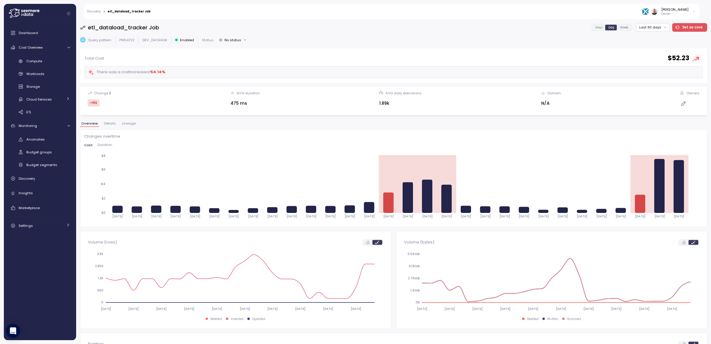
click at [150, 40] on p "DEV_DATAHUB" at bounding box center [155, 40] width 25 height 5
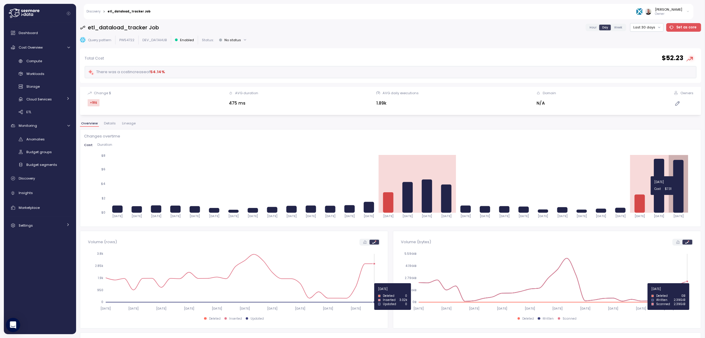
click at [675, 198] on icon at bounding box center [678, 186] width 10 height 53
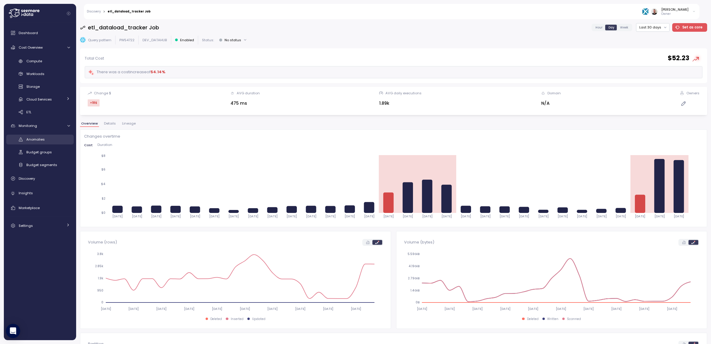
click at [43, 142] on div "Anomalies" at bounding box center [48, 139] width 44 height 6
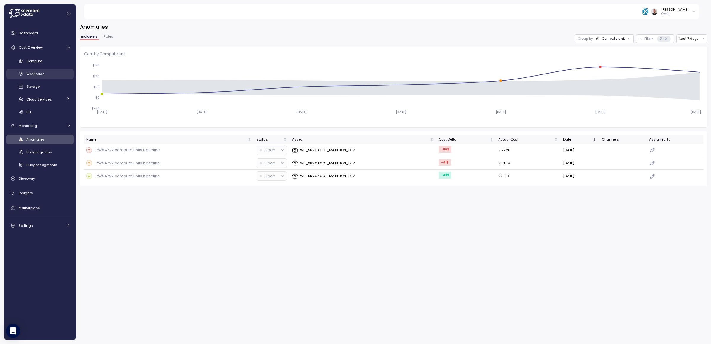
click at [31, 72] on span "Workloads" at bounding box center [35, 73] width 18 height 5
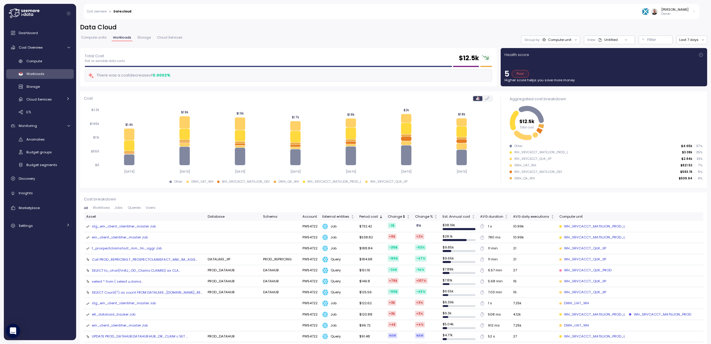
click at [561, 41] on div "Compute unit" at bounding box center [559, 39] width 23 height 5
click at [190, 16] on div "Gilad Shay Owner" at bounding box center [417, 11] width 564 height 15
click at [564, 40] on div "Compute unit" at bounding box center [559, 39] width 23 height 5
click at [647, 40] on p "Filter" at bounding box center [651, 40] width 9 height 6
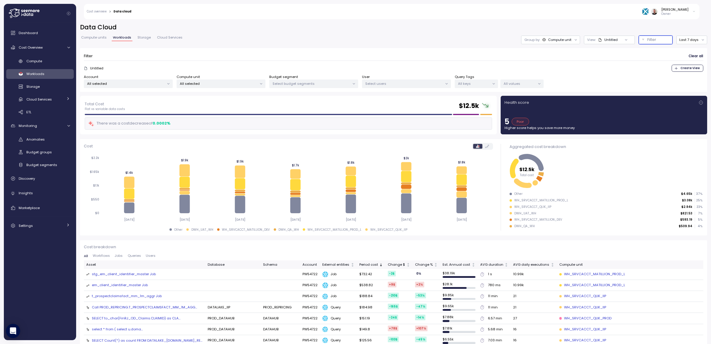
click at [202, 86] on div "All selected" at bounding box center [221, 83] width 89 height 9
click at [203, 97] on input at bounding box center [220, 96] width 99 height 7
paste input "**********"
type input "**********"
drag, startPoint x: 228, startPoint y: 97, endPoint x: 103, endPoint y: 94, distance: 125.7
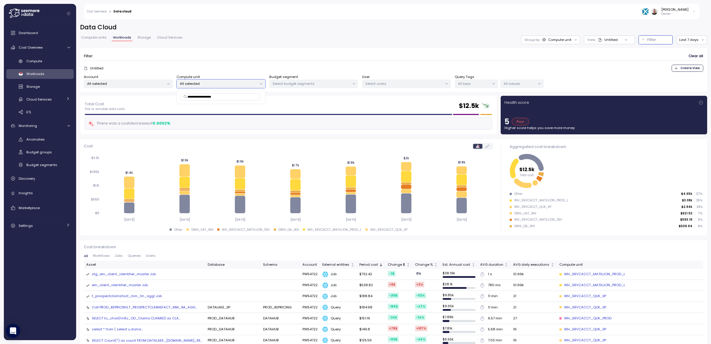
click at [103, 94] on body "Cost overview > Data cloud Gilad Shay Owner Dashboard Cost Overview Compute Wor…" at bounding box center [355, 172] width 711 height 344
click at [169, 26] on h2 "Data Cloud" at bounding box center [393, 27] width 627 height 9
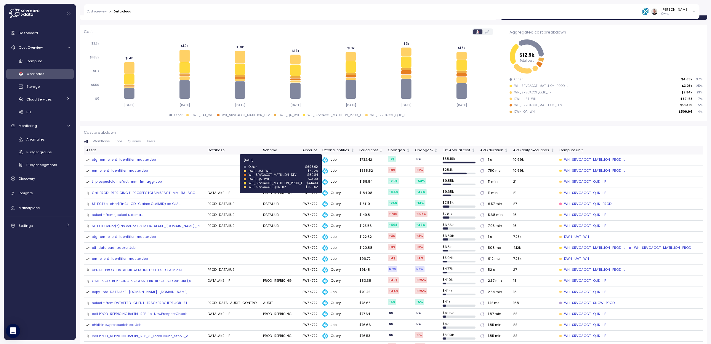
scroll to position [133, 0]
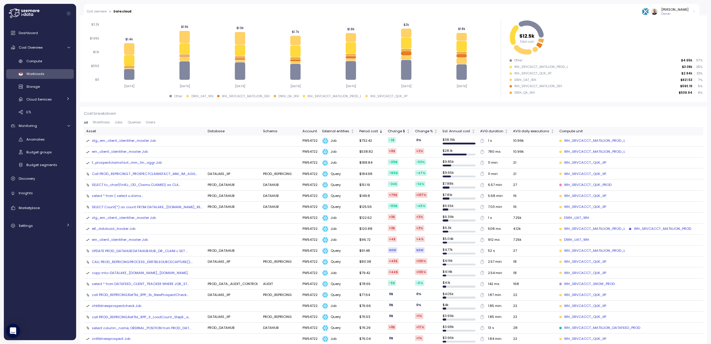
click at [103, 122] on span "Workflows" at bounding box center [101, 122] width 17 height 3
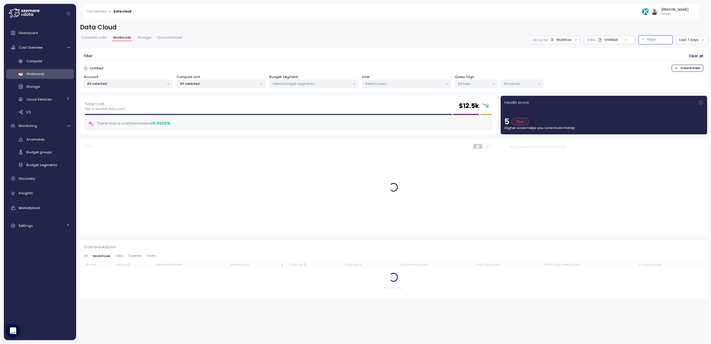
scroll to position [0, 0]
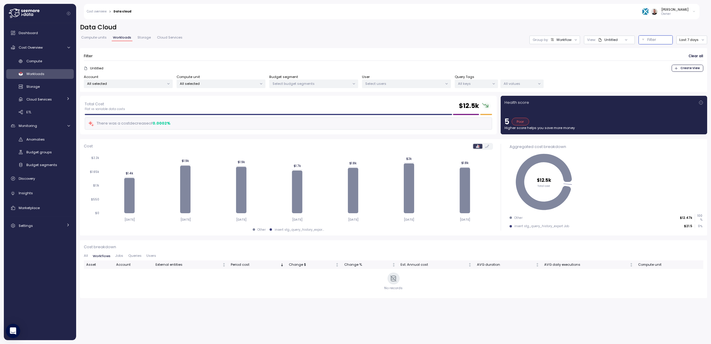
click at [218, 85] on p "All selected" at bounding box center [218, 83] width 77 height 5
click at [216, 97] on input at bounding box center [220, 96] width 99 height 7
paste input "**********"
type input "**********"
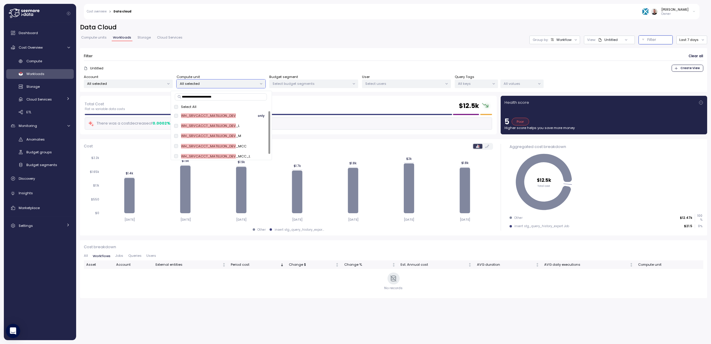
click at [258, 115] on span "only" at bounding box center [261, 115] width 7 height 7
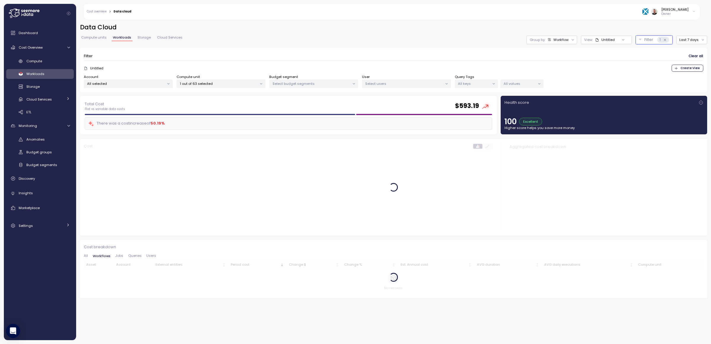
click at [253, 53] on div "Filter Clear all" at bounding box center [393, 56] width 619 height 9
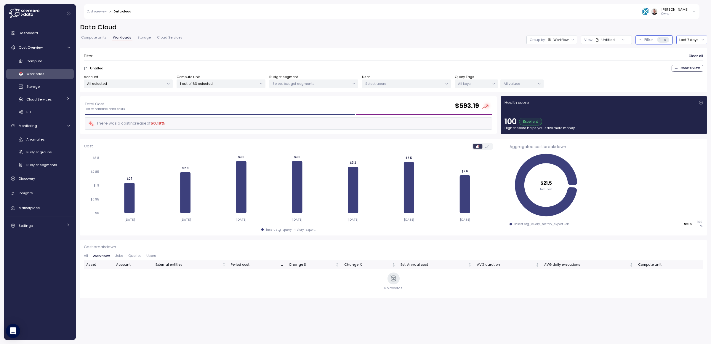
click at [695, 40] on button "Last 7 days" at bounding box center [691, 40] width 31 height 9
click at [694, 74] on div "Last 14 days" at bounding box center [692, 75] width 21 height 5
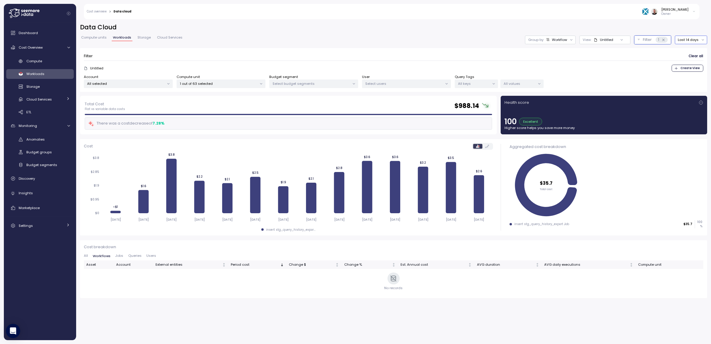
click at [561, 40] on div "Workflow" at bounding box center [559, 39] width 15 height 5
click at [563, 65] on div "Tags" at bounding box center [550, 62] width 27 height 7
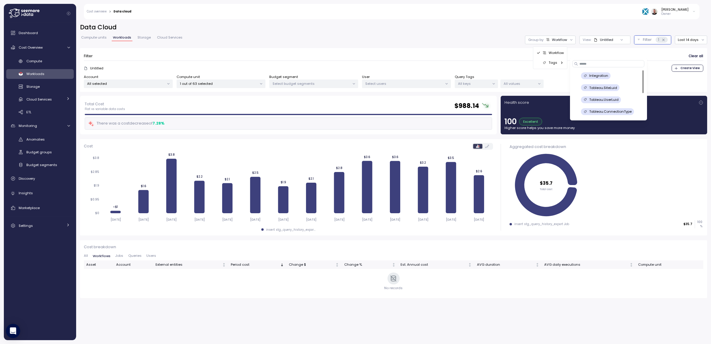
click at [561, 65] on div "Tags" at bounding box center [550, 62] width 27 height 7
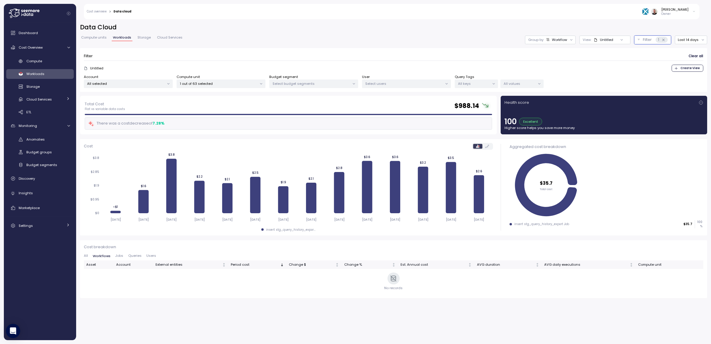
click at [478, 36] on div "Compute units Workloads Storage Cloud Services Group by: Workflow View : Untitl…" at bounding box center [393, 40] width 627 height 9
click at [46, 74] on div "Workloads" at bounding box center [48, 74] width 44 height 6
click at [37, 63] on div "Compute" at bounding box center [48, 61] width 44 height 6
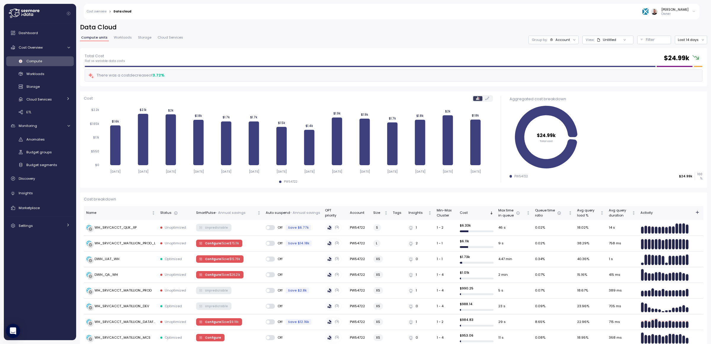
click at [109, 45] on div "Data Cloud Compute units Workloads Storage Cloud Services Group by: Account Vie…" at bounding box center [393, 35] width 627 height 25
click at [116, 41] on div "Compute units Workloads Storage Cloud Services" at bounding box center [132, 40] width 104 height 8
click at [119, 37] on span "Workloads" at bounding box center [123, 37] width 18 height 3
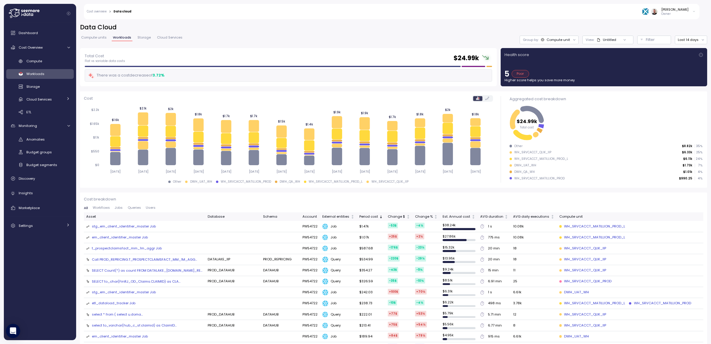
click at [607, 40] on div "Untitled" at bounding box center [609, 39] width 13 height 5
click at [649, 40] on p "Filter" at bounding box center [650, 40] width 9 height 6
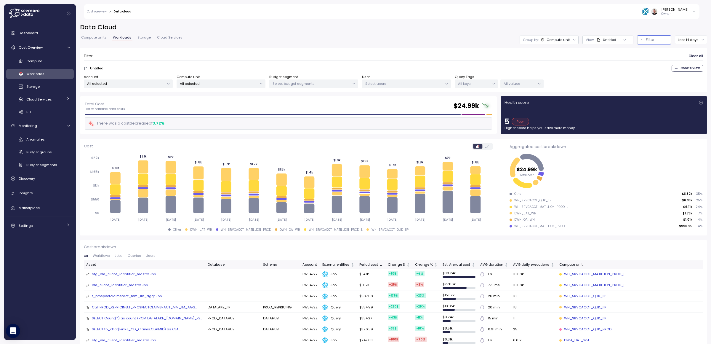
click at [305, 79] on div "Budget segment Select budget segments" at bounding box center [313, 81] width 89 height 14
click at [305, 82] on p "Select budget segments" at bounding box center [311, 83] width 77 height 5
click at [305, 96] on input at bounding box center [313, 96] width 80 height 7
paste input "**********"
type input "**********"
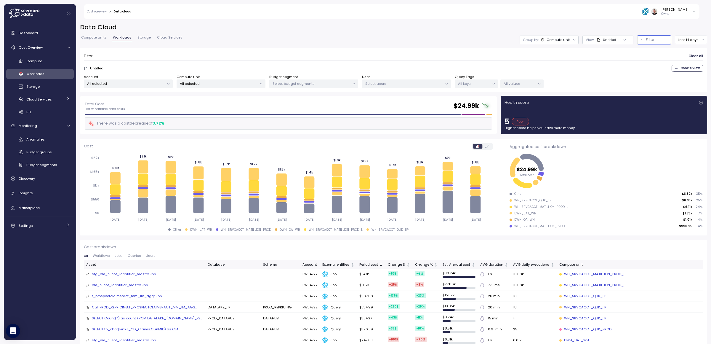
click at [243, 65] on div "Untitled Create View" at bounding box center [393, 68] width 619 height 7
click at [215, 87] on div "All selected" at bounding box center [221, 83] width 89 height 9
click at [205, 101] on div "Select All BIG_QUERY_WH only DWH_ANALYST_WH only DWH_BETA_WH only DWH_DEVELOPER…" at bounding box center [221, 126] width 108 height 70
click at [205, 98] on input at bounding box center [220, 96] width 99 height 7
paste input "**********"
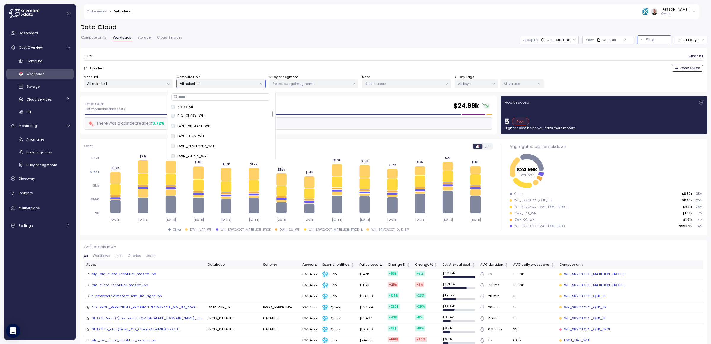
type input "**********"
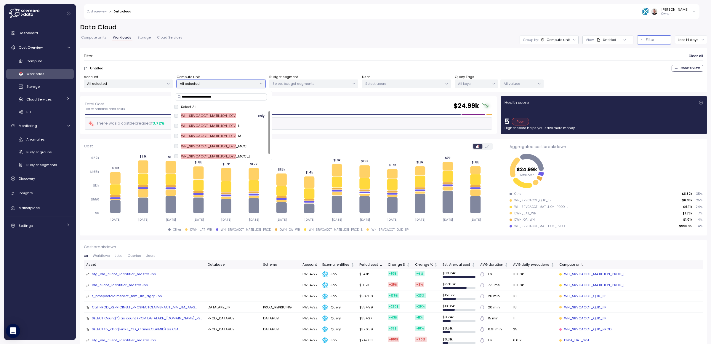
click at [258, 115] on span "only" at bounding box center [261, 115] width 7 height 7
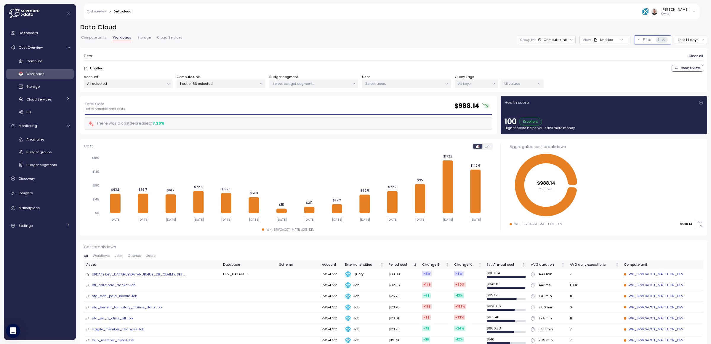
click at [313, 54] on div "Filter Clear all" at bounding box center [393, 56] width 619 height 9
click at [485, 146] on icon at bounding box center [487, 146] width 4 height 3
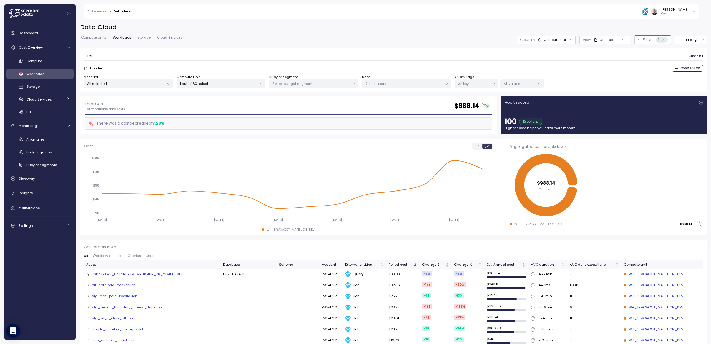
click at [476, 146] on icon at bounding box center [477, 146] width 3 height 3
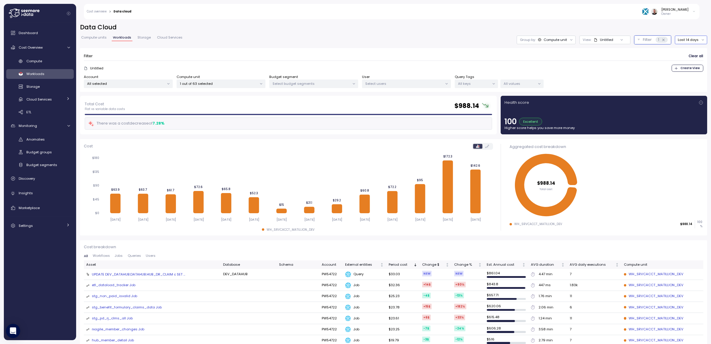
click at [690, 41] on button "Last 14 days" at bounding box center [691, 40] width 32 height 9
click at [250, 27] on h2 "Data Cloud" at bounding box center [393, 27] width 627 height 9
click at [42, 51] on link "Cost Overview" at bounding box center [40, 47] width 68 height 12
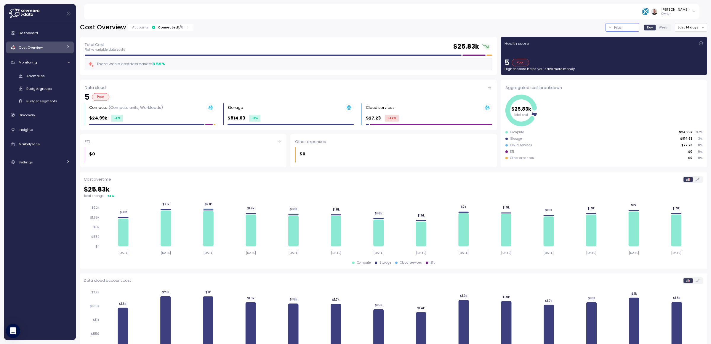
click at [617, 28] on p "Filter" at bounding box center [618, 28] width 9 height 6
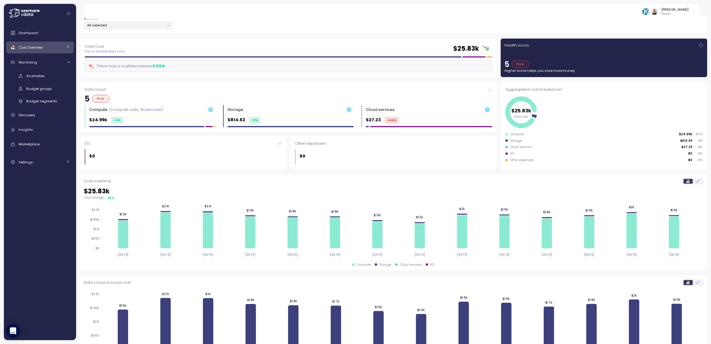
scroll to position [67, 0]
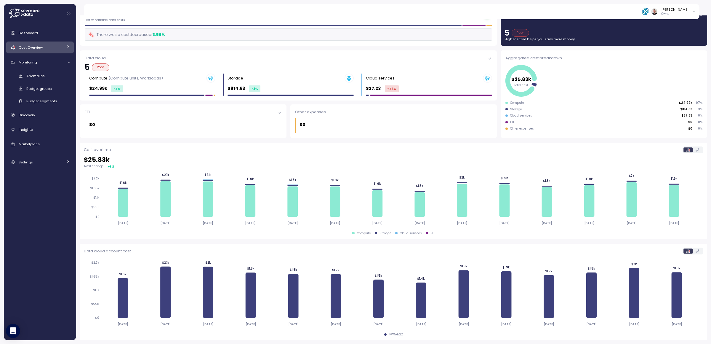
click at [33, 50] on div "Cost Overview" at bounding box center [41, 47] width 44 height 6
click at [34, 60] on span "Compute" at bounding box center [34, 61] width 16 height 5
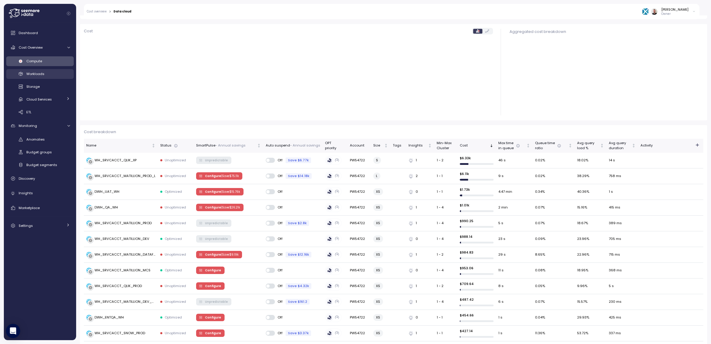
click at [37, 73] on span "Workloads" at bounding box center [35, 73] width 18 height 5
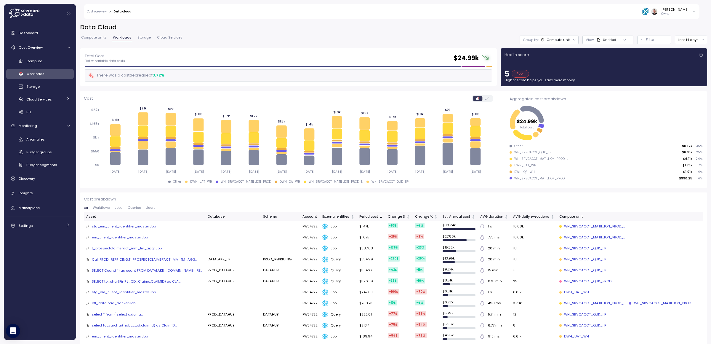
click at [612, 32] on div "Data Cloud Compute units Workloads Storage Cloud Services Group by: Compute uni…" at bounding box center [393, 35] width 627 height 25
click at [611, 39] on div "Untitled" at bounding box center [609, 39] width 13 height 5
click at [606, 51] on input at bounding box center [601, 52] width 39 height 7
click at [595, 52] on input at bounding box center [601, 52] width 39 height 7
paste input "**********"
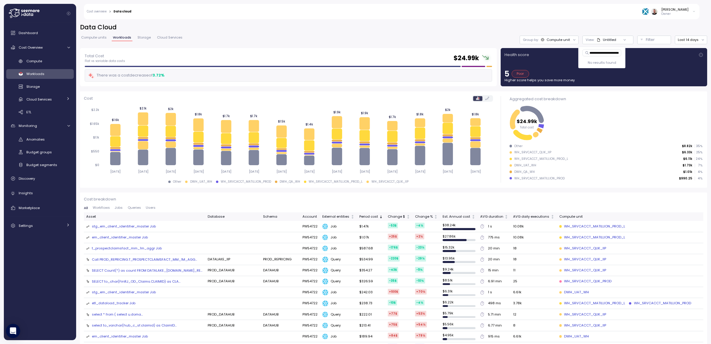
scroll to position [0, 15]
type input "**********"
click at [603, 26] on h2 "Data Cloud" at bounding box center [393, 27] width 627 height 9
click at [647, 40] on p "Filter" at bounding box center [650, 40] width 9 height 6
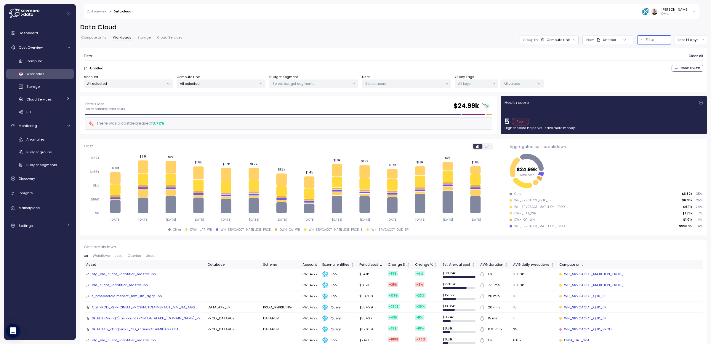
click at [408, 86] on p "Select users" at bounding box center [403, 83] width 77 height 5
click at [392, 97] on input at bounding box center [406, 96] width 84 height 7
paste input "**********"
type input "**********"
click at [212, 80] on div "All selected" at bounding box center [221, 83] width 89 height 9
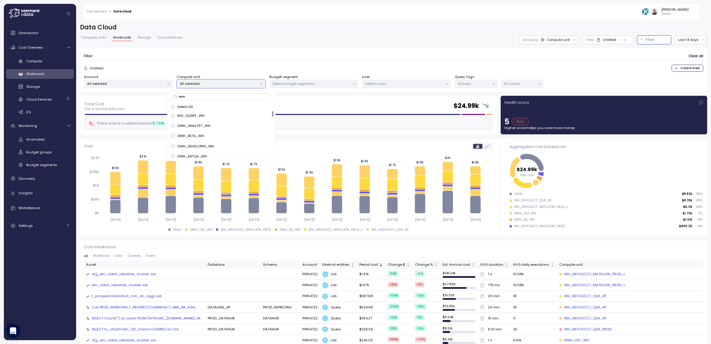
click at [208, 96] on input at bounding box center [220, 96] width 99 height 7
paste input "**********"
type input "**********"
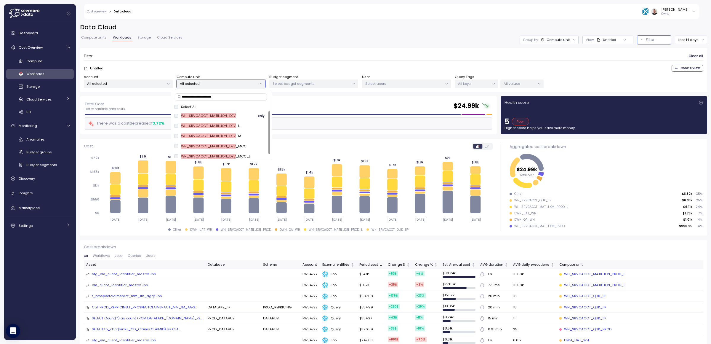
click at [258, 115] on span "only" at bounding box center [261, 115] width 7 height 7
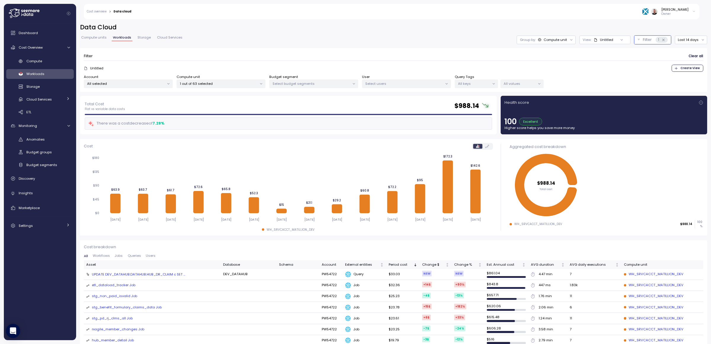
click at [340, 52] on div "Filter Clear all" at bounding box center [393, 56] width 619 height 9
